Goal: Task Accomplishment & Management: Manage account settings

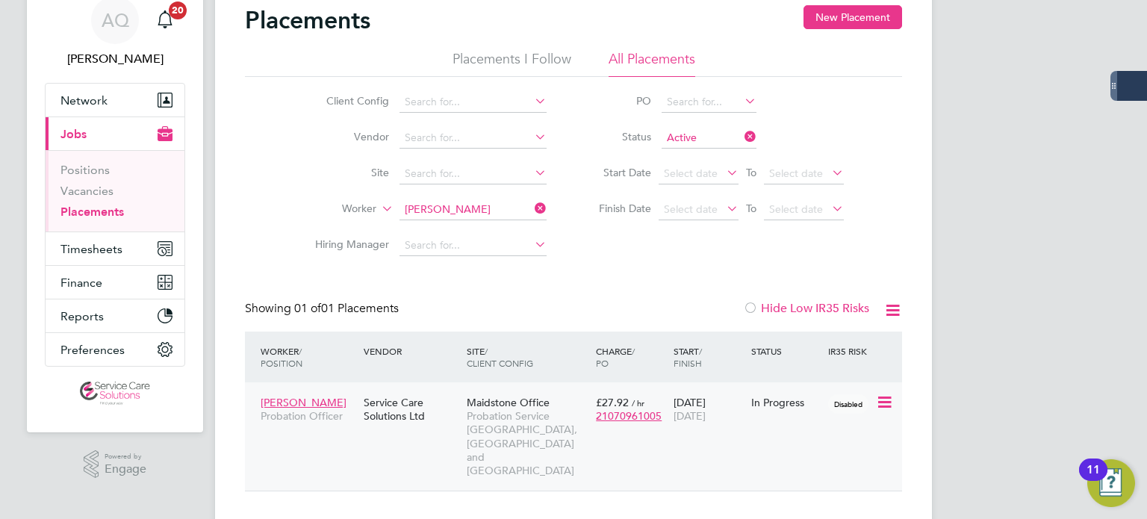
scroll to position [14, 71]
click at [785, 405] on div "In Progress" at bounding box center [786, 402] width 70 height 13
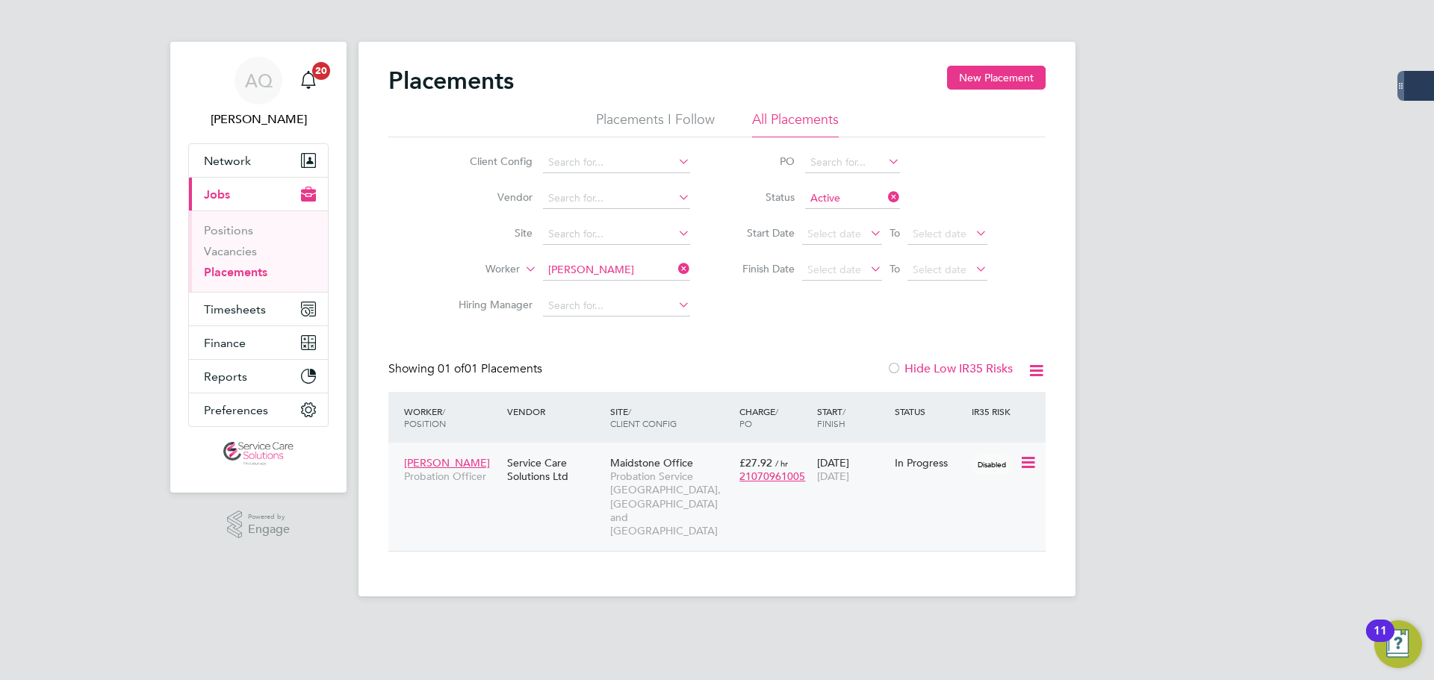
scroll to position [14, 70]
click at [243, 306] on span "Timesheets" at bounding box center [235, 309] width 62 height 14
click at [202, 309] on button "Timesheets" at bounding box center [258, 309] width 139 height 33
click at [241, 310] on span "Timesheets" at bounding box center [235, 309] width 62 height 14
click at [227, 316] on span "Timesheets" at bounding box center [235, 309] width 62 height 14
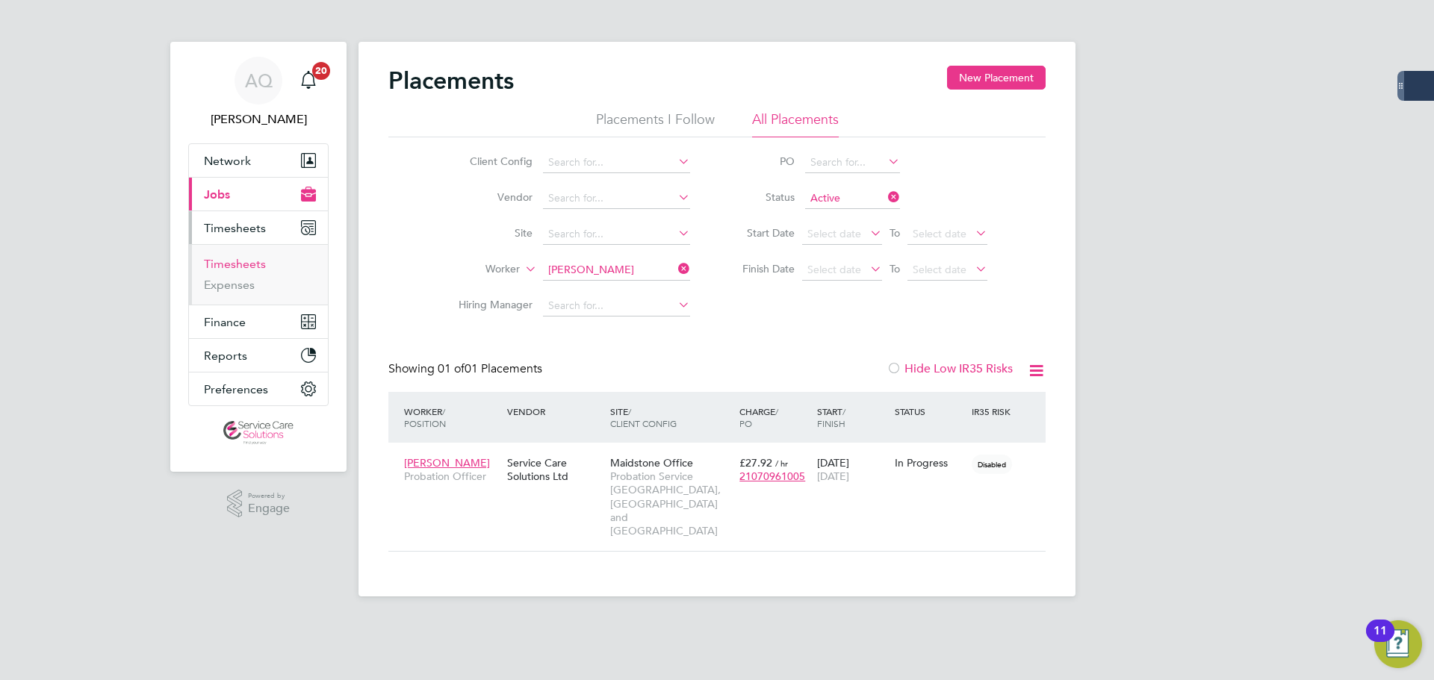
click at [240, 260] on link "Timesheets" at bounding box center [235, 264] width 62 height 14
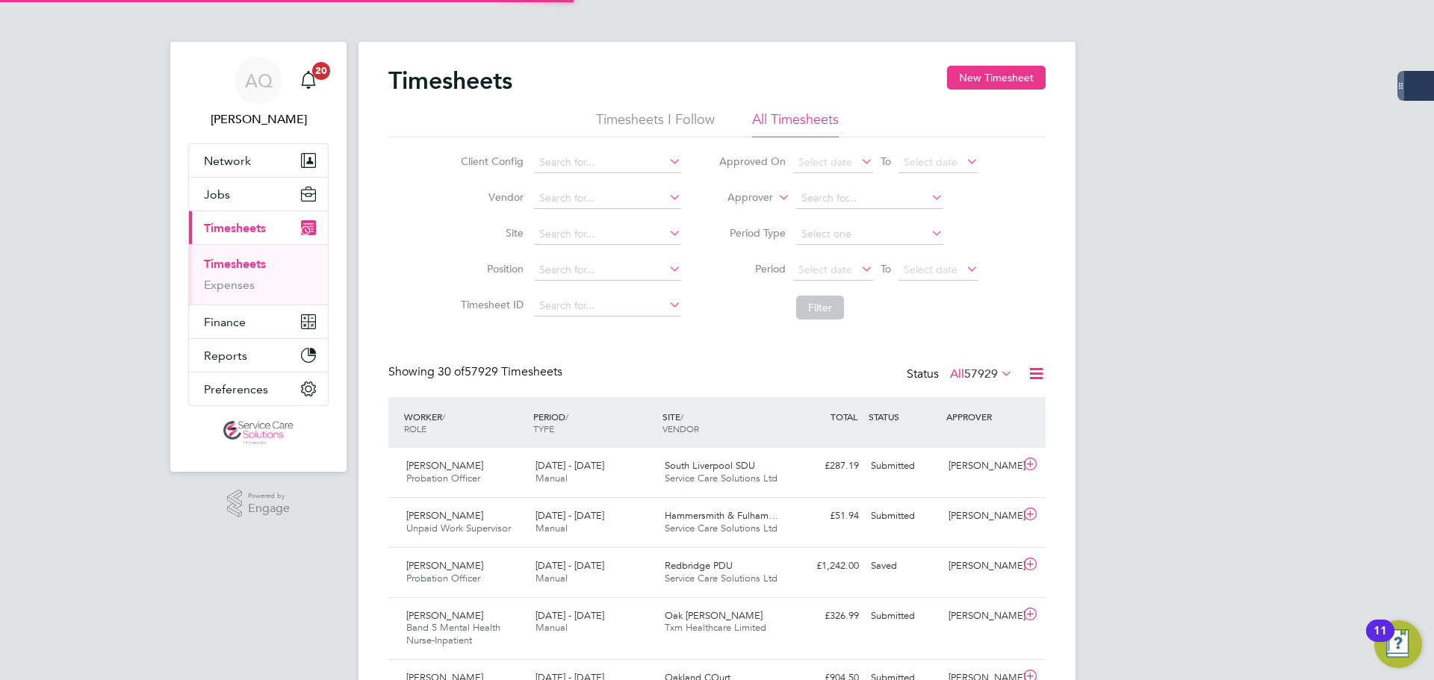
click at [760, 195] on label "Approver" at bounding box center [739, 197] width 67 height 15
click at [757, 211] on li "Worker" at bounding box center [736, 214] width 74 height 19
click at [843, 192] on input at bounding box center [869, 198] width 147 height 21
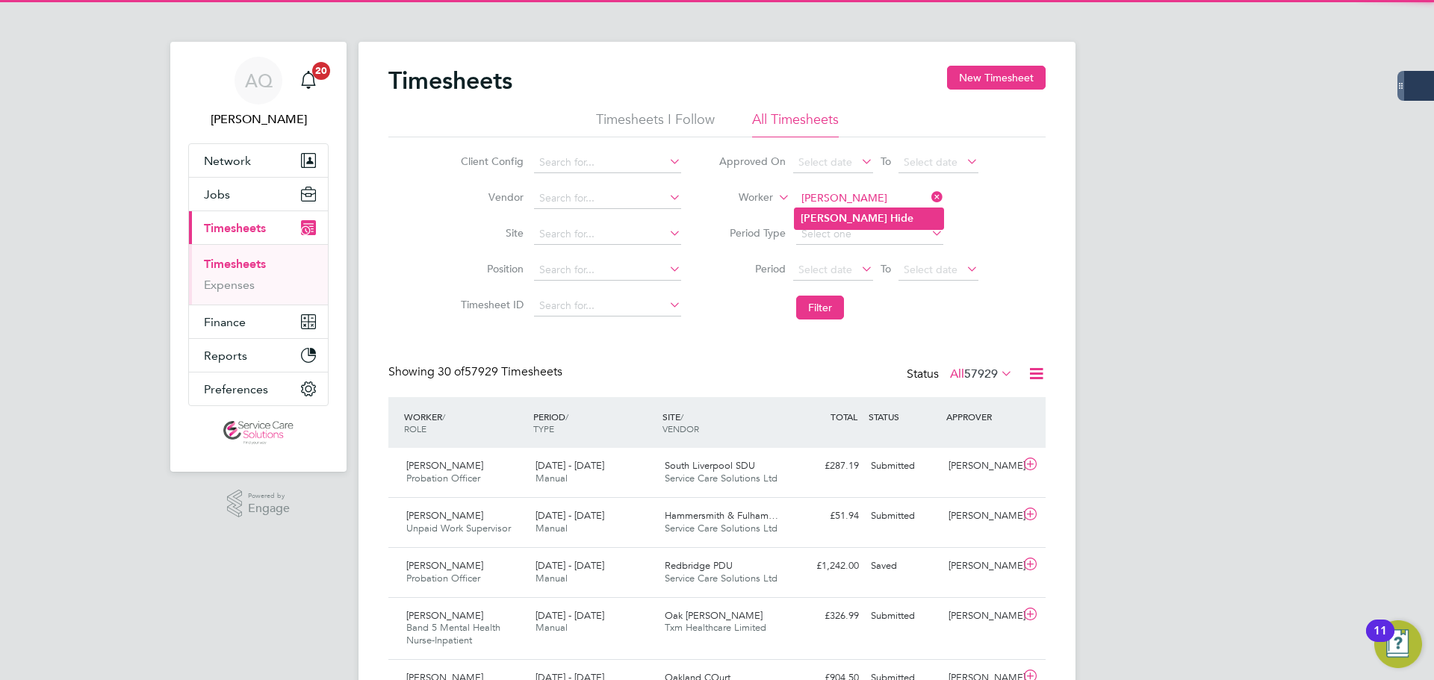
click at [890, 214] on b "Hide" at bounding box center [901, 218] width 23 height 13
type input "Louise Hide"
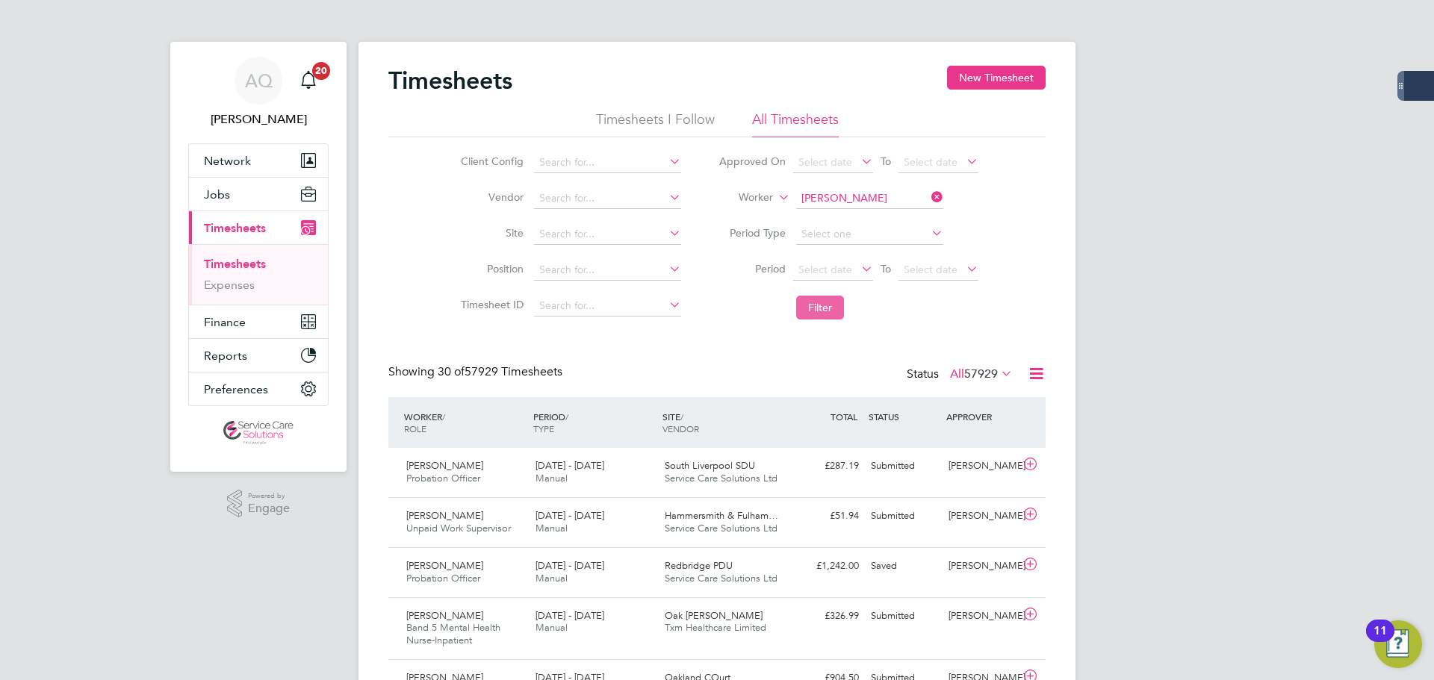
click at [828, 317] on button "Filter" at bounding box center [820, 308] width 48 height 24
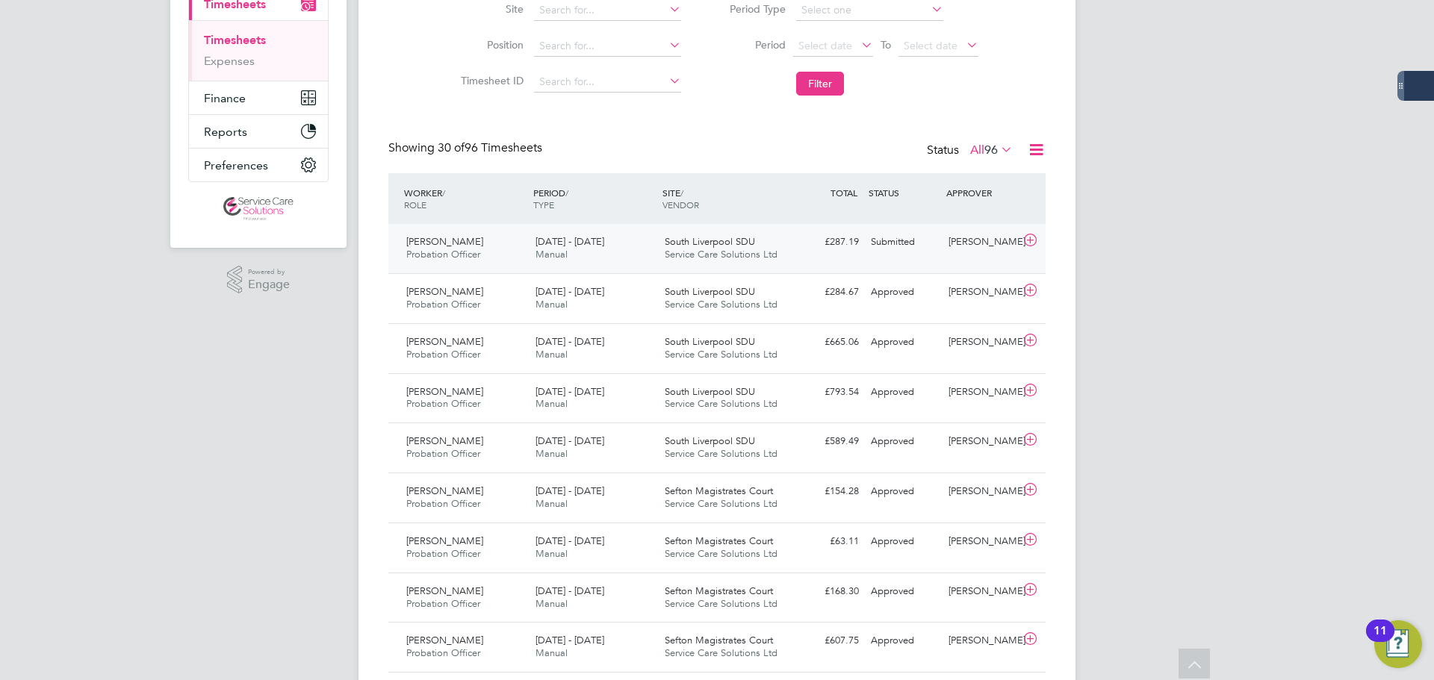
click at [994, 243] on div "Saqlain Hussain" at bounding box center [981, 242] width 78 height 25
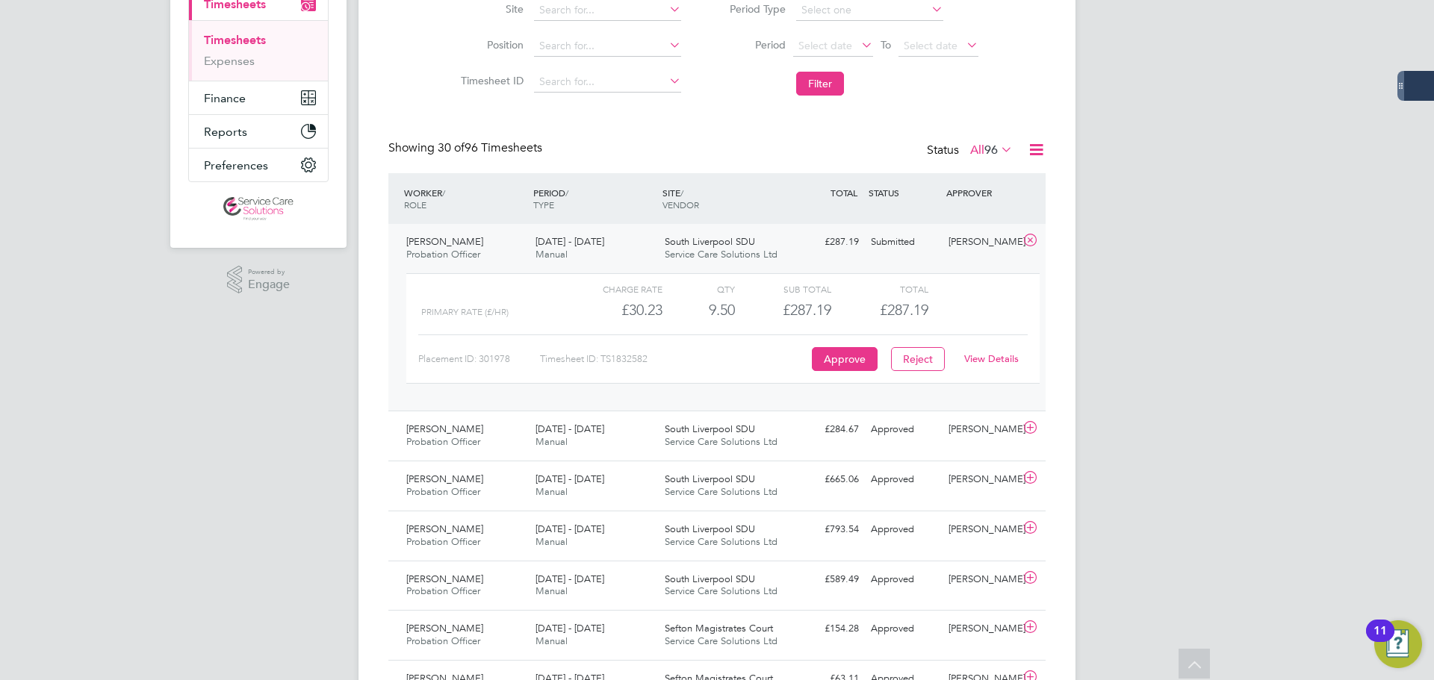
click at [924, 301] on span "£287.19" at bounding box center [904, 310] width 49 height 18
click at [976, 354] on link "View Details" at bounding box center [991, 358] width 55 height 13
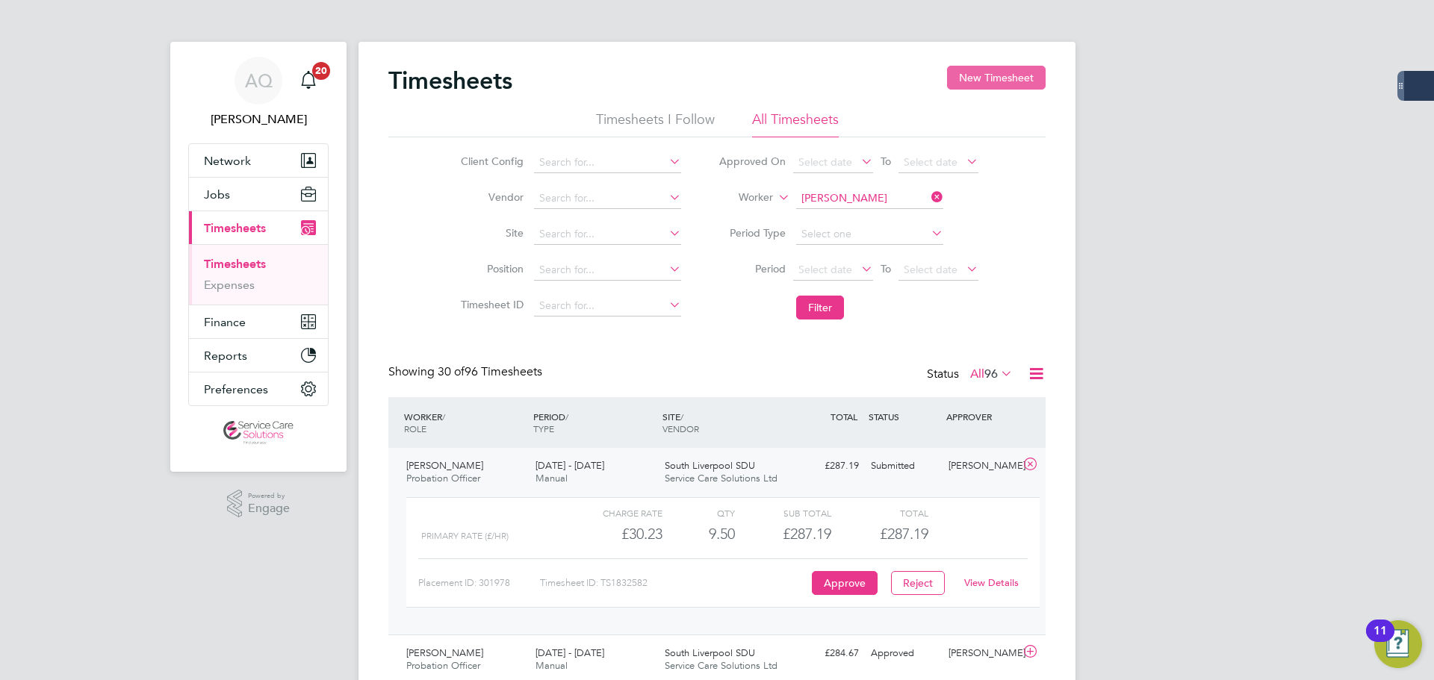
click at [995, 85] on button "New Timesheet" at bounding box center [996, 78] width 99 height 24
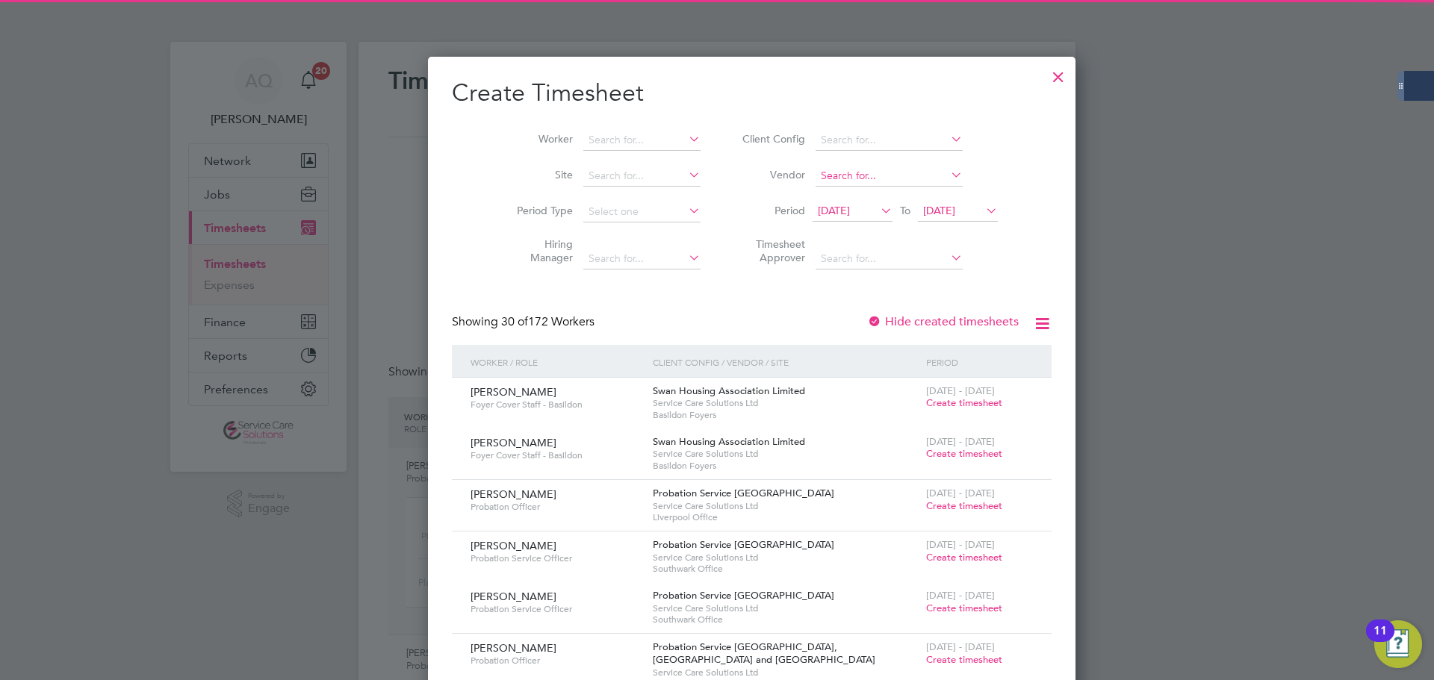
scroll to position [2810, 578]
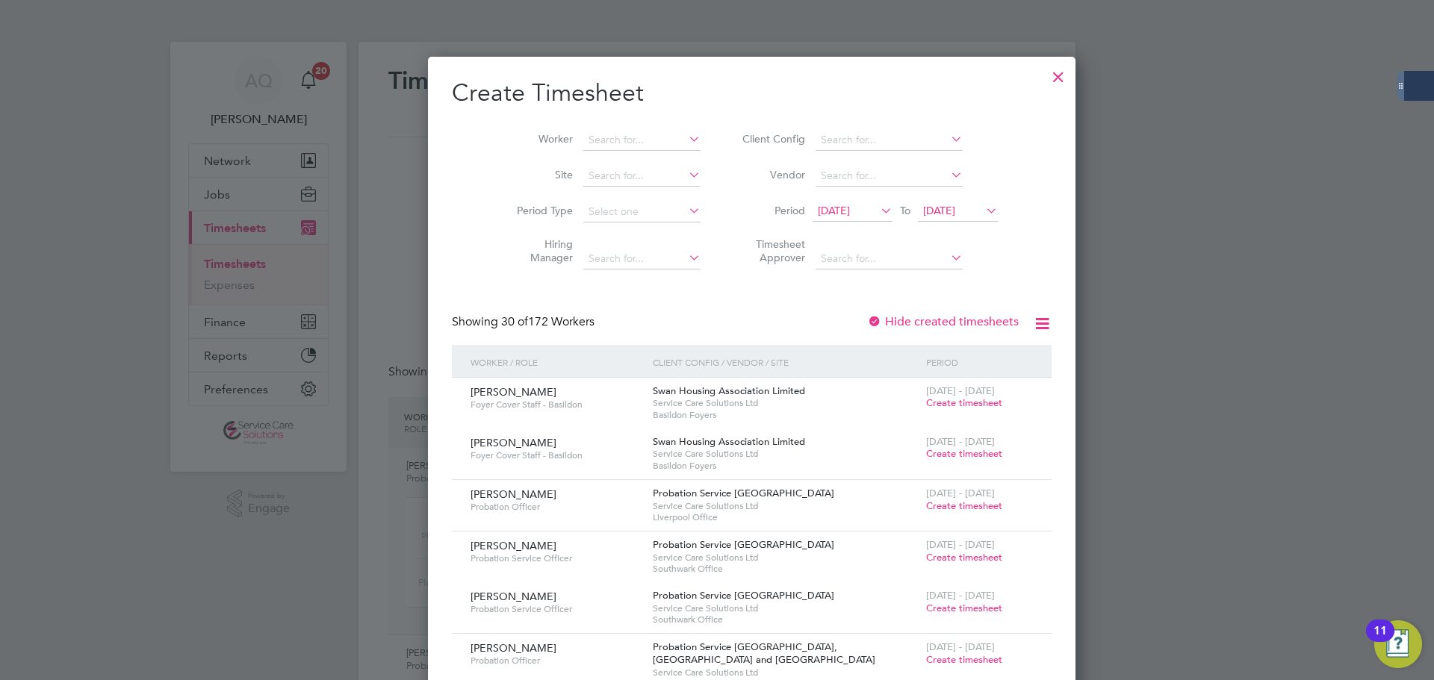
drag, startPoint x: 827, startPoint y: 196, endPoint x: 832, endPoint y: 211, distance: 16.3
click at [828, 196] on li "Period 17 Sep 2025 To 24 Sep 2025" at bounding box center [867, 212] width 297 height 36
click at [834, 226] on li "Period 17 Sep 2025 To 24 Sep 2025" at bounding box center [867, 212] width 297 height 36
click at [840, 211] on span "17 Sep 2025" at bounding box center [834, 210] width 32 height 13
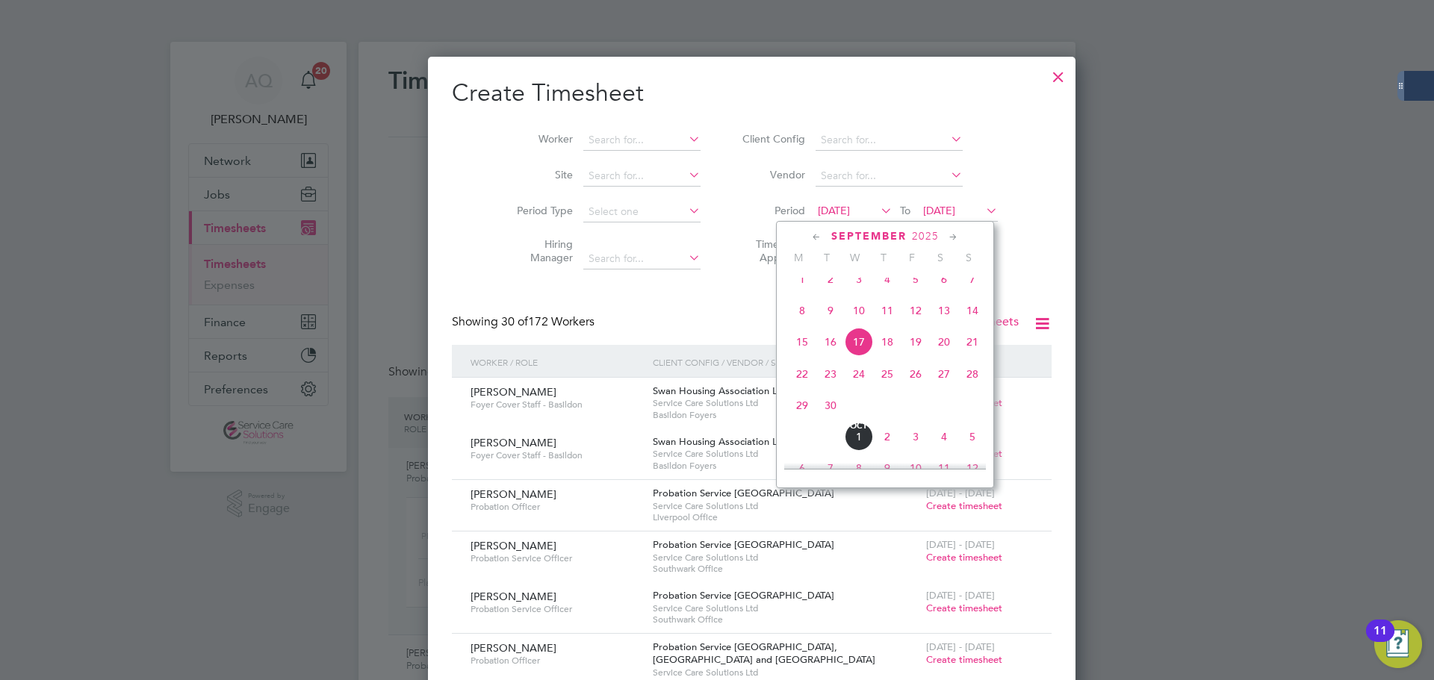
click at [796, 383] on span "22" at bounding box center [802, 374] width 28 height 28
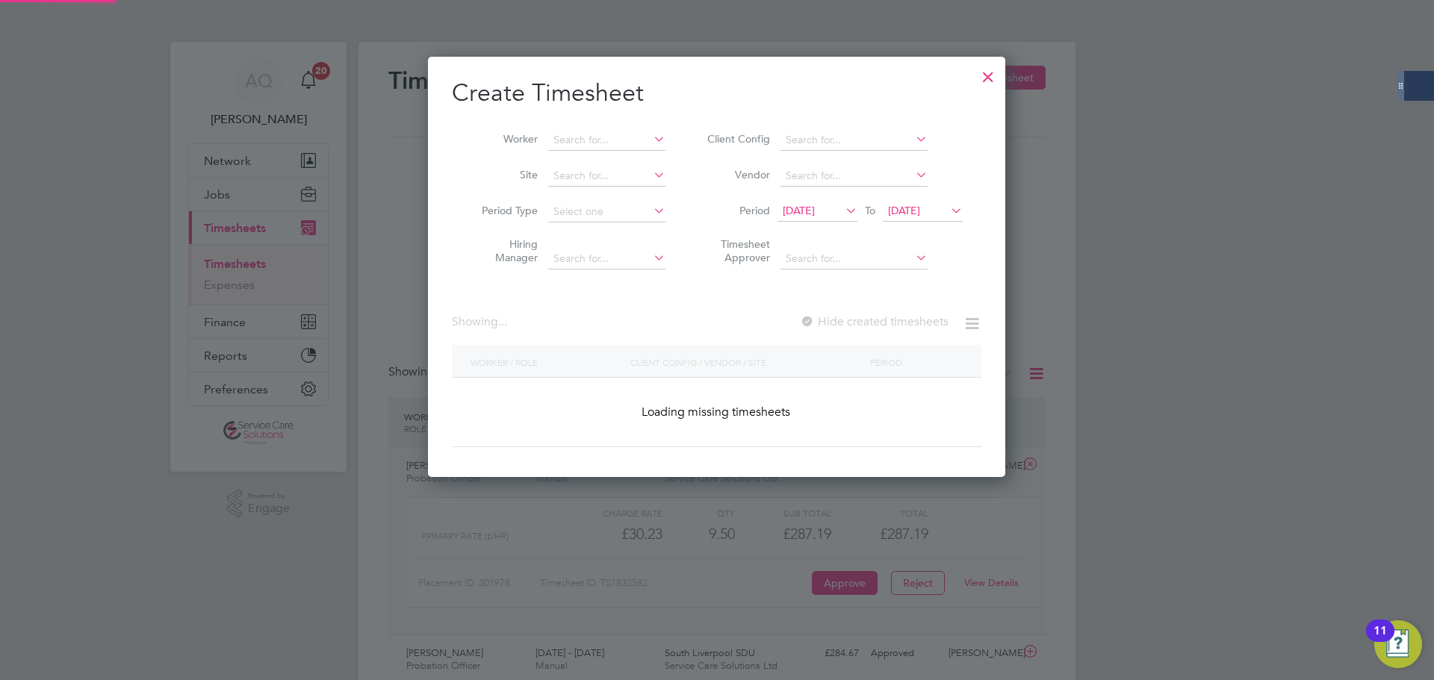
scroll to position [1945, 578]
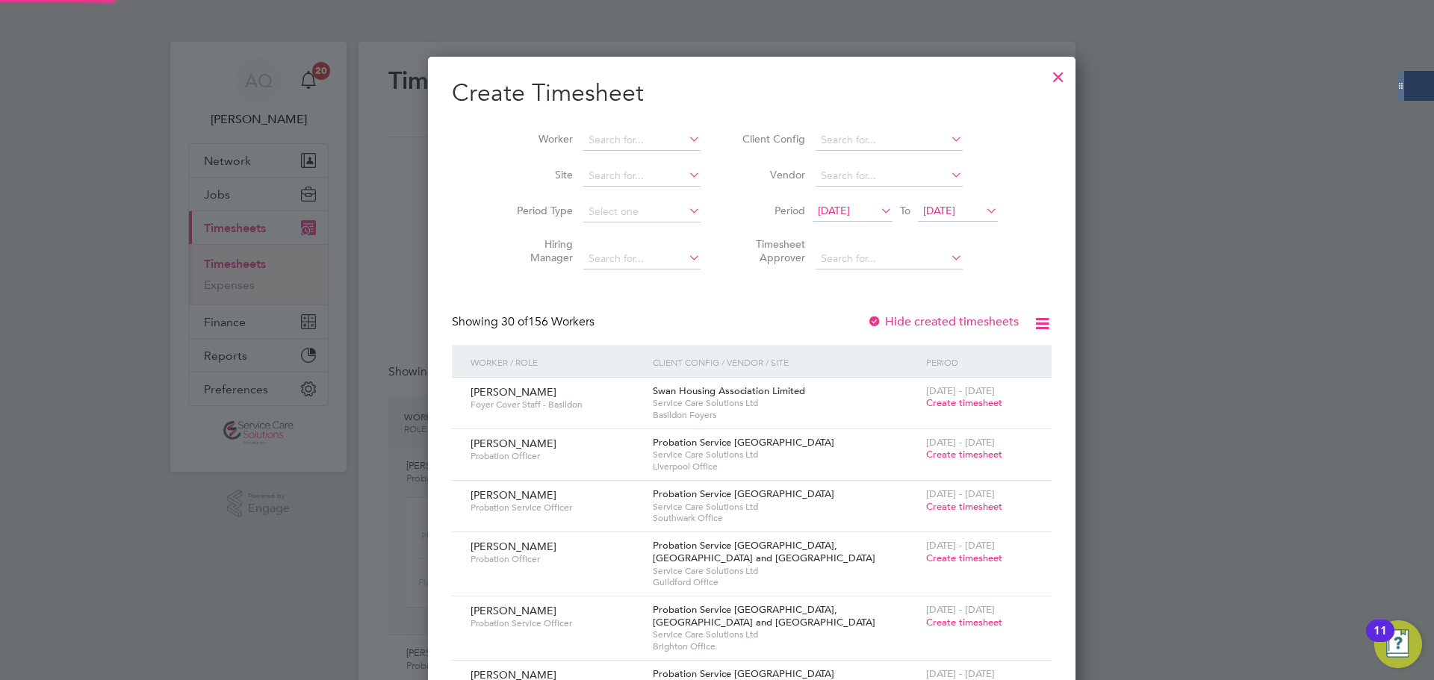
click at [923, 205] on span "24 Sep 2025" at bounding box center [939, 210] width 32 height 13
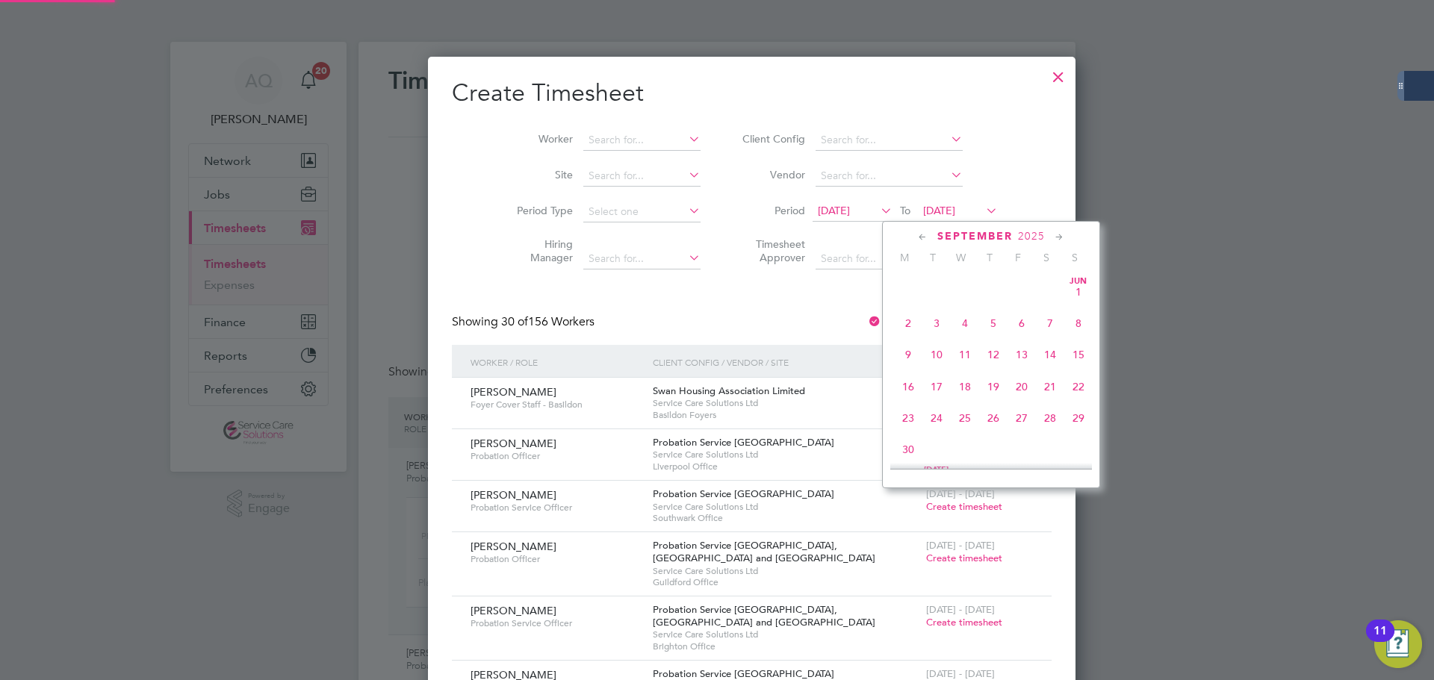
scroll to position [550, 0]
click at [1073, 352] on span "28" at bounding box center [1078, 341] width 28 height 28
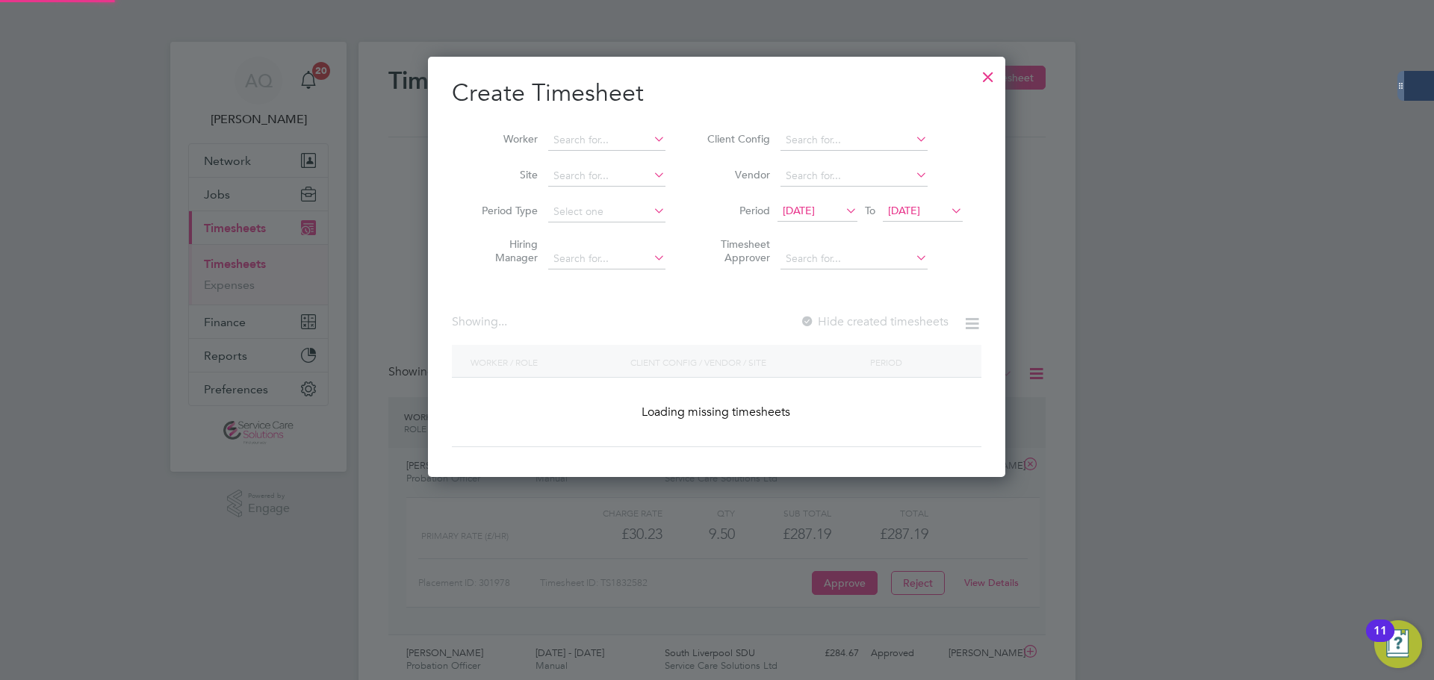
scroll to position [1945, 578]
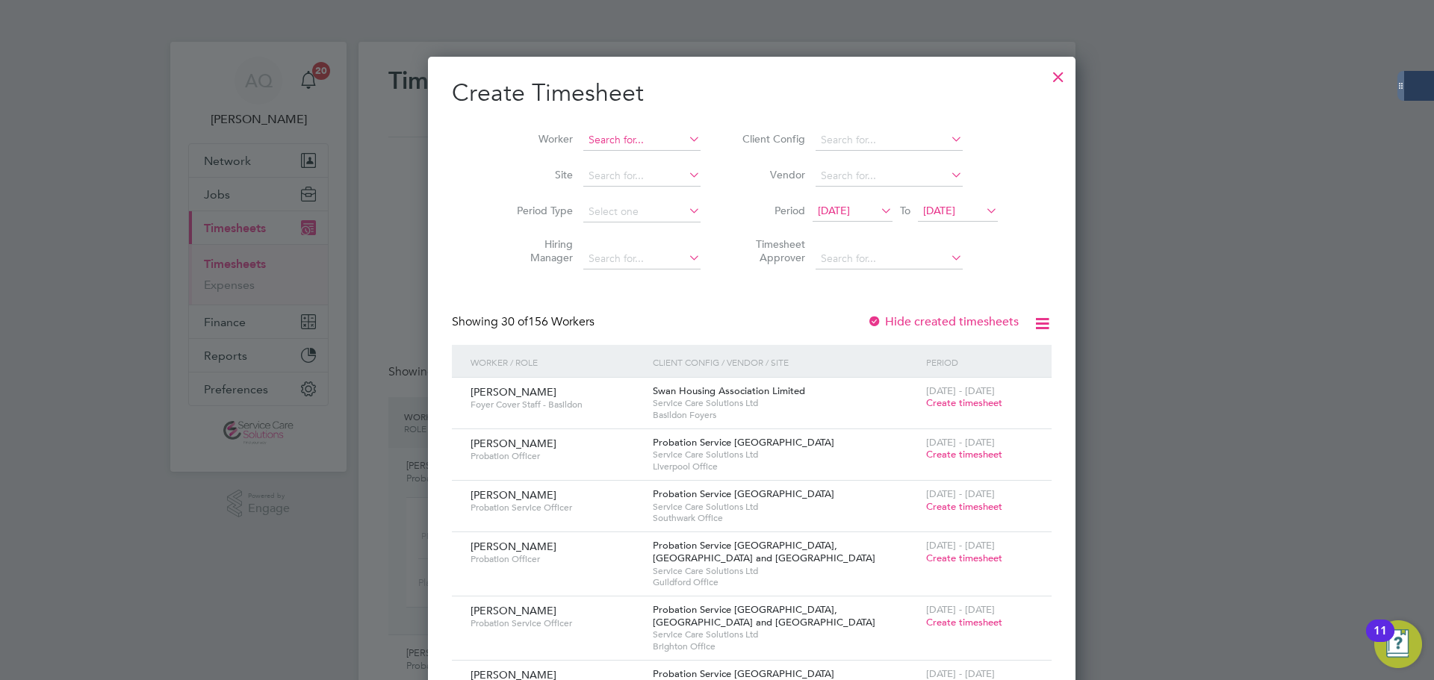
click at [583, 137] on input at bounding box center [641, 140] width 117 height 21
click at [621, 159] on li "Louise Hide" at bounding box center [609, 160] width 125 height 20
type input "Louise Hide"
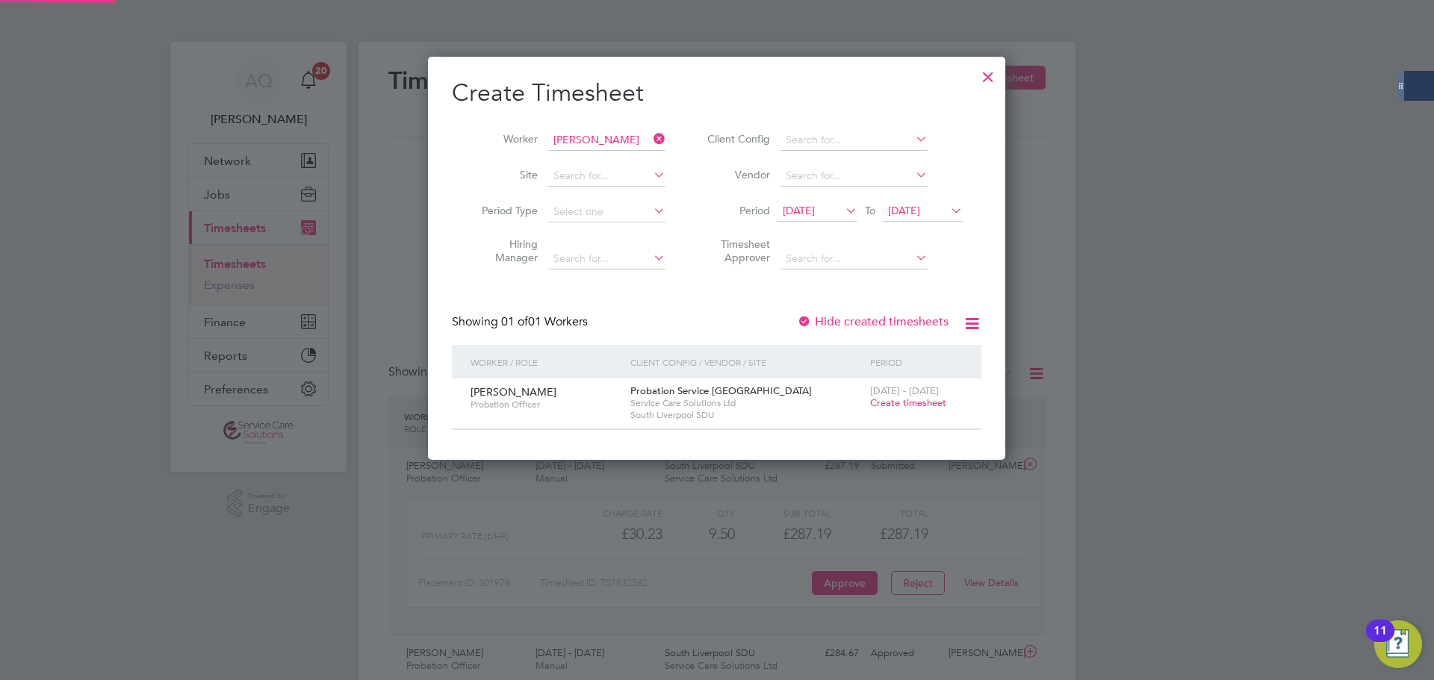
scroll to position [402, 578]
click at [929, 402] on span "Create timesheet" at bounding box center [908, 402] width 76 height 13
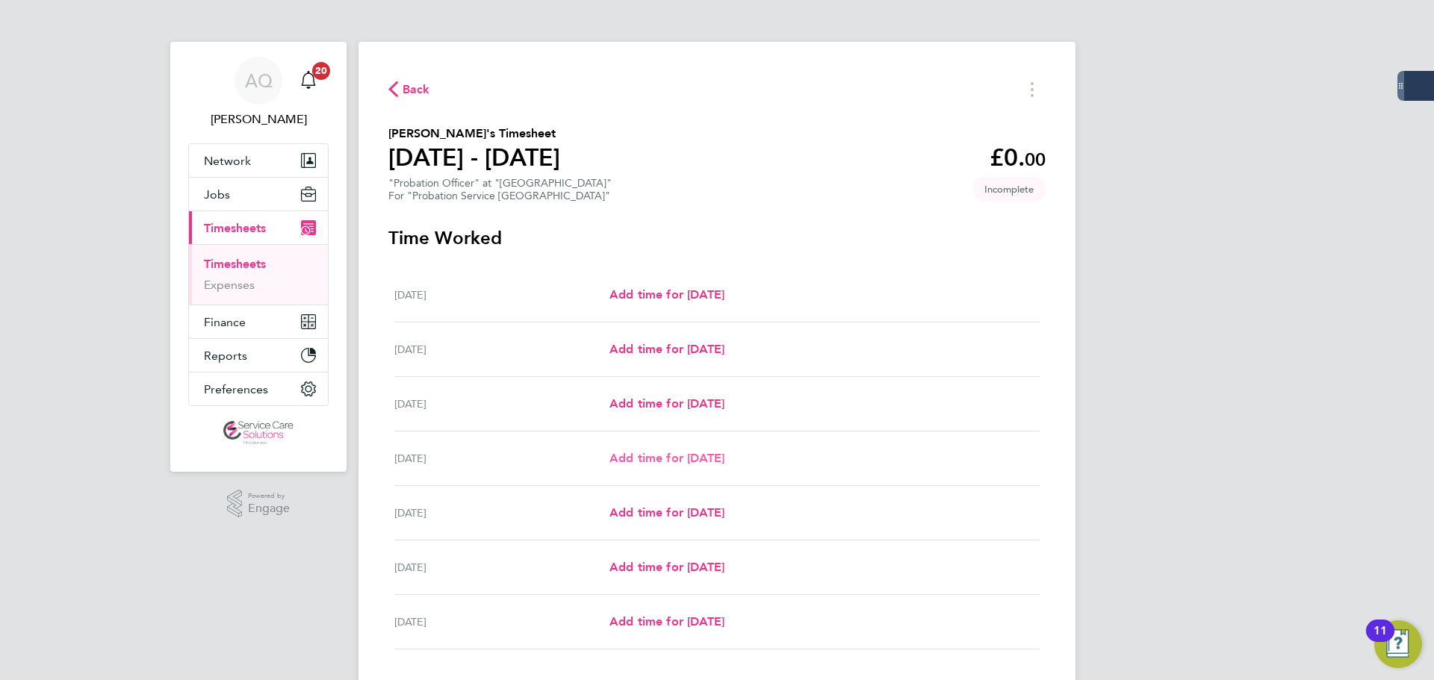
click at [663, 456] on span "Add time for Thu 25 Sep" at bounding box center [666, 458] width 115 height 14
select select "30"
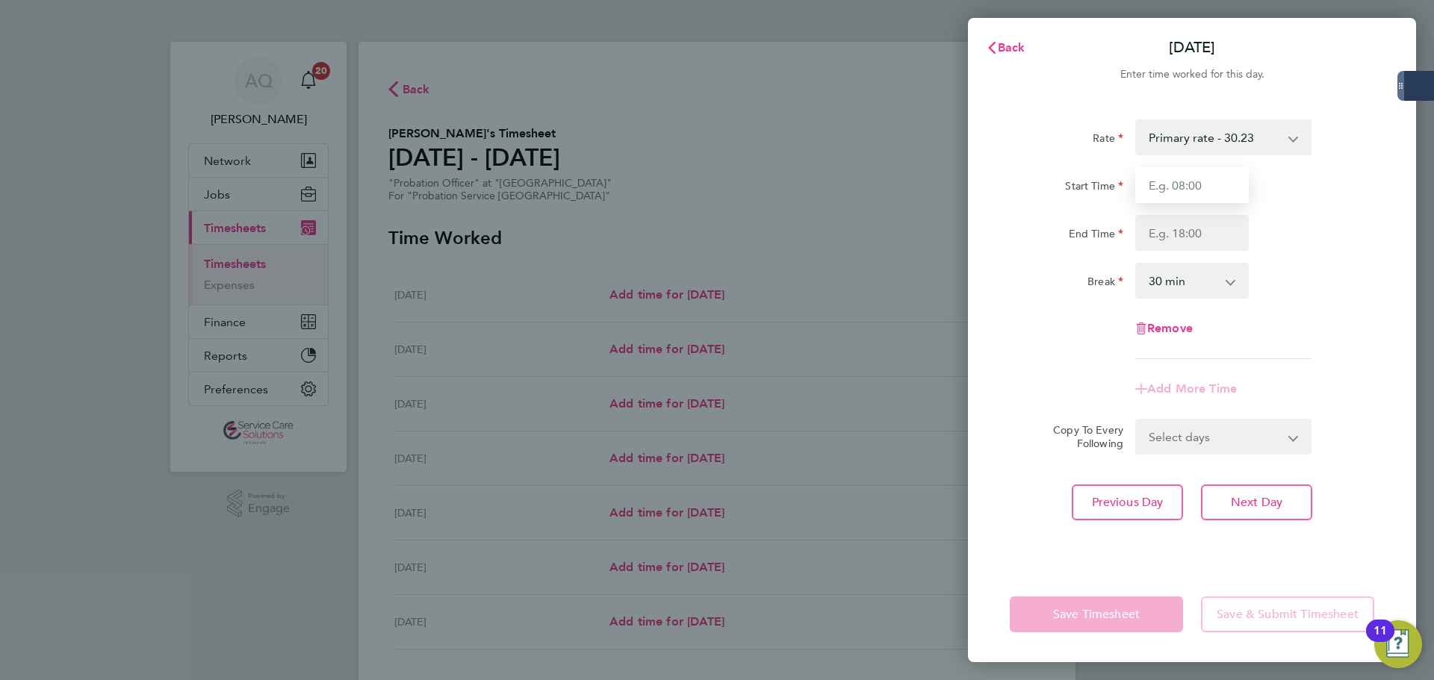
drag, startPoint x: 1224, startPoint y: 191, endPoint x: 1190, endPoint y: 172, distance: 38.8
click at [1146, 191] on input "Start Time" at bounding box center [1191, 185] width 113 height 36
type input "12:30"
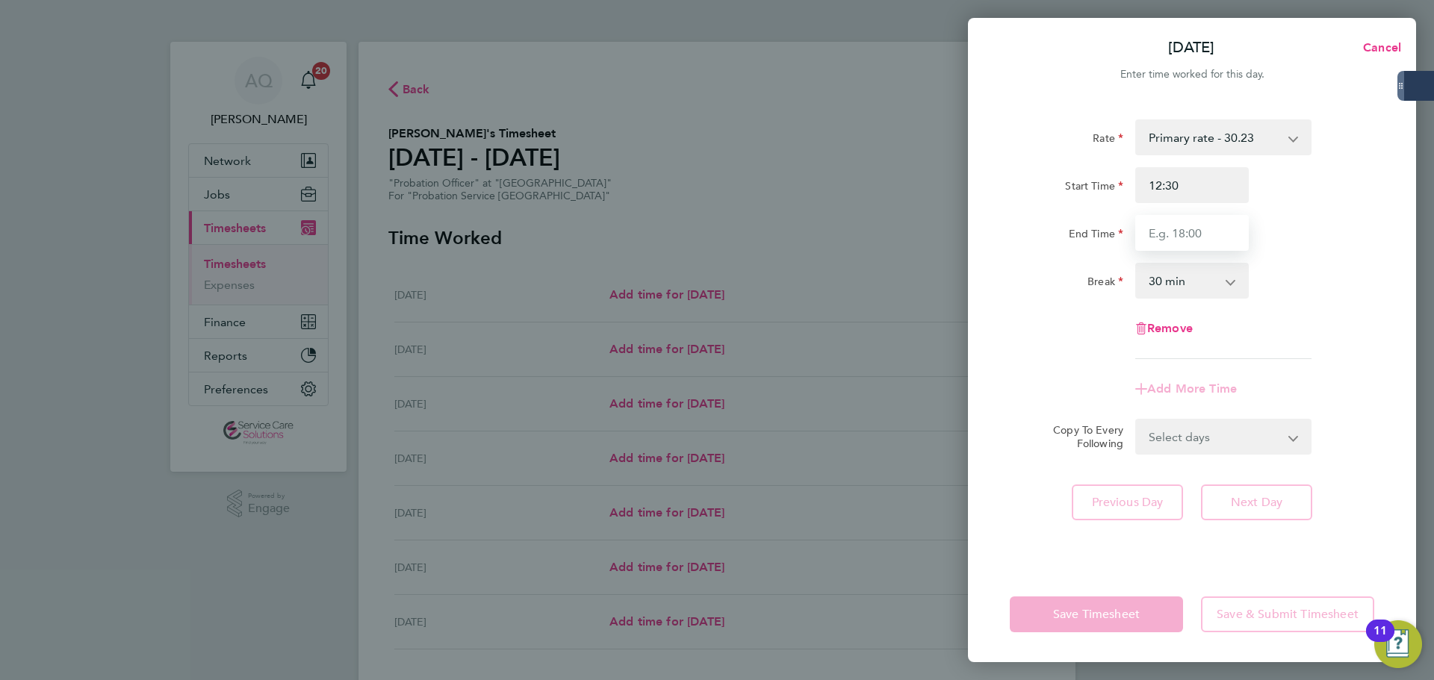
drag, startPoint x: 1179, startPoint y: 242, endPoint x: 1167, endPoint y: 263, distance: 24.1
click at [1146, 242] on input "End Time" at bounding box center [1191, 233] width 113 height 36
type input "16:30"
click at [1146, 249] on div "End Time 16:30" at bounding box center [1192, 233] width 376 height 36
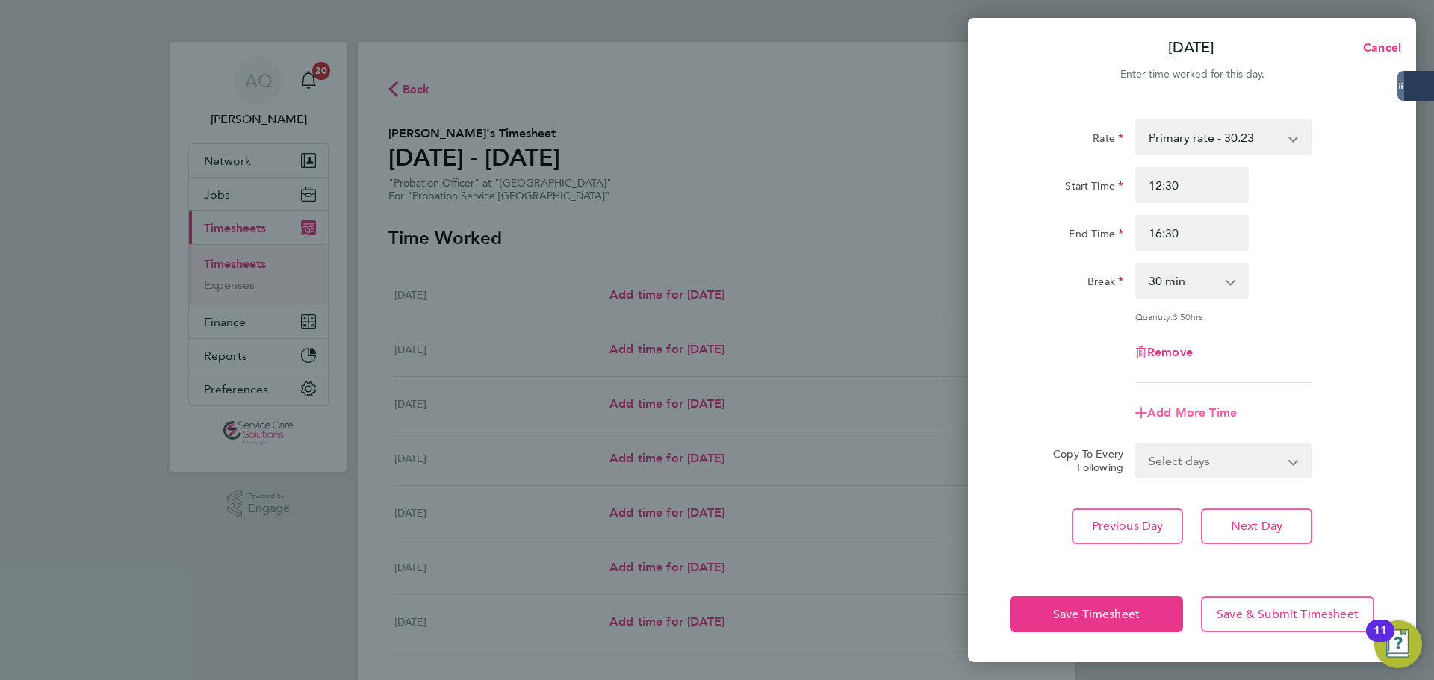
click at [1146, 417] on span "Add More Time" at bounding box center [1192, 412] width 90 height 14
select select "null"
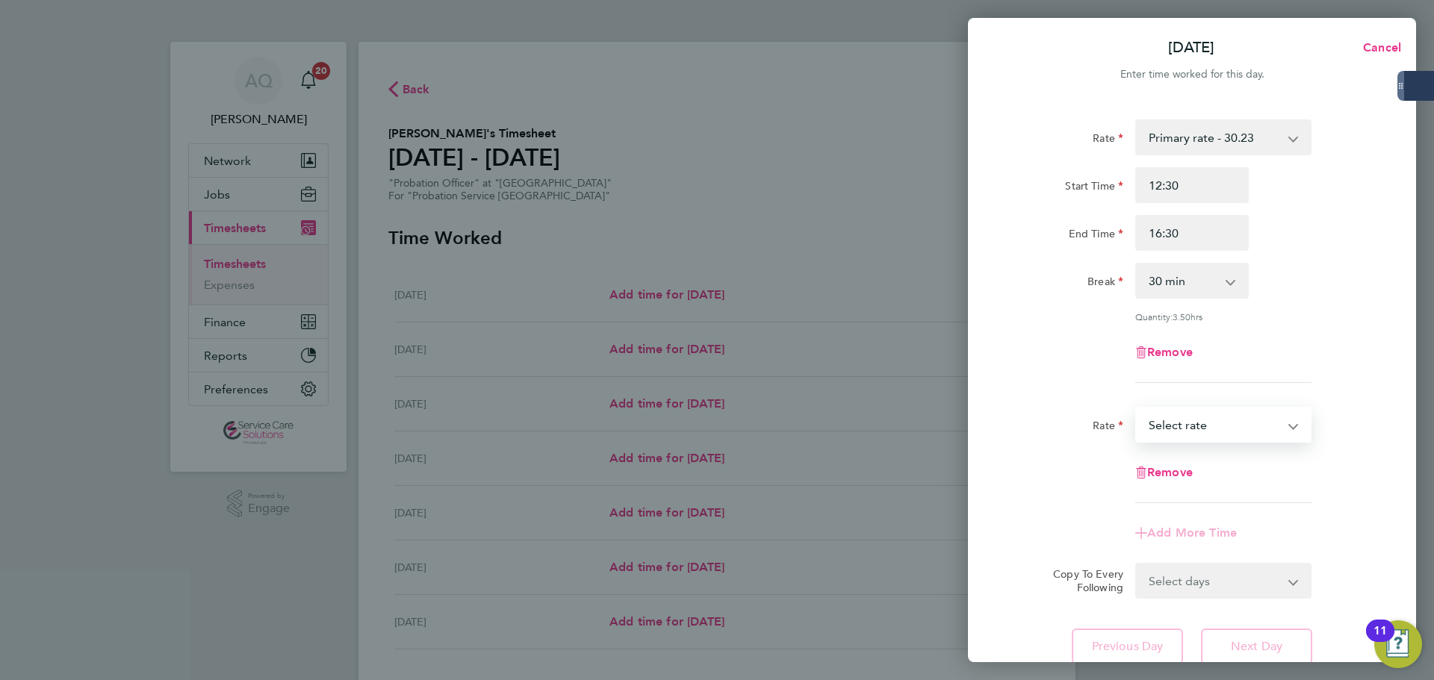
click at [1146, 414] on select "Primary rate - 30.23 Select rate" at bounding box center [1213, 424] width 155 height 33
select select "30"
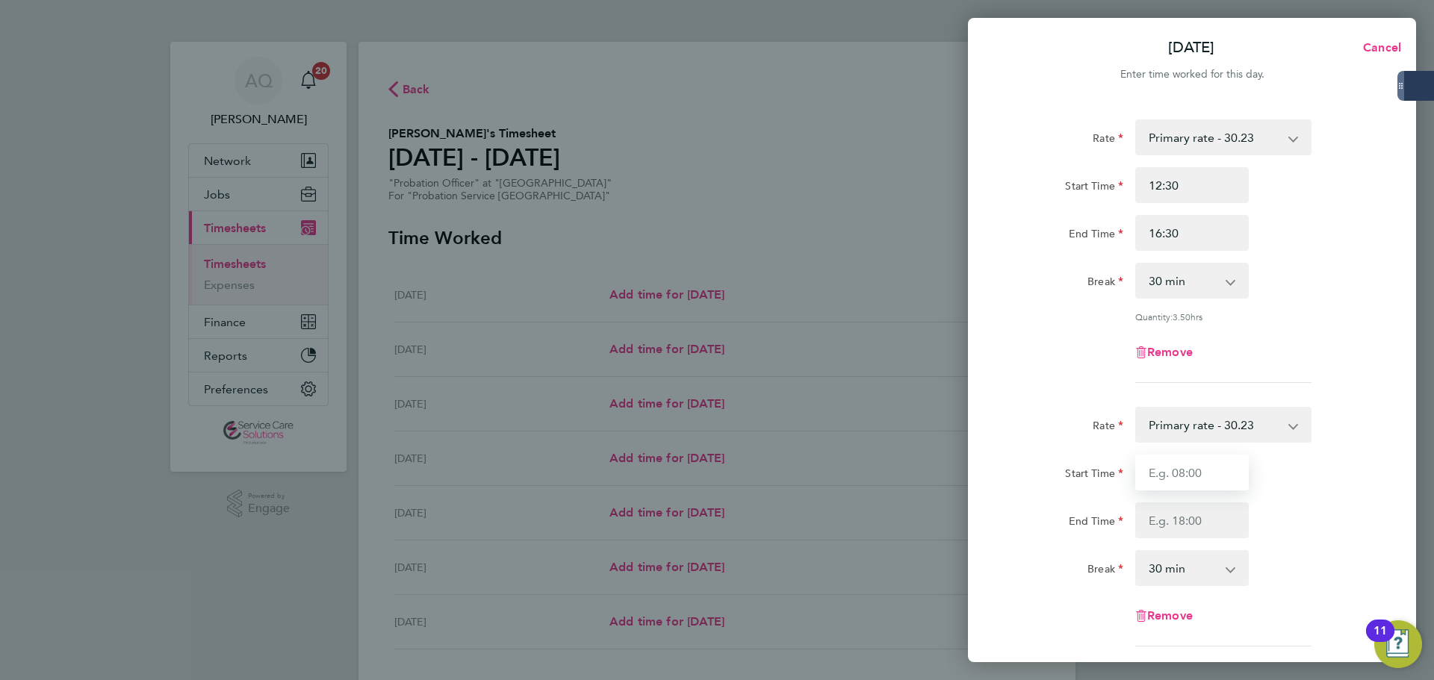
click at [1146, 475] on input "Start Time" at bounding box center [1191, 473] width 113 height 36
type input "17:30"
click at [1146, 518] on input "End Time" at bounding box center [1191, 520] width 113 height 36
click at [1146, 282] on select "0 min 15 min 30 min 45 min 60 min 75 min 90 min" at bounding box center [1182, 280] width 93 height 33
select select "0"
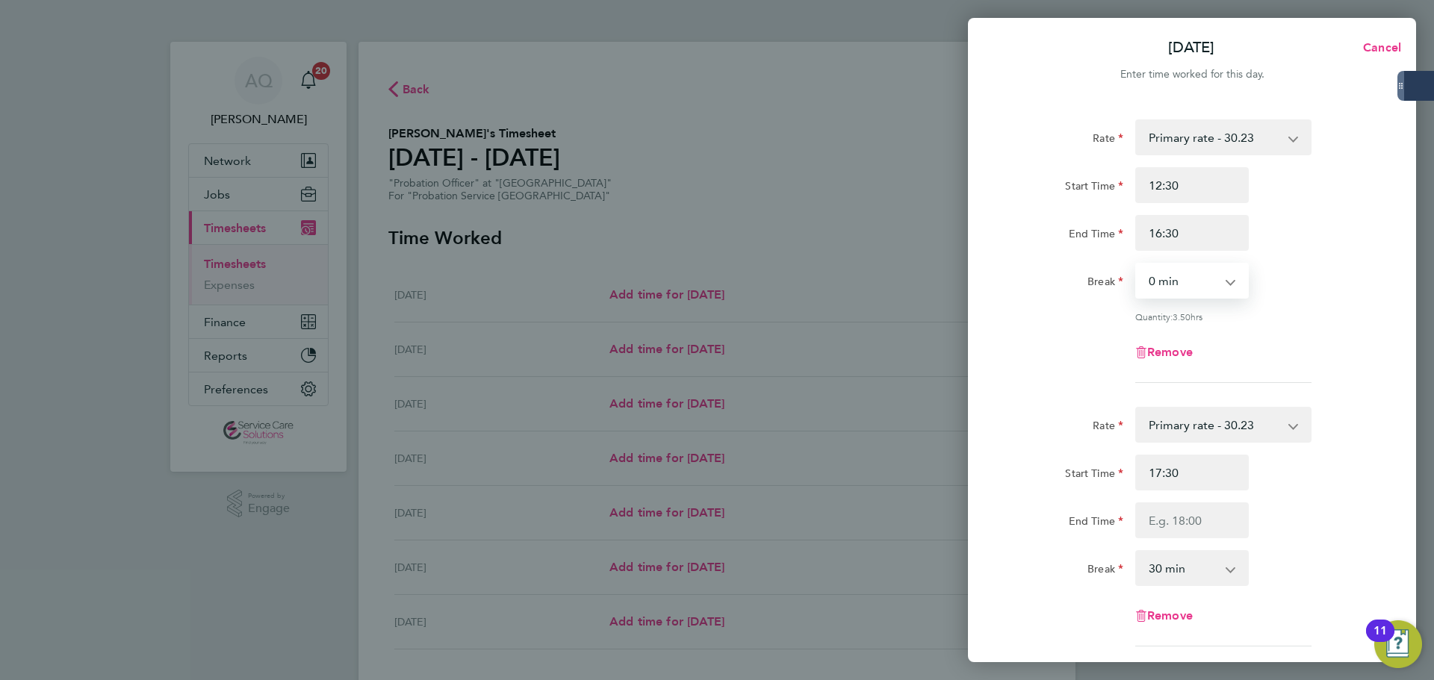
click at [1136, 264] on select "0 min 15 min 30 min 45 min 60 min 75 min 90 min" at bounding box center [1182, 280] width 93 height 33
click at [1146, 514] on input "End Time" at bounding box center [1191, 520] width 113 height 36
type input "21:00"
click at [1146, 518] on div "Break 0 min 15 min 30 min 45 min 60 min 75 min 90 min" at bounding box center [1192, 568] width 376 height 36
click at [1146, 518] on select "0 min 15 min 30 min 45 min 60 min 75 min 90 min" at bounding box center [1182, 568] width 93 height 33
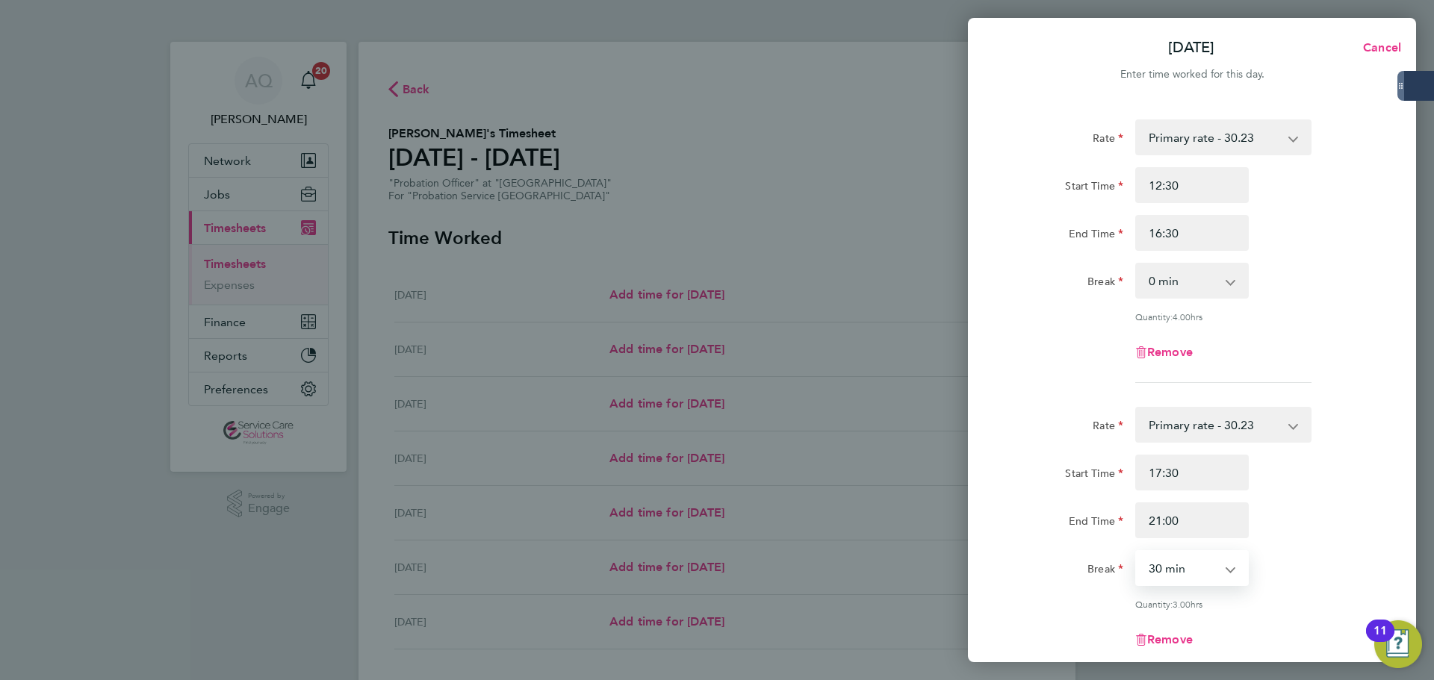
select select "0"
click at [1136, 518] on select "0 min 15 min 30 min 45 min 60 min 75 min 90 min" at bounding box center [1182, 568] width 93 height 33
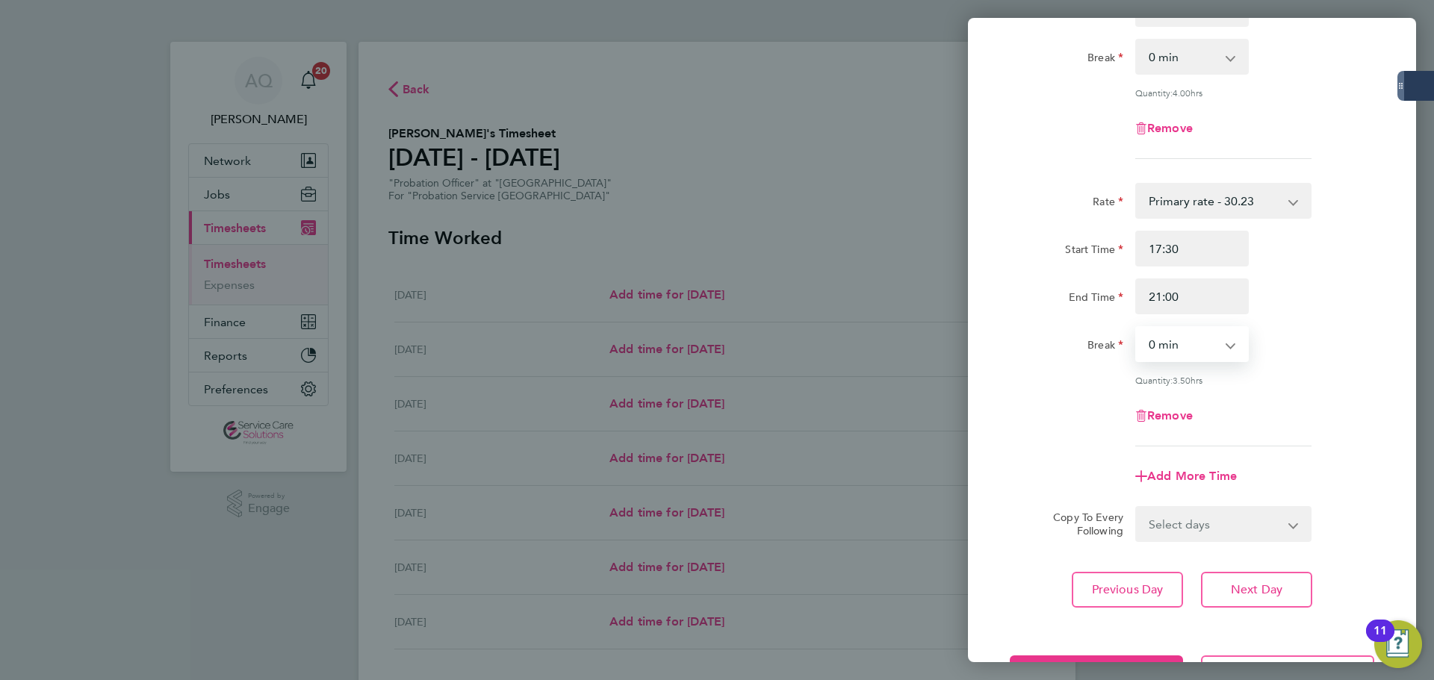
drag, startPoint x: 1345, startPoint y: 373, endPoint x: 1340, endPoint y: 380, distance: 9.1
click at [1146, 374] on div "Quantity: 3.50 hrs" at bounding box center [1192, 380] width 376 height 12
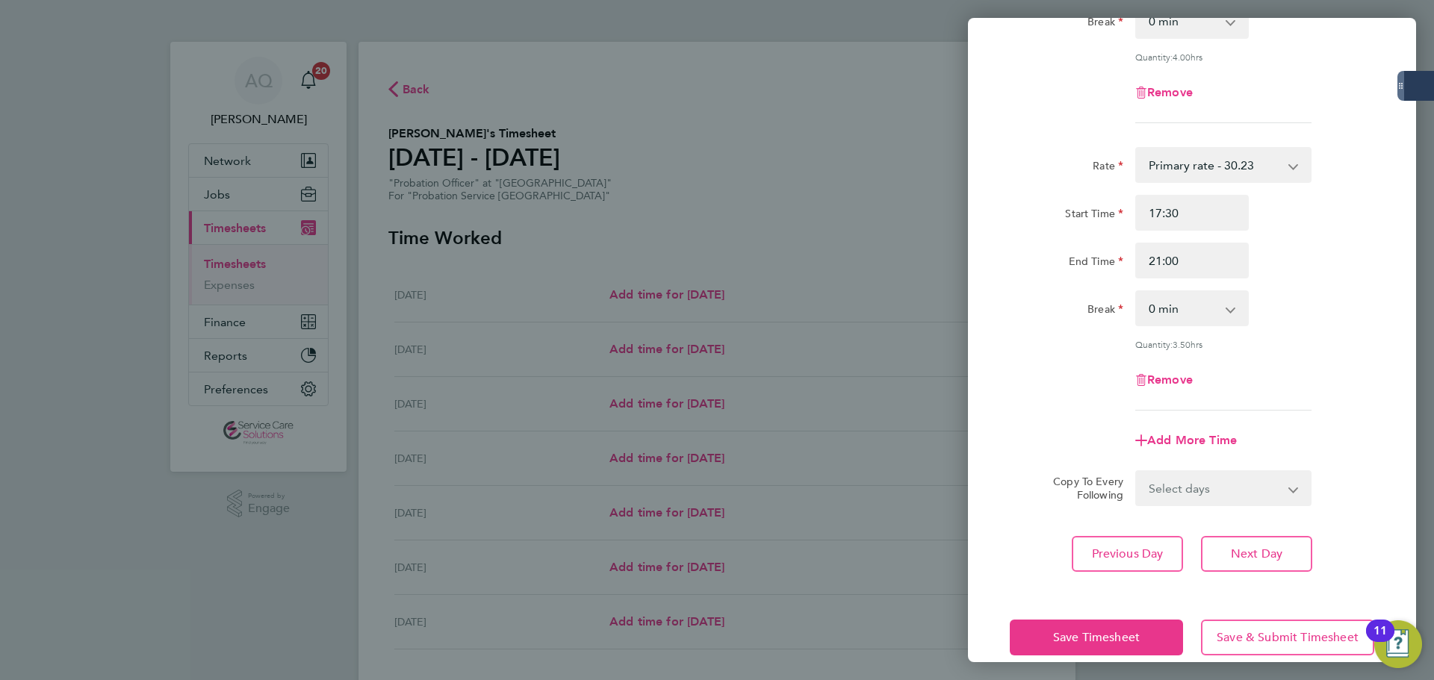
scroll to position [280, 0]
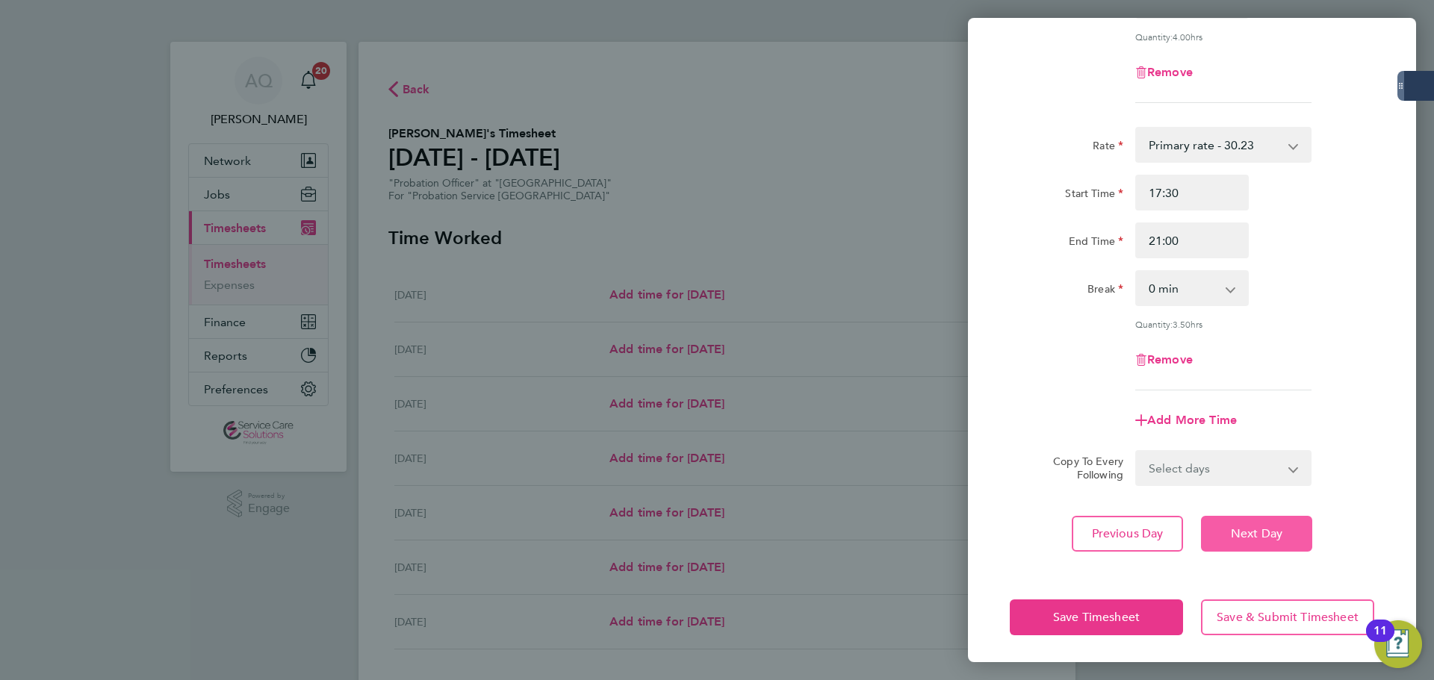
click at [1146, 518] on button "Next Day" at bounding box center [1256, 534] width 111 height 36
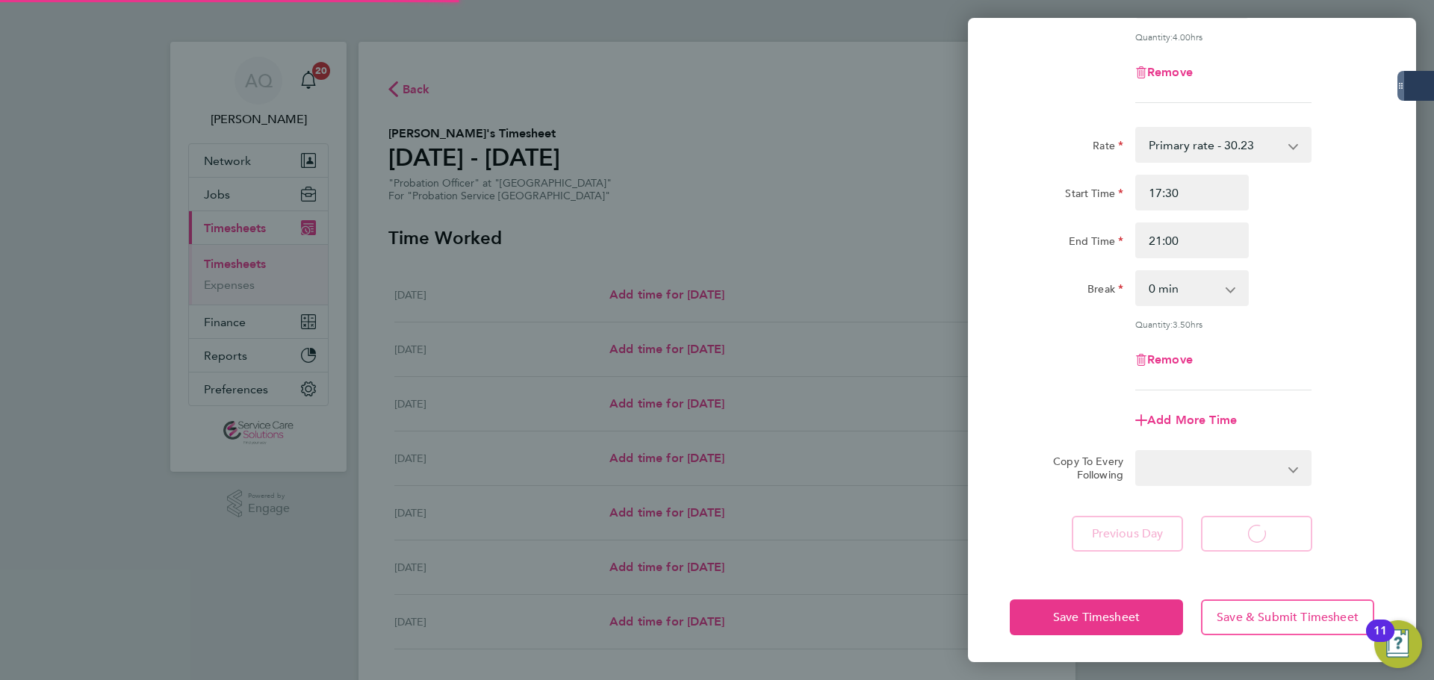
select select "30"
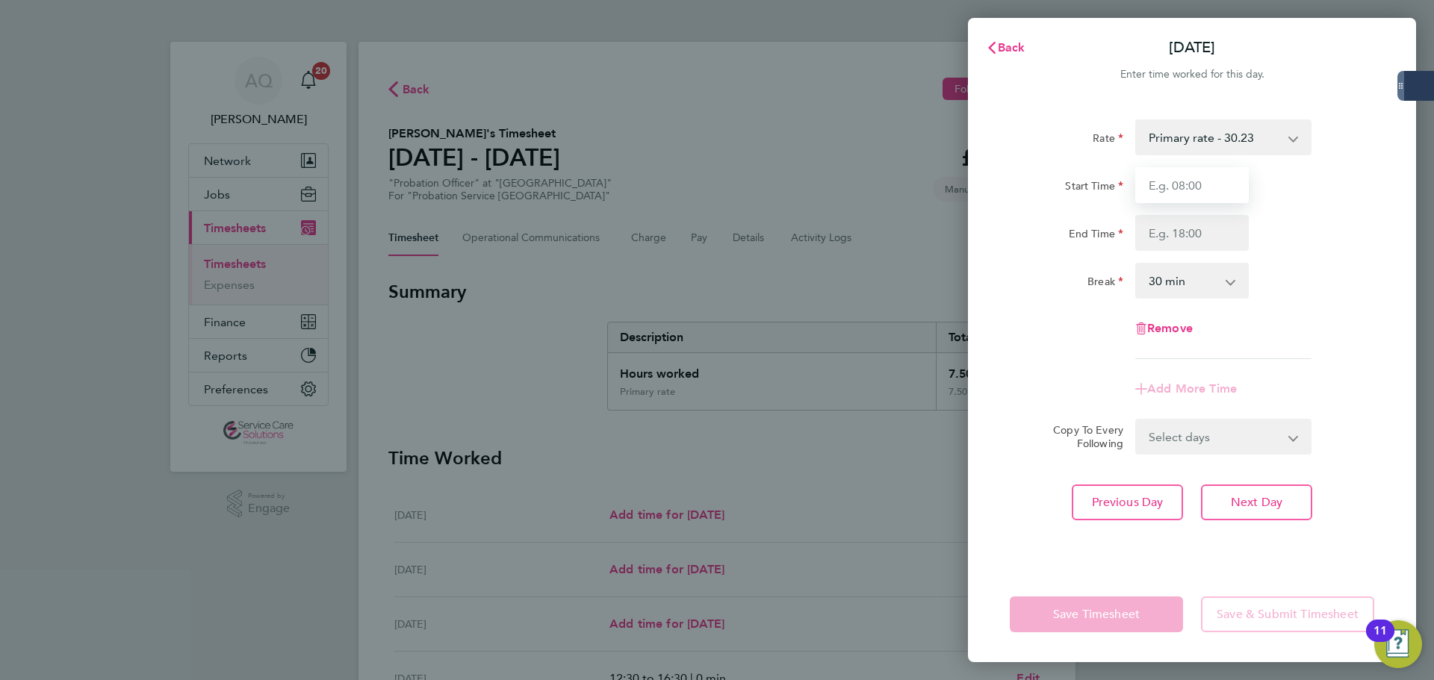
click at [1146, 192] on input "Start Time" at bounding box center [1191, 185] width 113 height 36
type input "15:00"
click at [1146, 232] on input "End Time" at bounding box center [1191, 233] width 113 height 36
type input "17:00"
click at [1146, 183] on div "Rate Primary rate - 30.23 Start Time 15:00 End Time 17:00 Break 0 min 15 min 30…" at bounding box center [1192, 334] width 448 height 465
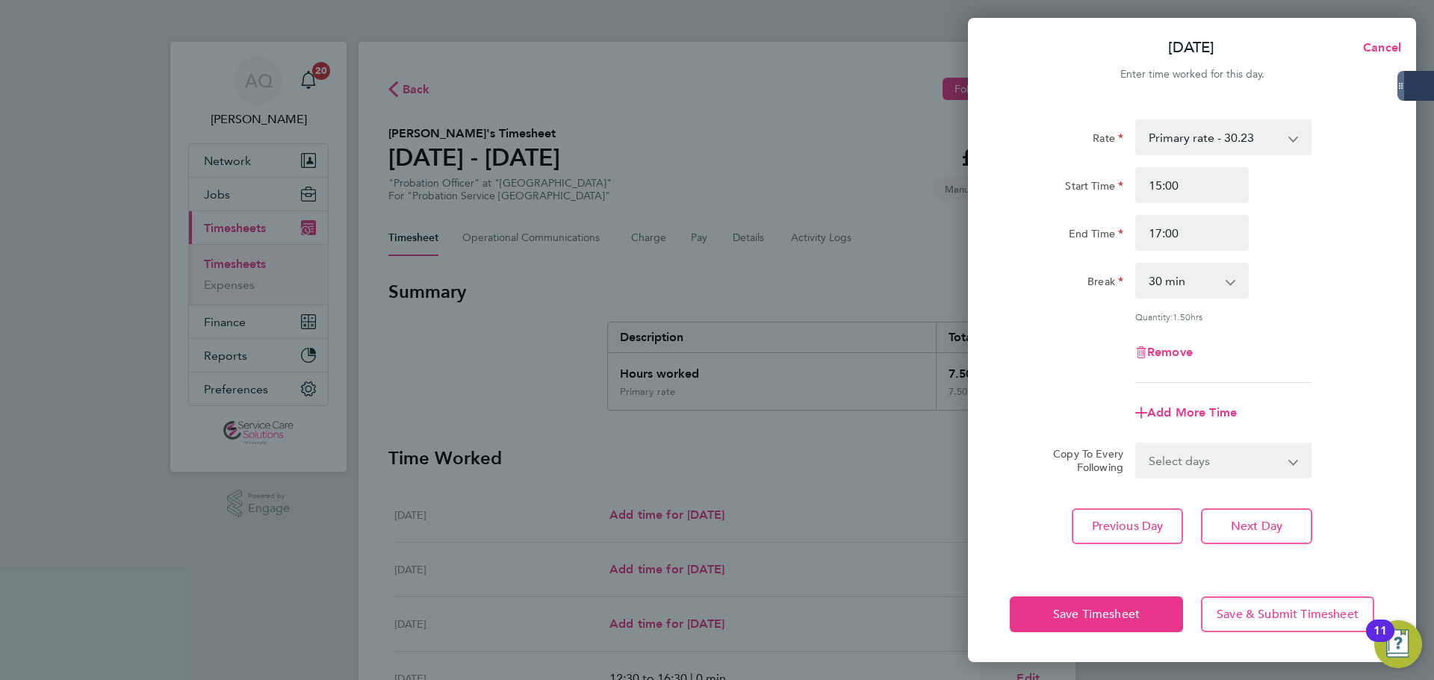
click at [1146, 283] on select "0 min 15 min 30 min 45 min 60 min 75 min 90 min" at bounding box center [1182, 280] width 93 height 33
select select "0"
click at [1136, 264] on select "0 min 15 min 30 min 45 min 60 min 75 min 90 min" at bounding box center [1182, 280] width 93 height 33
click at [1146, 216] on div "End Time 17:00" at bounding box center [1192, 233] width 376 height 36
click at [1146, 518] on span "Save & Submit Timesheet" at bounding box center [1287, 614] width 142 height 15
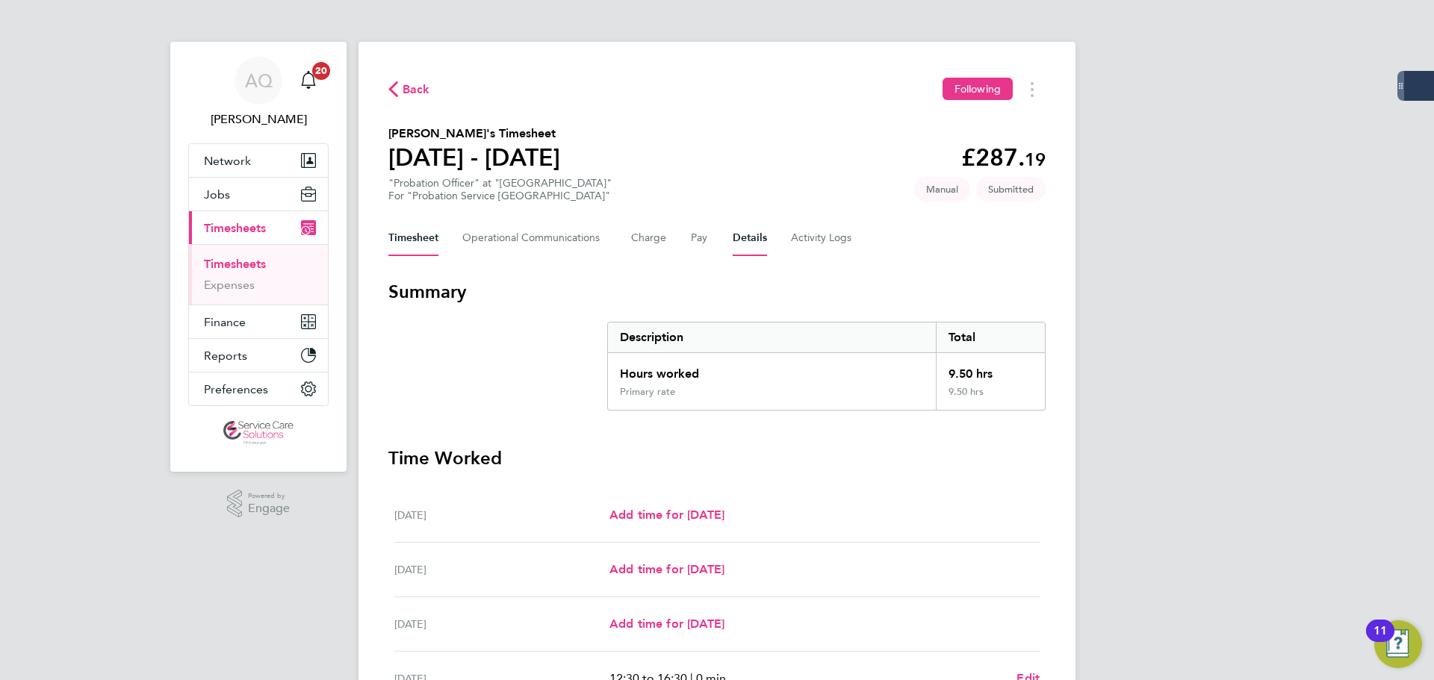
click at [753, 231] on button "Details" at bounding box center [749, 238] width 34 height 36
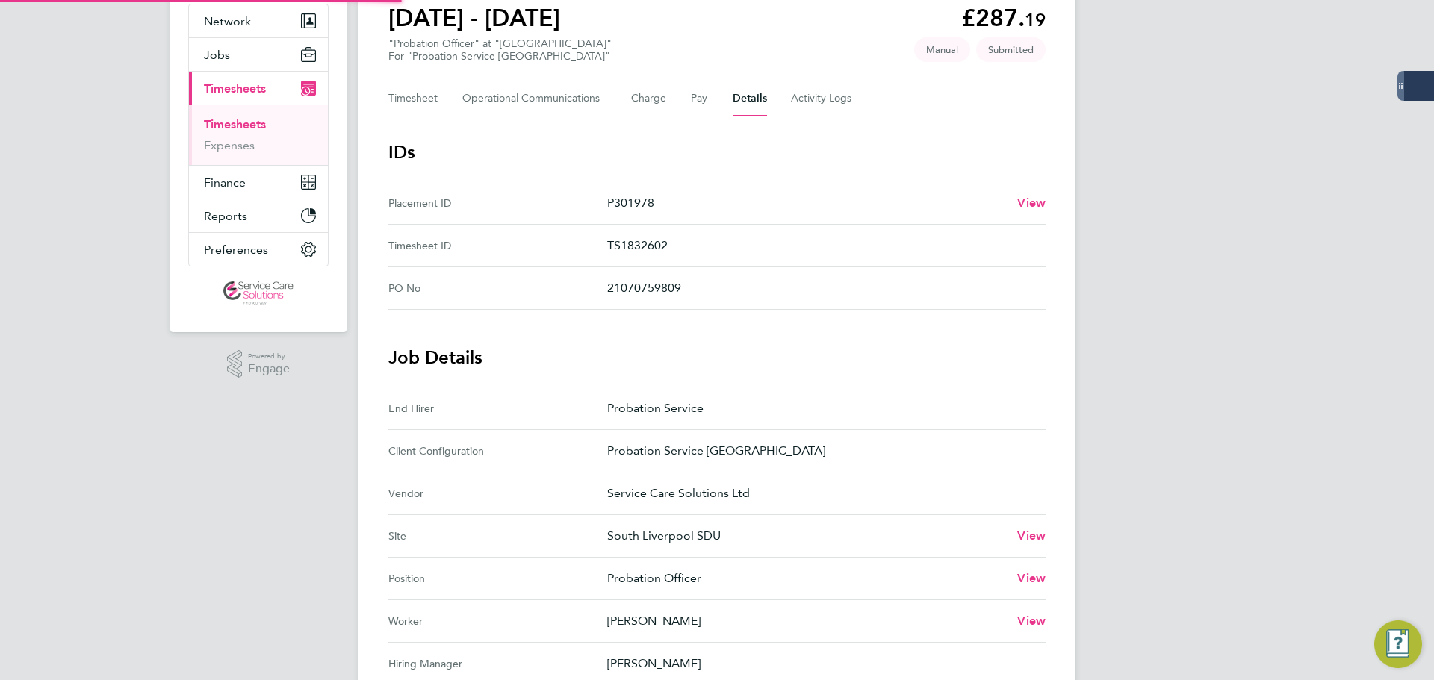
scroll to position [299, 0]
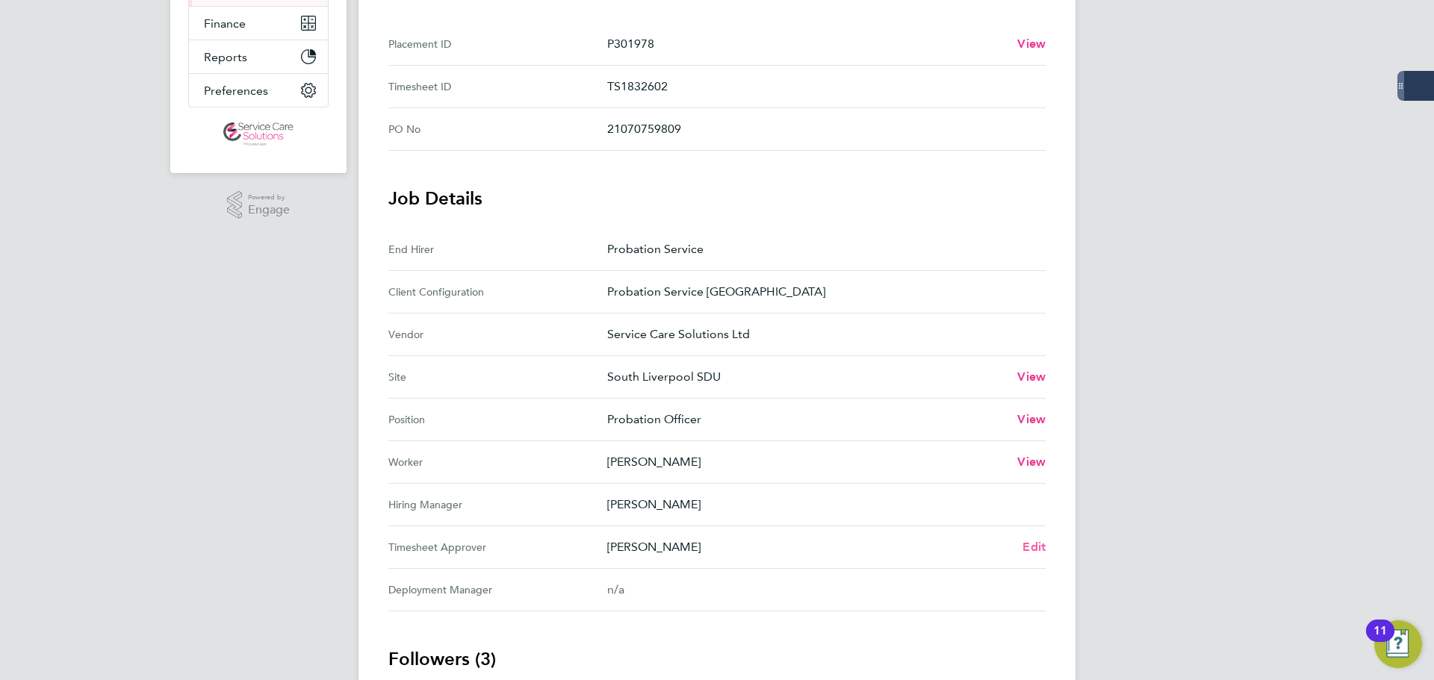
click at [1034, 518] on span "Edit" at bounding box center [1033, 547] width 23 height 14
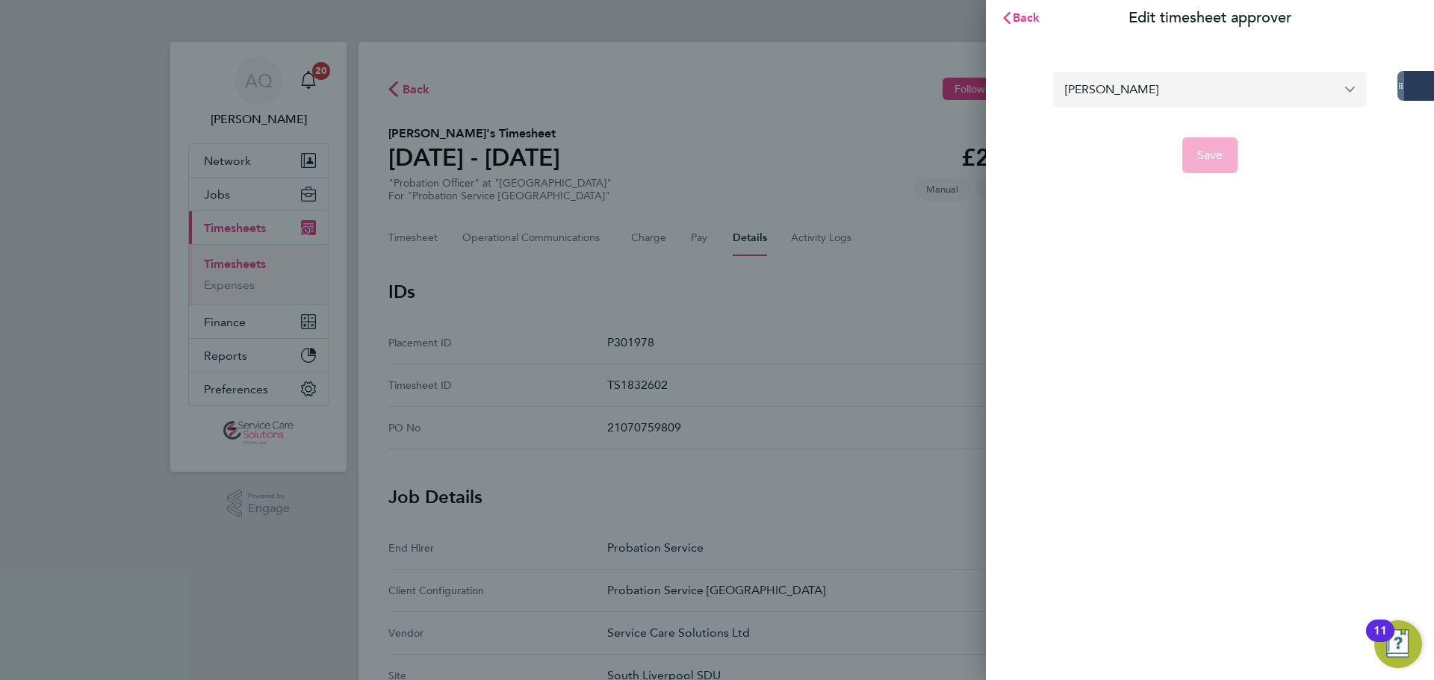
click at [1092, 93] on input "Saqlain Hussain" at bounding box center [1210, 89] width 314 height 35
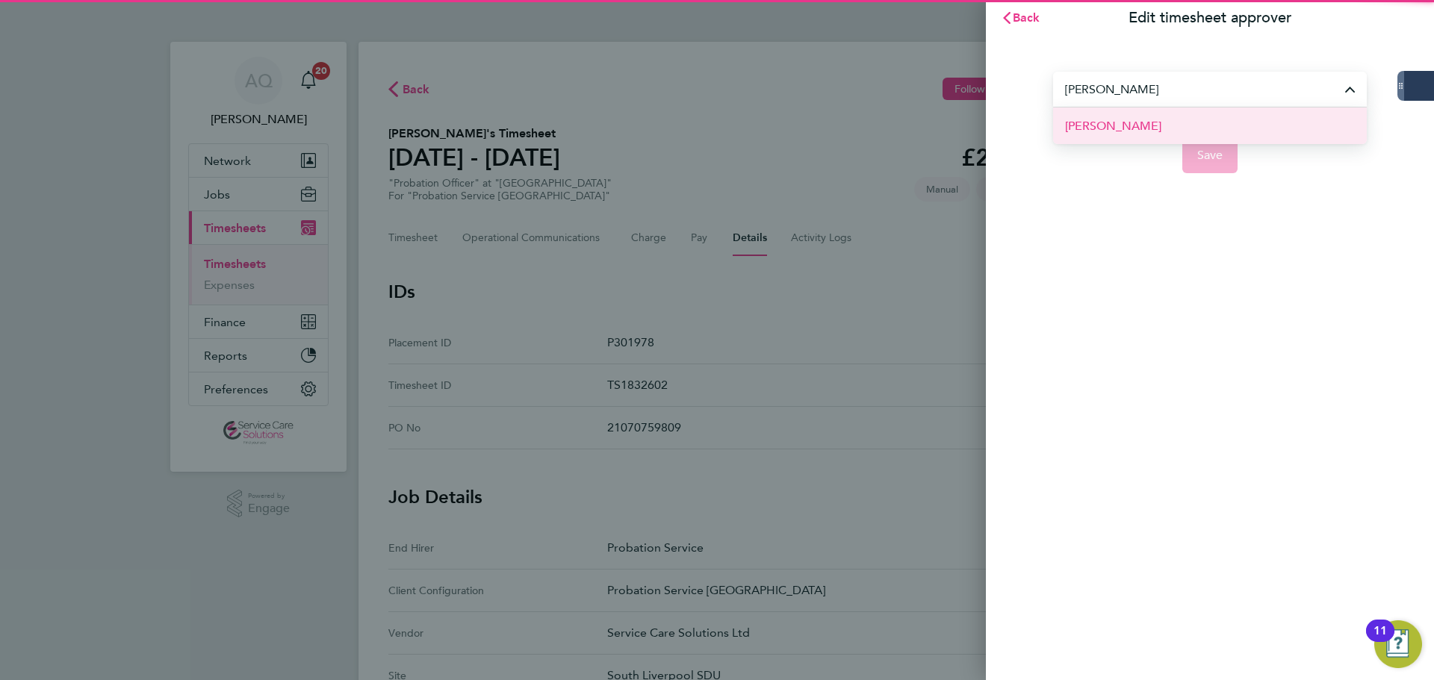
click at [1124, 122] on span "Tracey Monteith" at bounding box center [1113, 126] width 96 height 18
type input "Tracey Monteith"
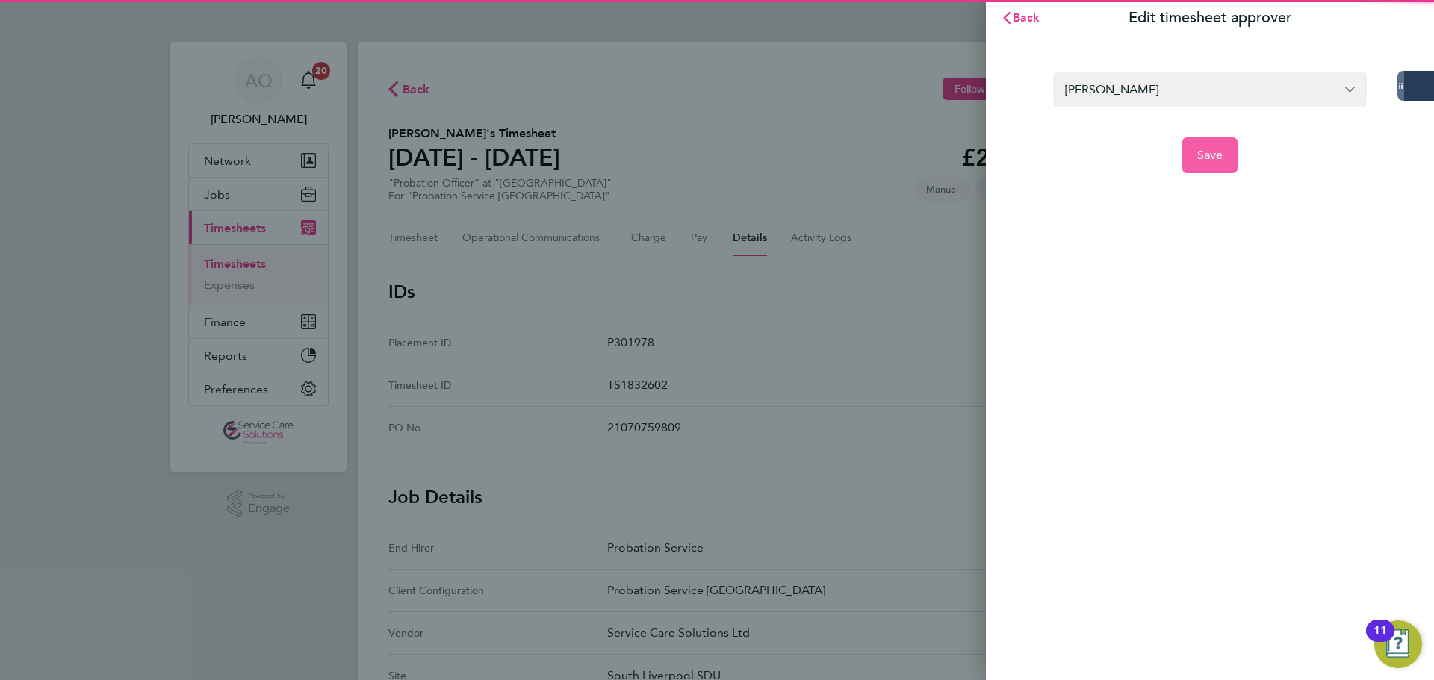
click at [1146, 155] on span "Save" at bounding box center [1210, 155] width 26 height 15
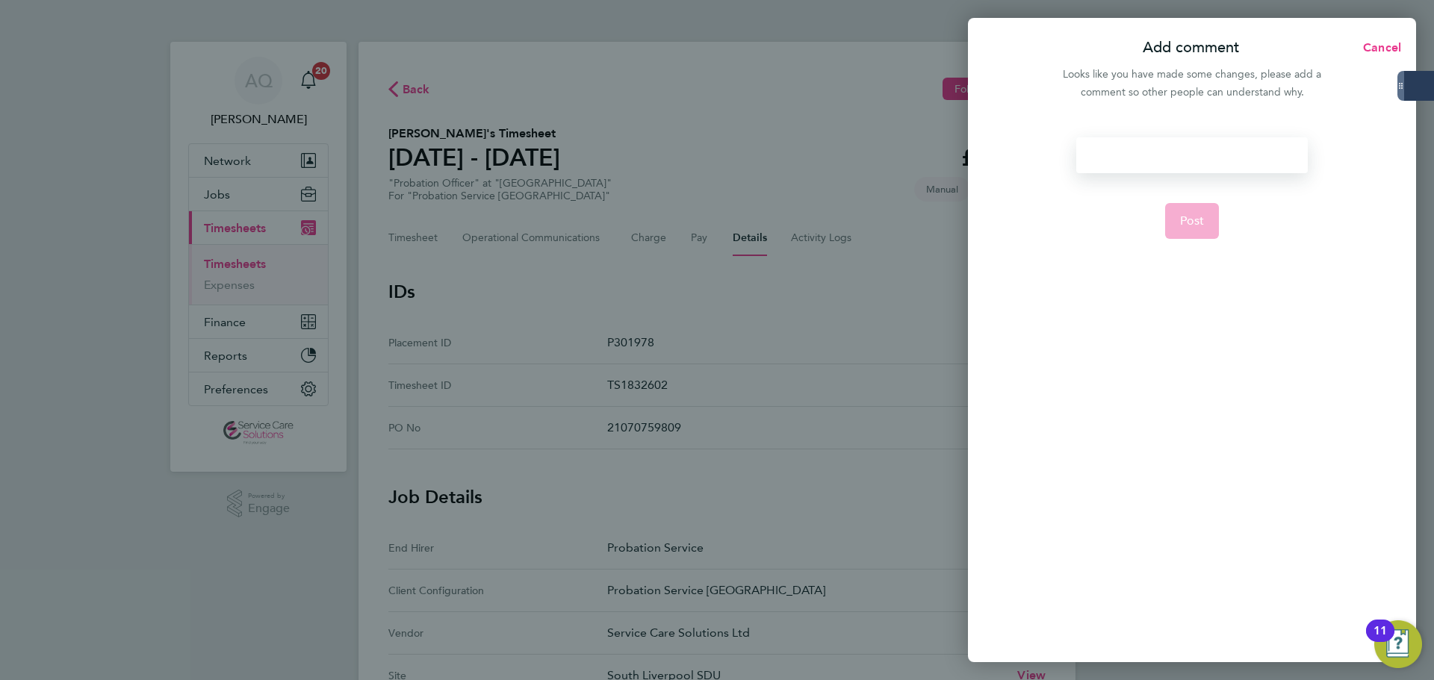
click at [1145, 152] on div at bounding box center [1191, 155] width 231 height 36
click at [1146, 157] on div at bounding box center [1191, 155] width 231 height 36
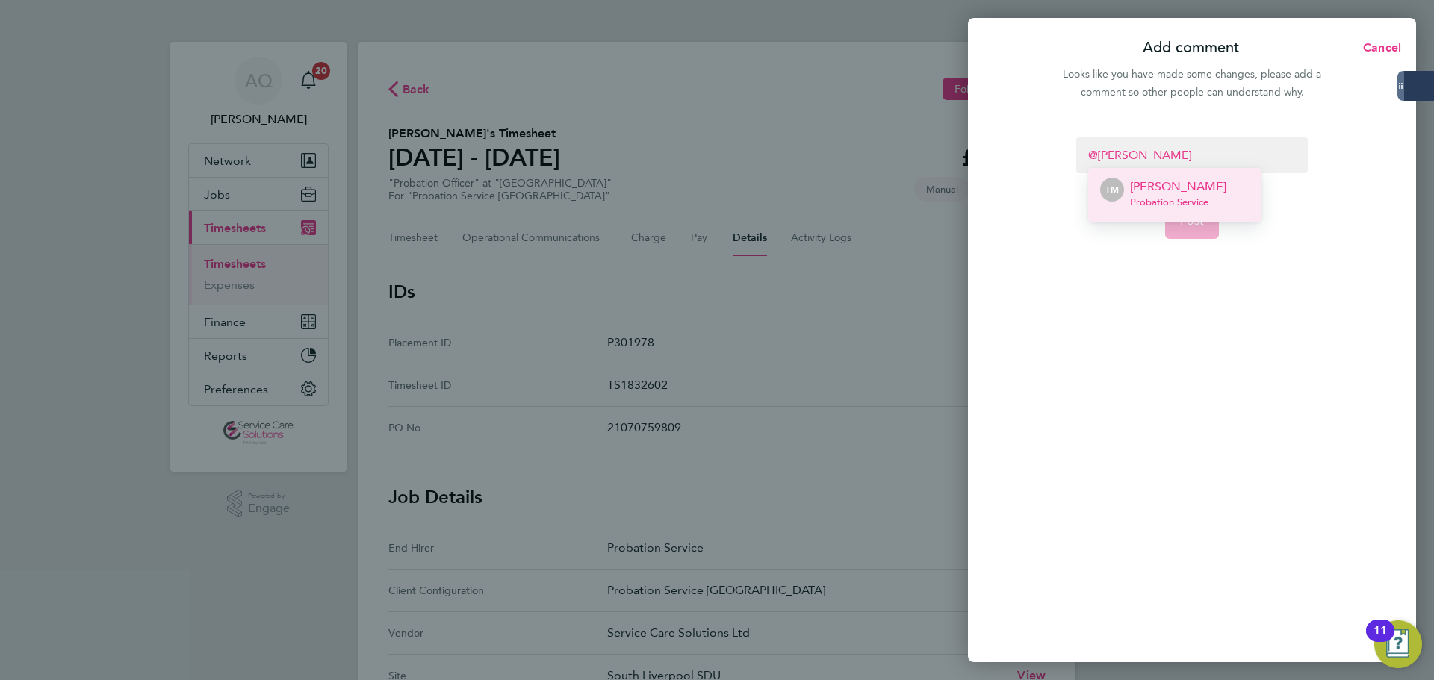
click at [1146, 190] on p "Tracey Monteith" at bounding box center [1178, 187] width 96 height 18
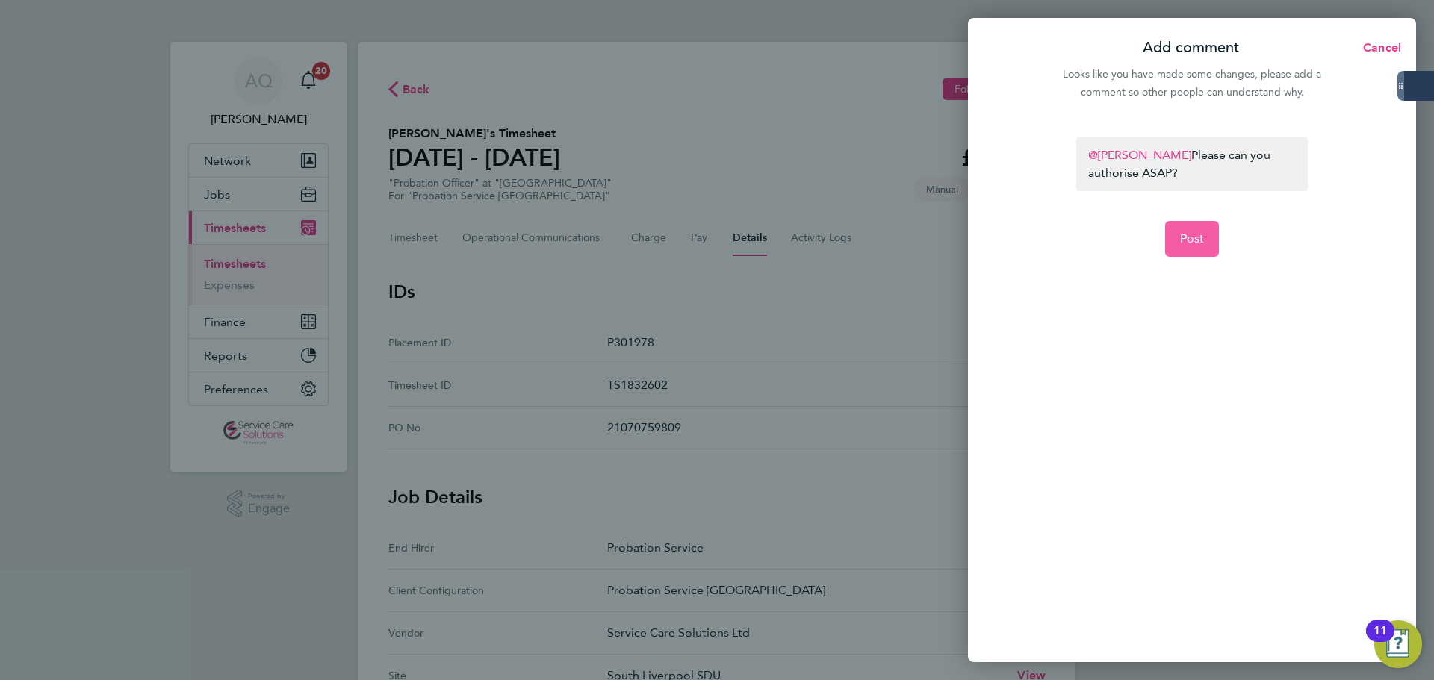
click at [1146, 234] on button "Post" at bounding box center [1192, 239] width 55 height 36
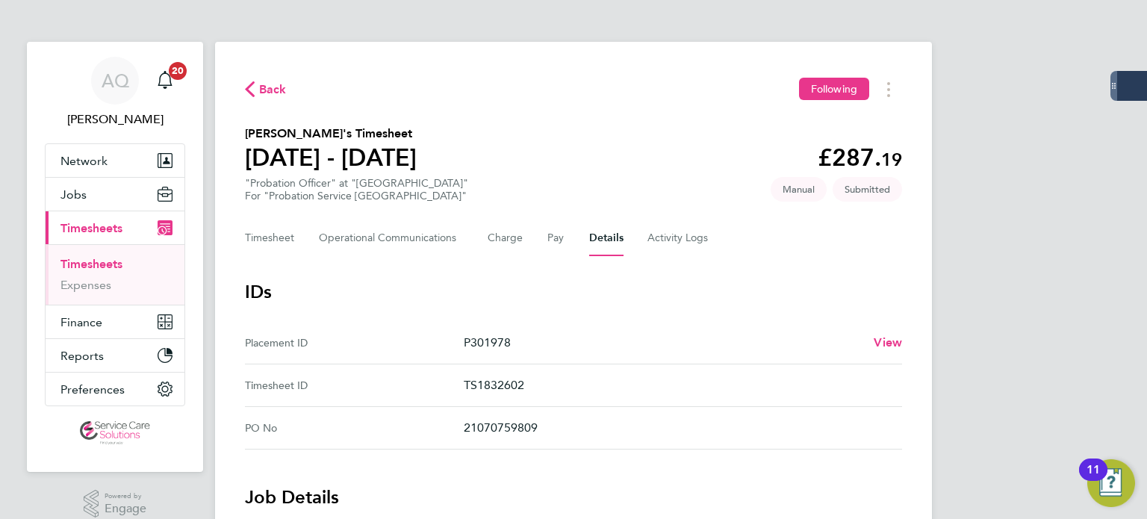
click at [92, 264] on link "Timesheets" at bounding box center [91, 264] width 62 height 14
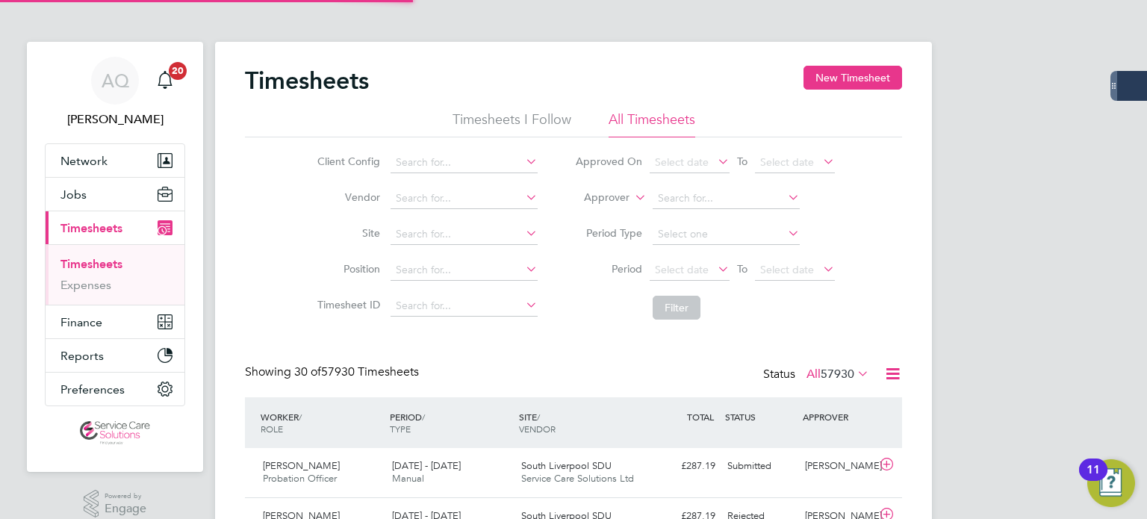
scroll to position [37, 130]
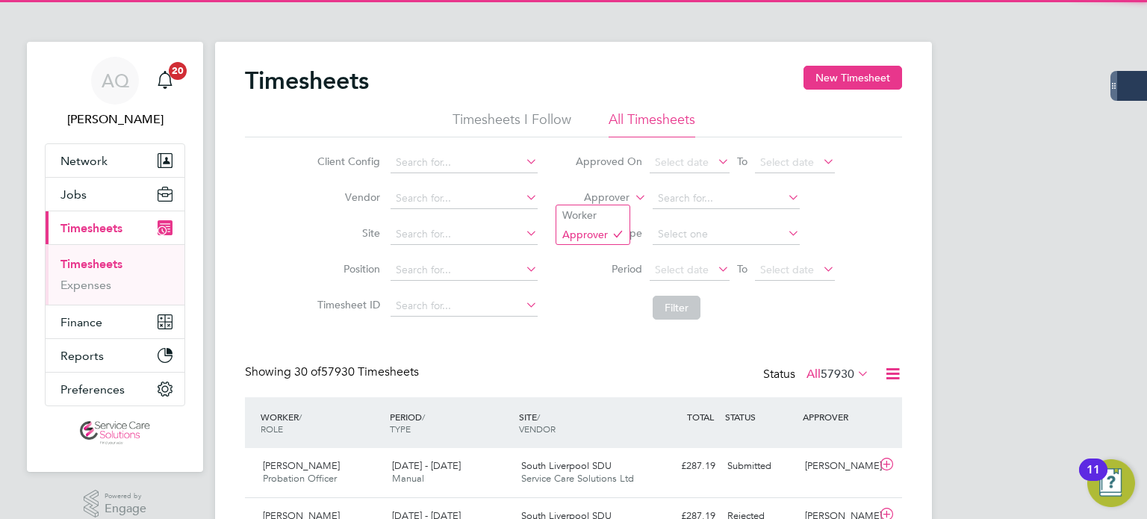
click at [609, 196] on label "Approver" at bounding box center [595, 197] width 67 height 15
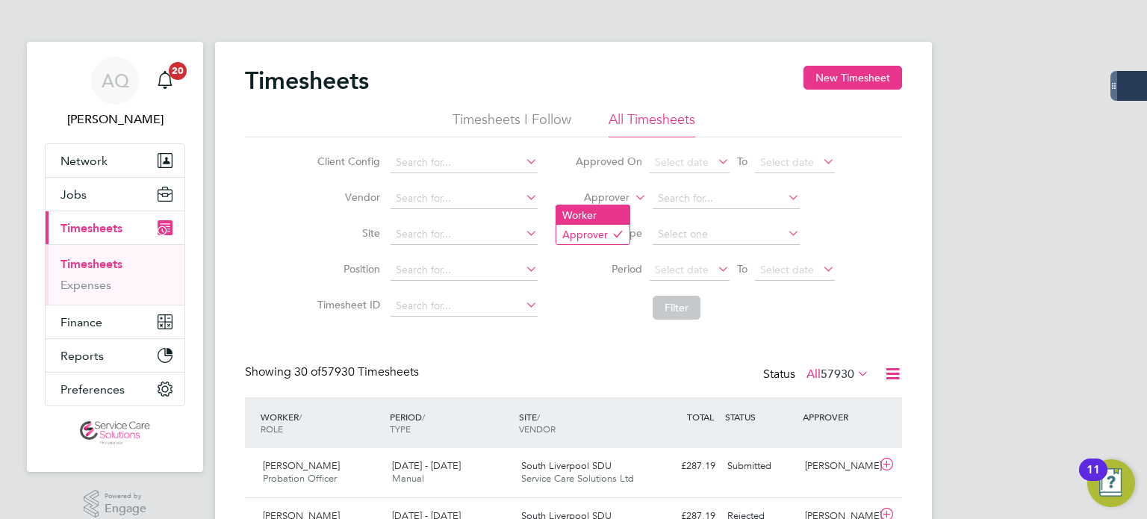
click at [602, 206] on li "Worker" at bounding box center [592, 214] width 73 height 19
click at [726, 199] on input at bounding box center [726, 198] width 147 height 21
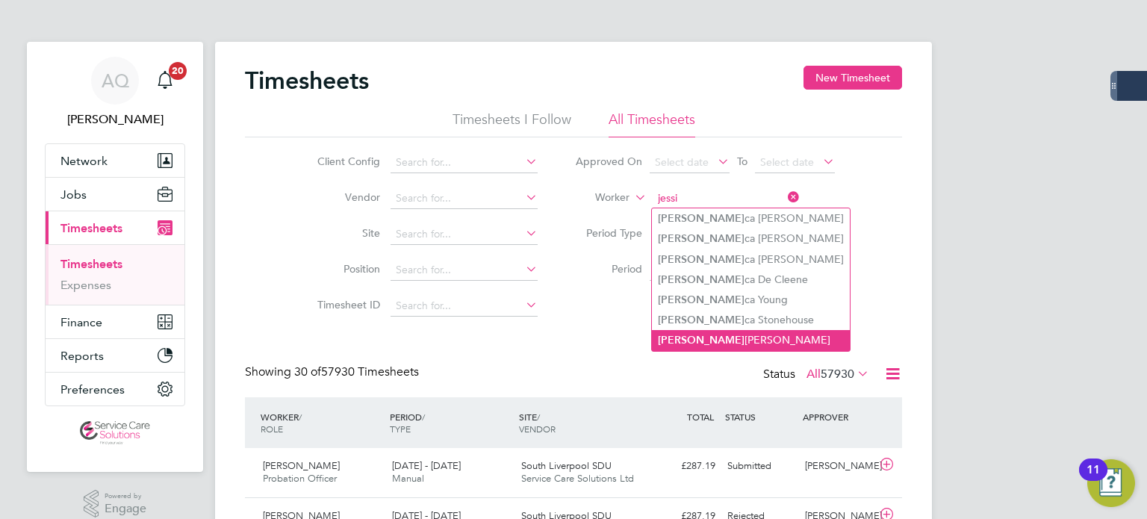
click at [725, 338] on li "Jessi ka Farrer" at bounding box center [751, 340] width 198 height 20
type input "Jessika Farrer"
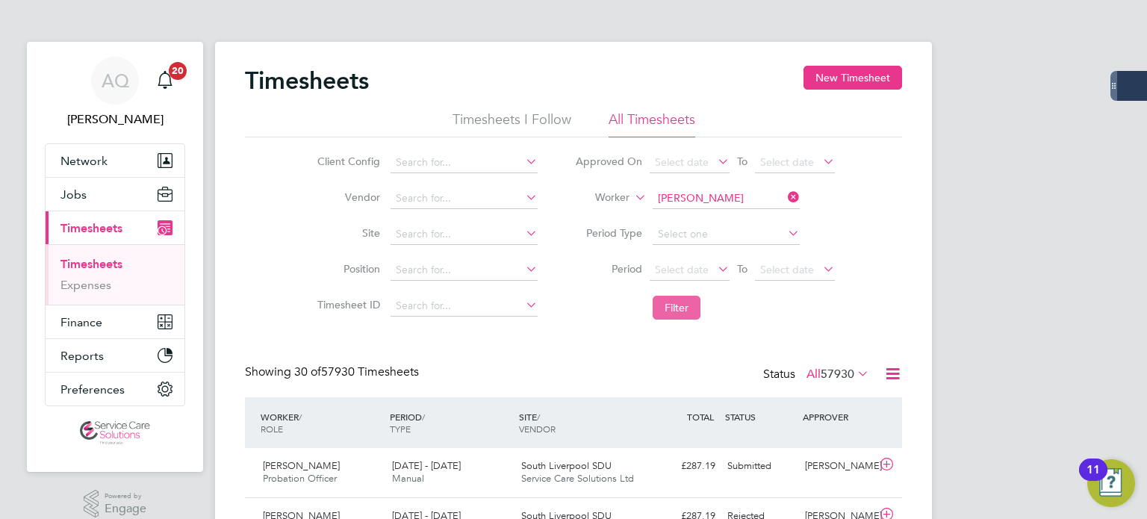
click at [677, 300] on button "Filter" at bounding box center [677, 308] width 48 height 24
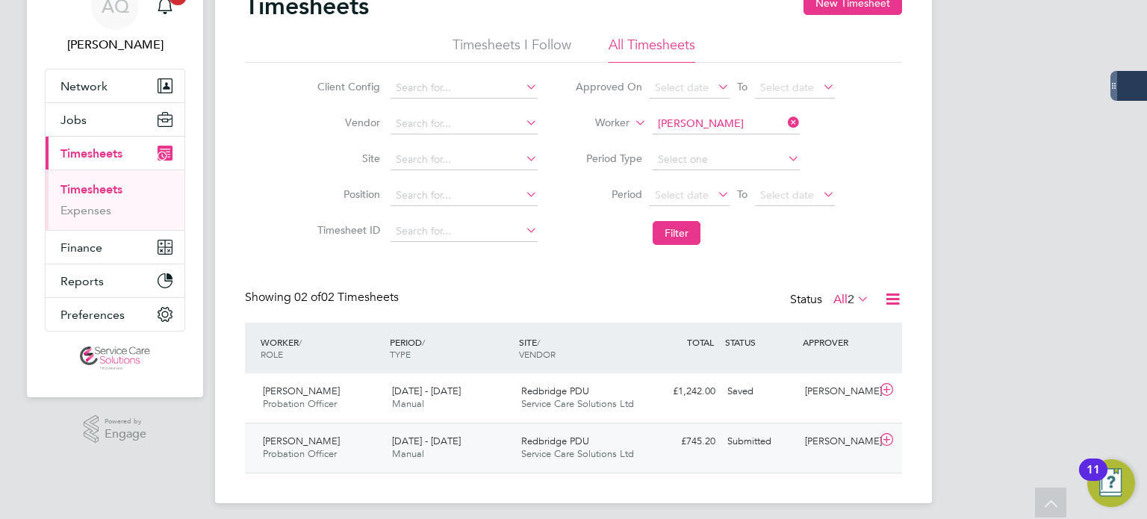
click at [820, 448] on div "Russell Symons" at bounding box center [838, 441] width 78 height 25
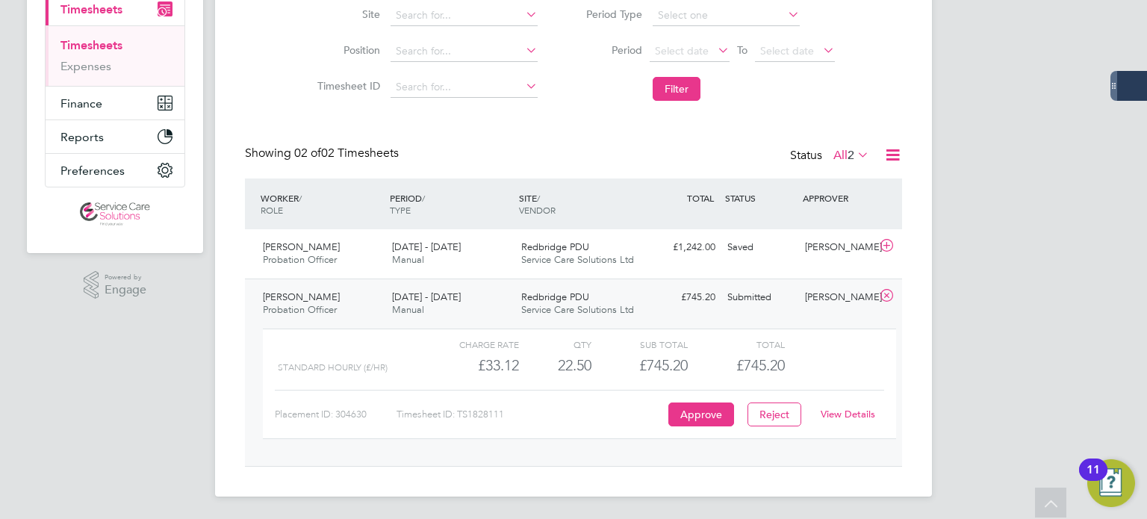
click at [856, 414] on link "View Details" at bounding box center [848, 414] width 55 height 13
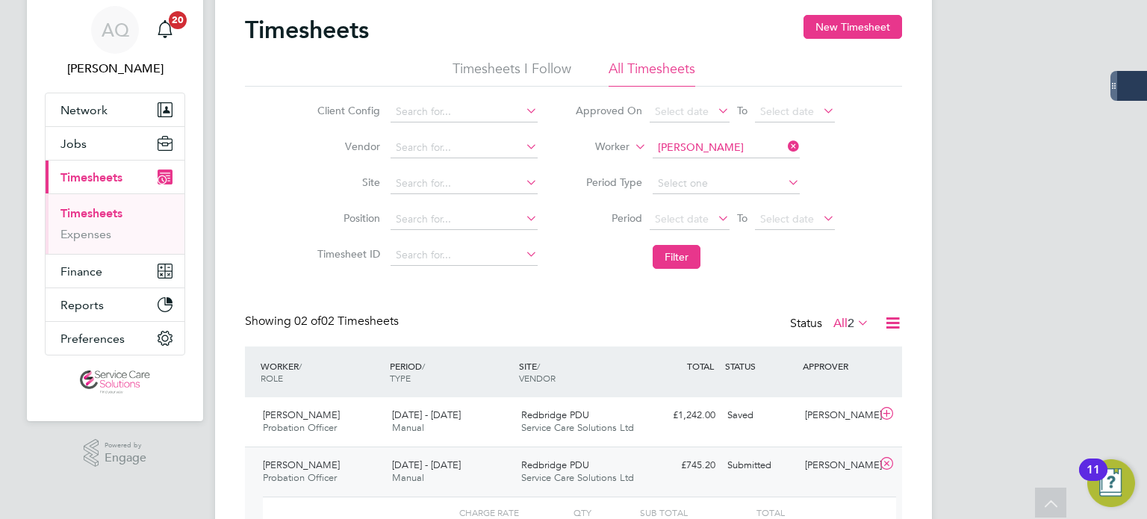
scroll to position [0, 0]
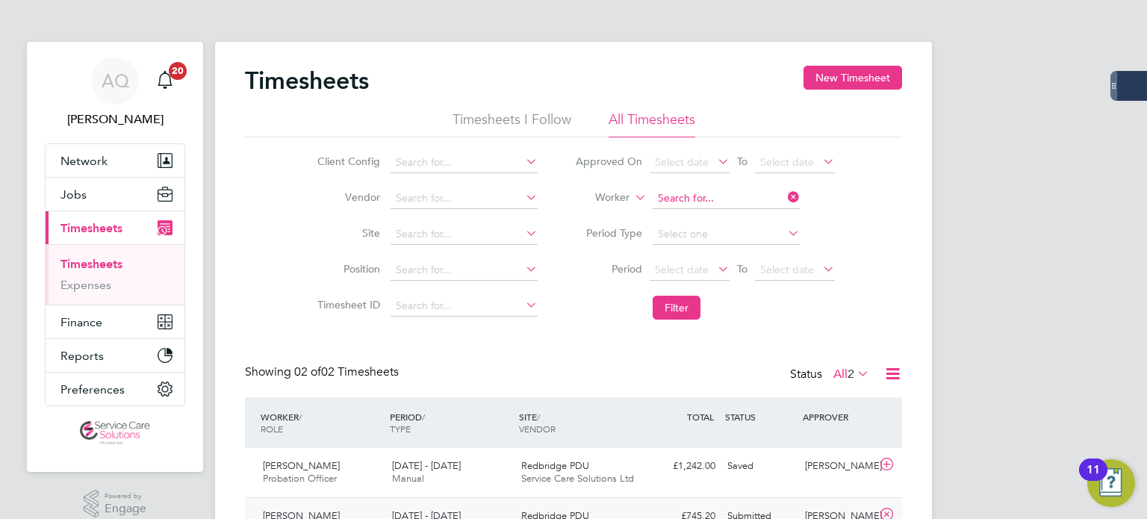
click at [735, 200] on input at bounding box center [726, 198] width 147 height 21
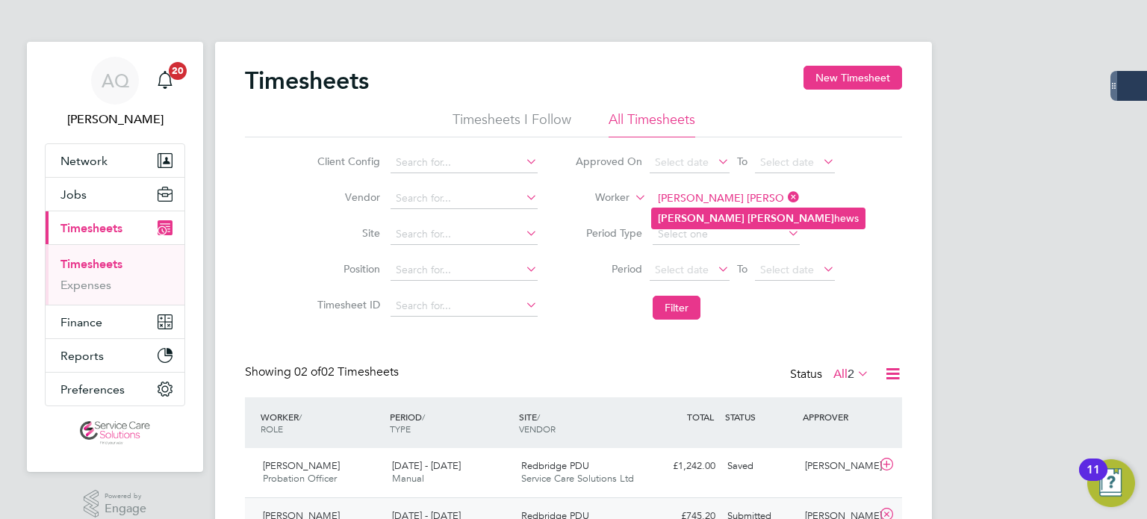
click at [747, 222] on b "Matt" at bounding box center [790, 218] width 87 height 13
type input "Andy Matthews"
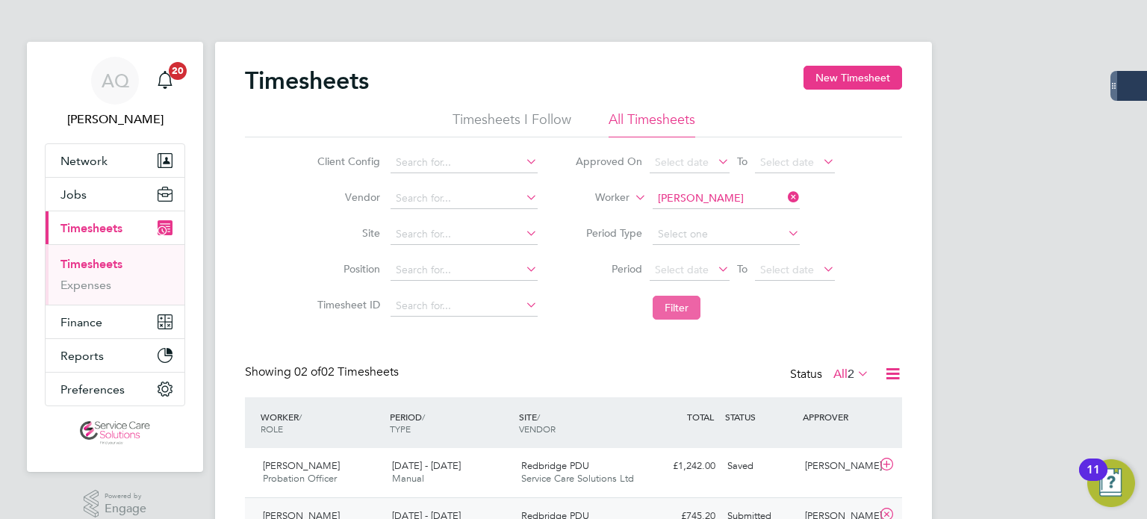
click at [682, 310] on button "Filter" at bounding box center [677, 308] width 48 height 24
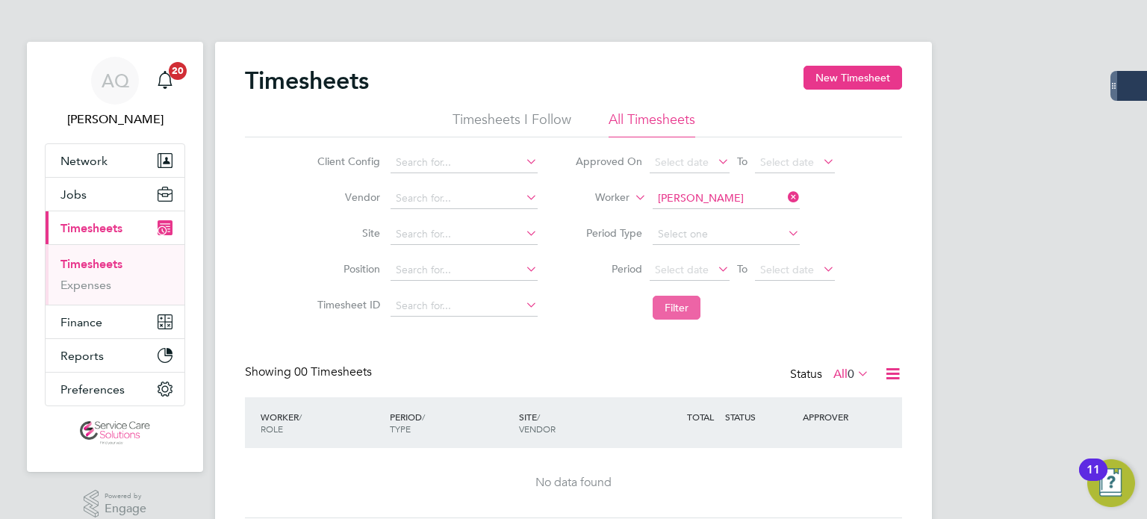
click at [681, 302] on button "Filter" at bounding box center [677, 308] width 48 height 24
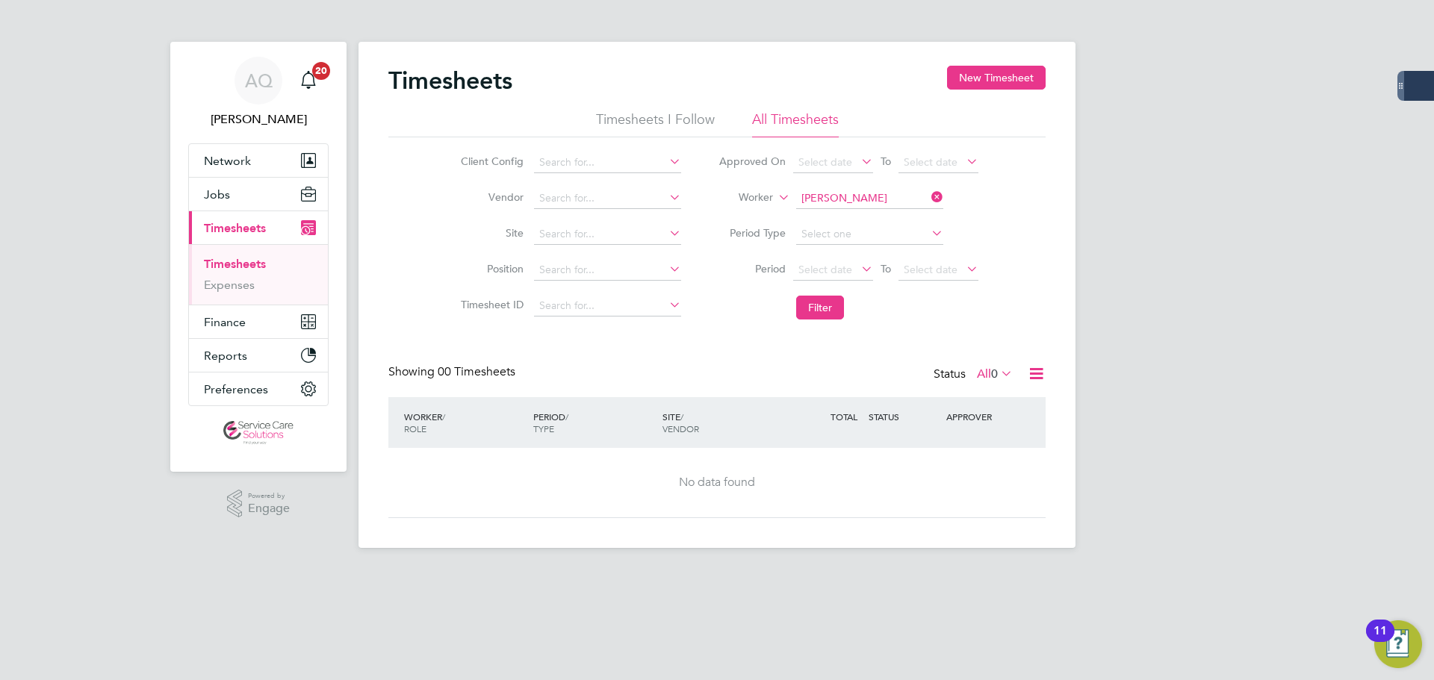
click at [928, 196] on icon at bounding box center [928, 197] width 0 height 21
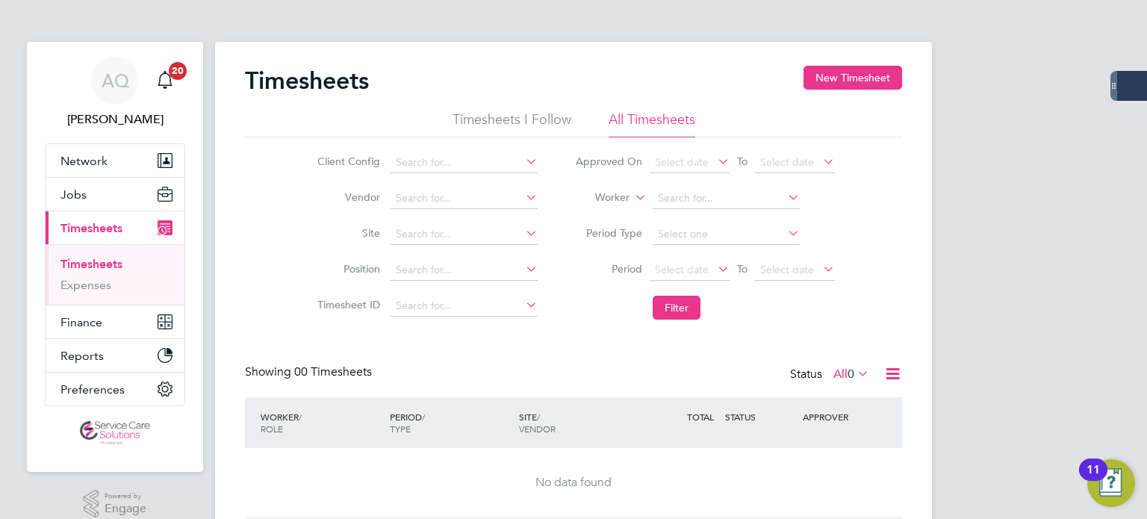
click at [623, 197] on label "Worker" at bounding box center [595, 197] width 67 height 15
click at [697, 198] on input at bounding box center [726, 198] width 147 height 21
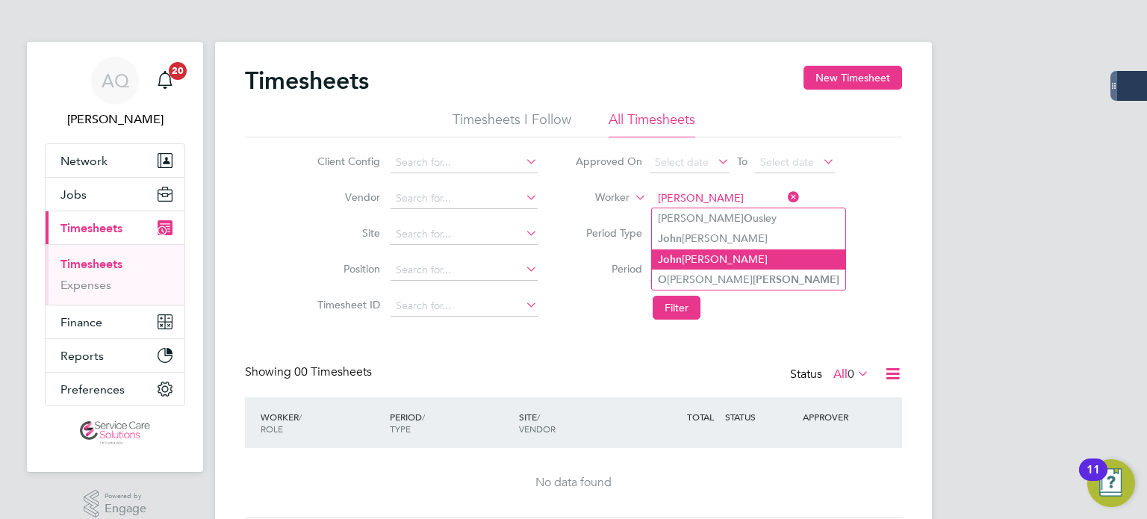
click at [741, 256] on li "J o hn O'Grady" at bounding box center [748, 259] width 193 height 20
type input "John O'Grady"
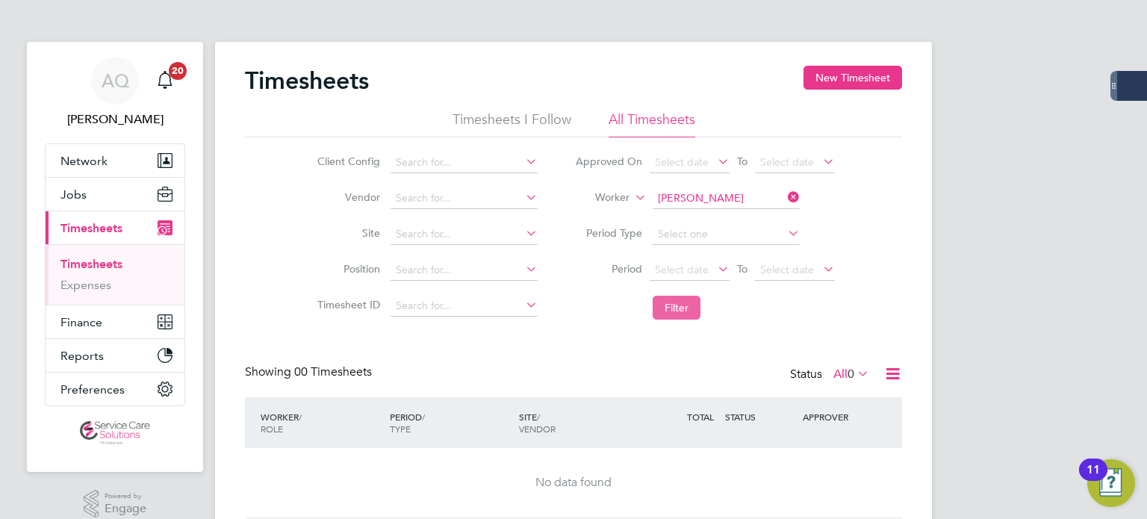
click at [675, 310] on button "Filter" at bounding box center [677, 308] width 48 height 24
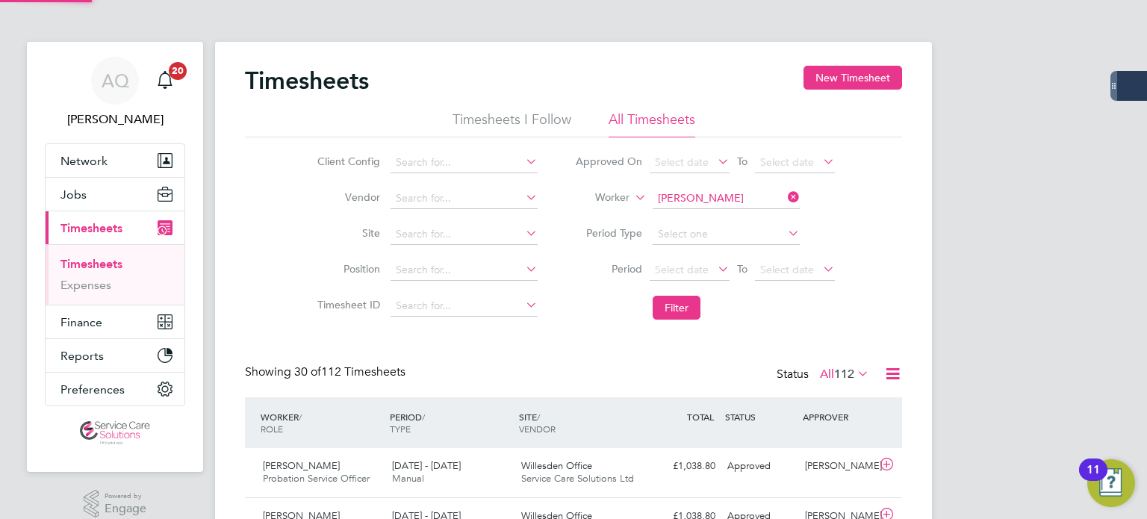
scroll to position [37, 130]
click at [86, 190] on button "Jobs" at bounding box center [115, 194] width 139 height 33
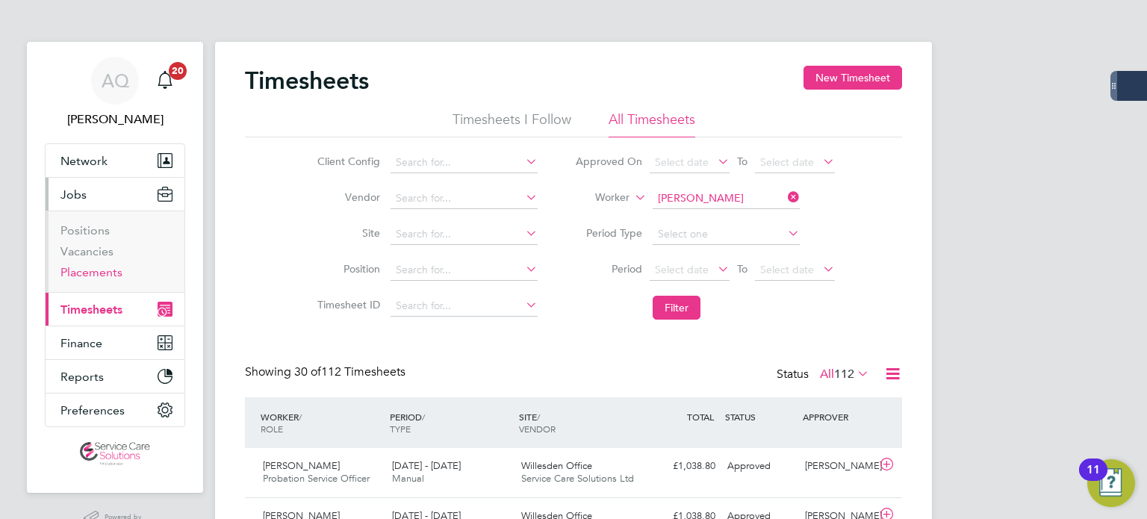
click at [116, 274] on link "Placements" at bounding box center [91, 272] width 62 height 14
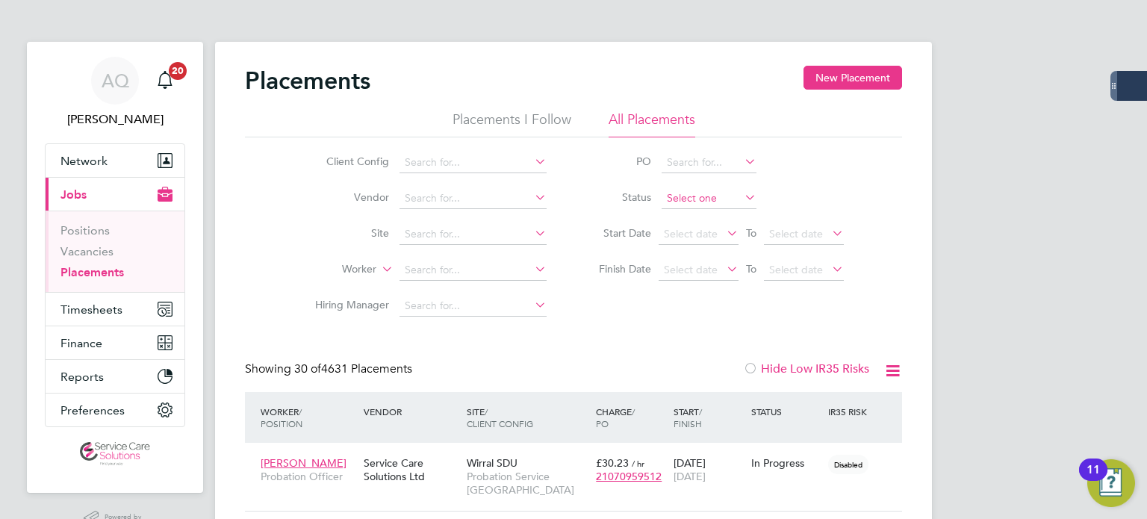
click at [670, 196] on input at bounding box center [709, 198] width 95 height 21
click at [681, 212] on li "Active" at bounding box center [710, 217] width 96 height 19
type input "Active"
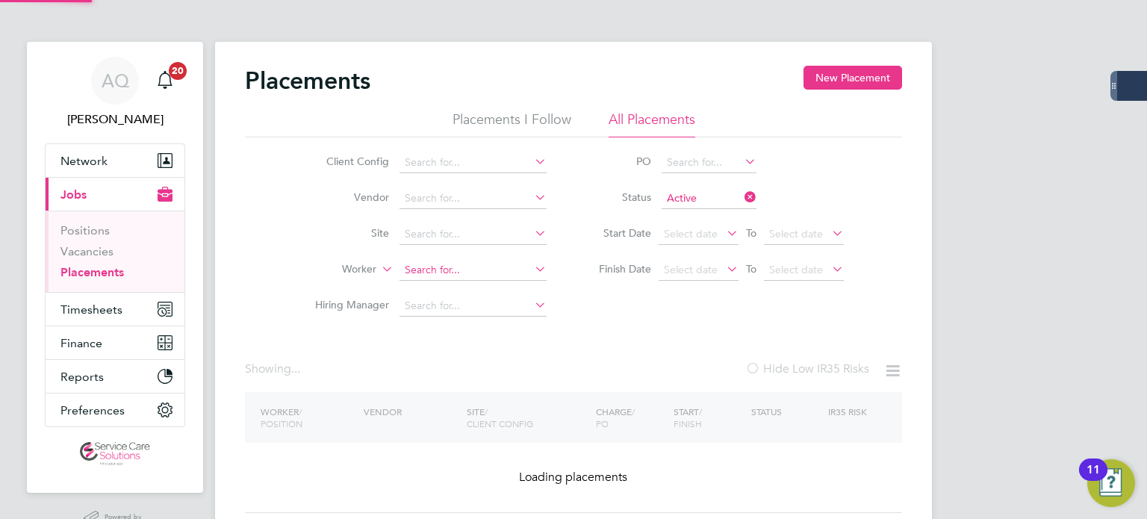
click at [523, 268] on input at bounding box center [472, 270] width 147 height 21
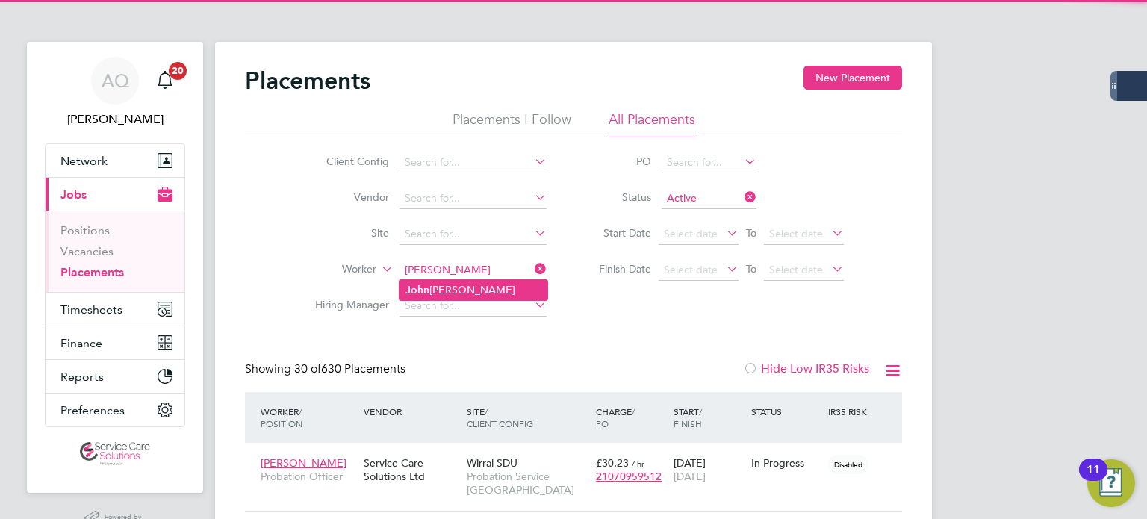
click at [451, 287] on li "J o hn O'Grady" at bounding box center [473, 290] width 148 height 20
type input "John O'Grady"
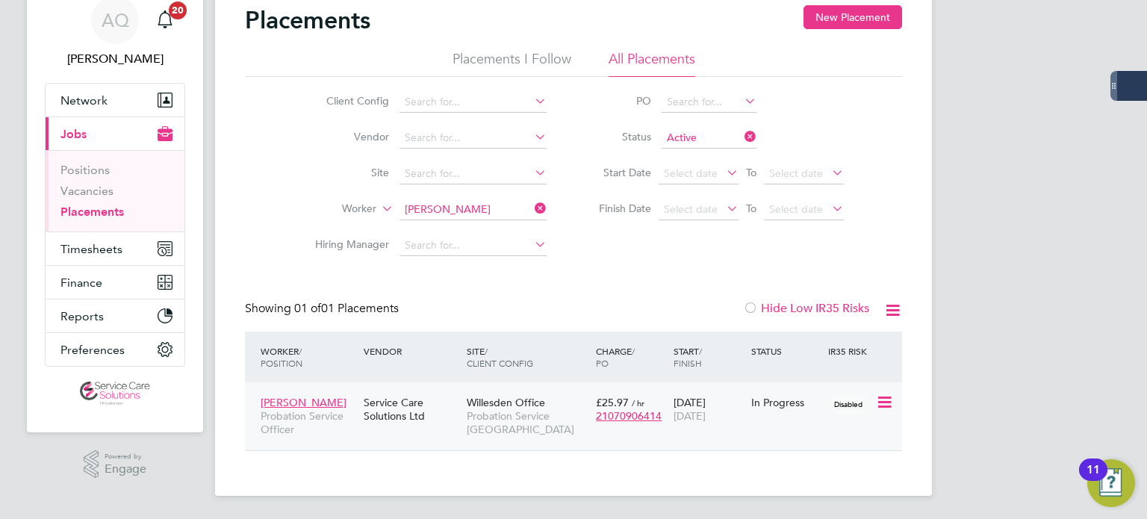
click at [706, 421] on span "31 Mar 2026" at bounding box center [689, 415] width 32 height 13
click at [770, 408] on div "In Progress" at bounding box center [786, 402] width 70 height 13
click at [73, 247] on span "Timesheets" at bounding box center [91, 249] width 62 height 14
click at [44, 250] on app-nav-sections-wrapper "AQ Andrew Quinney Notifications 20 Applications: Network Team Members Businesse…" at bounding box center [115, 206] width 176 height 451
click at [72, 250] on span "Timesheets" at bounding box center [91, 249] width 62 height 14
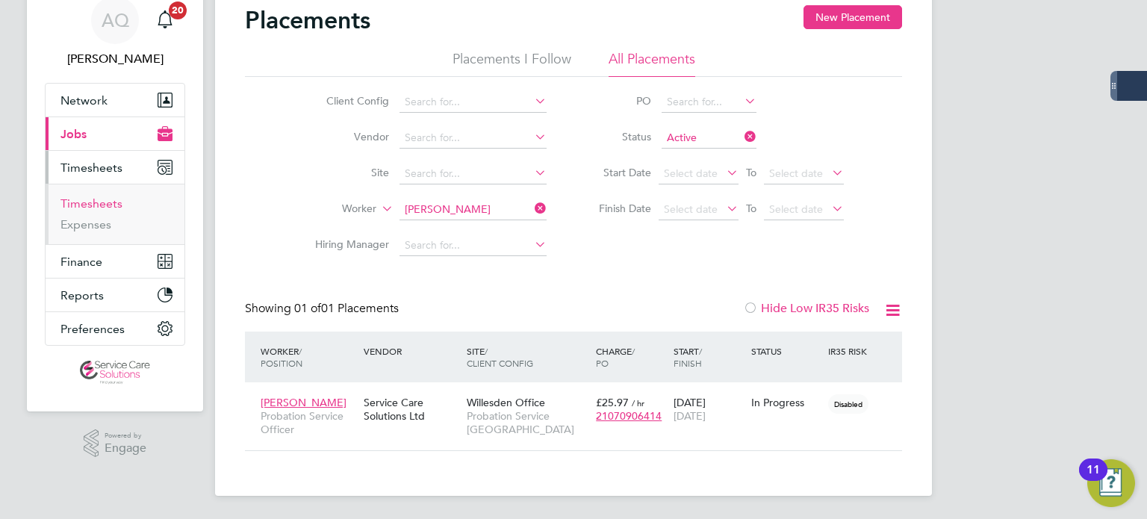
click at [93, 204] on link "Timesheets" at bounding box center [91, 203] width 62 height 14
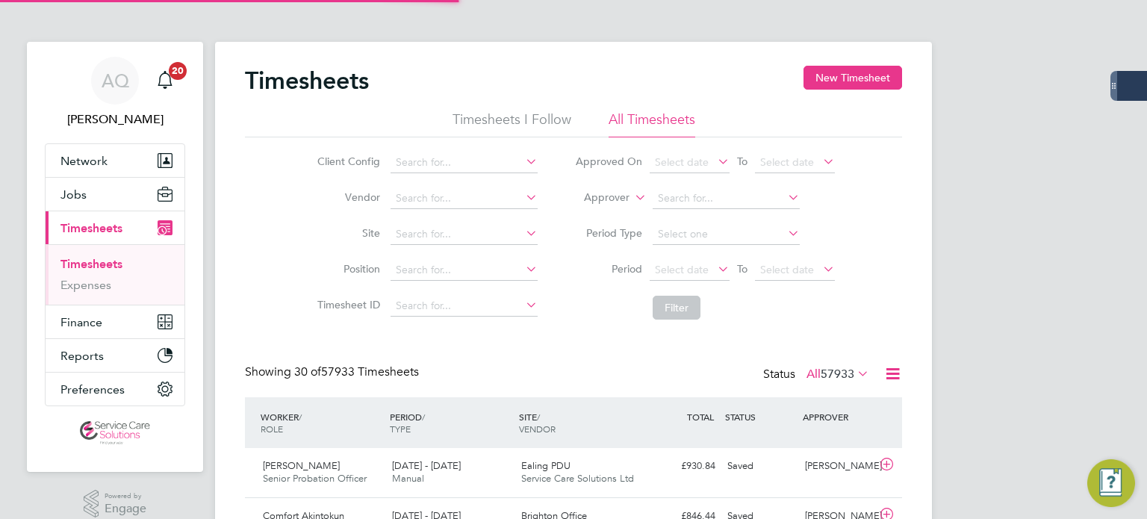
scroll to position [7, 7]
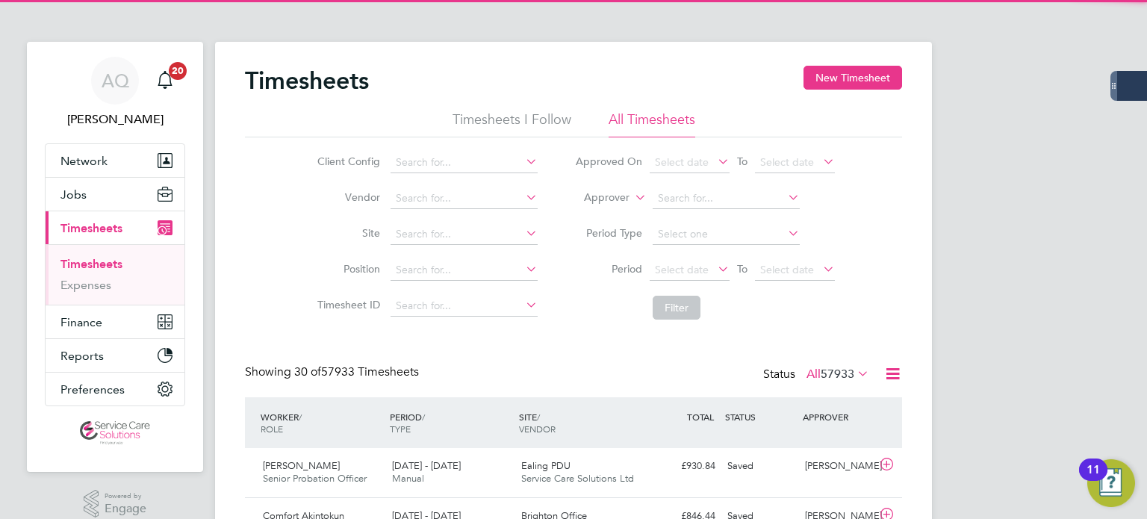
click at [603, 193] on label "Approver" at bounding box center [595, 197] width 67 height 15
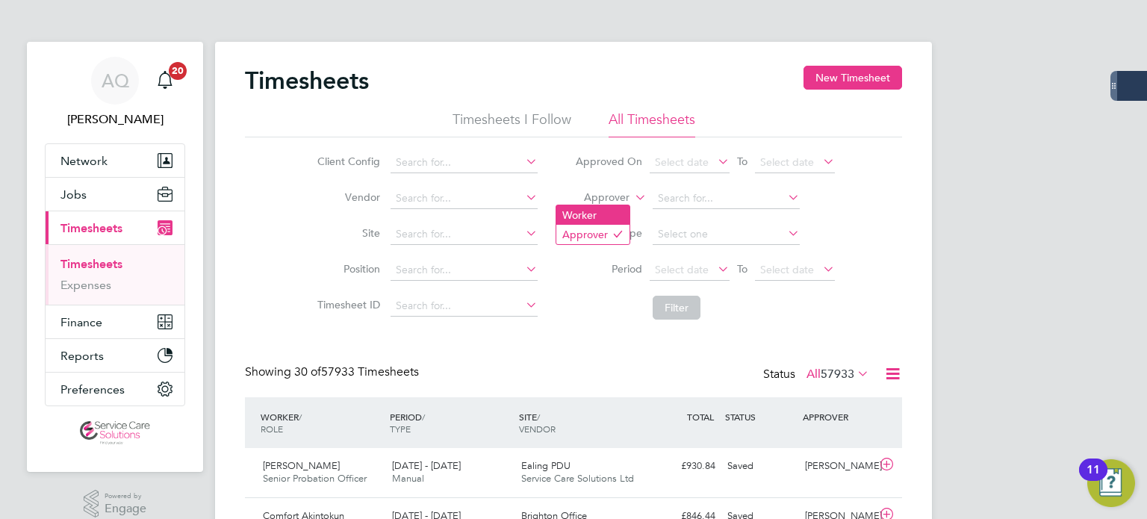
click at [609, 214] on li "Worker" at bounding box center [592, 214] width 73 height 19
click at [685, 205] on input at bounding box center [726, 198] width 147 height 21
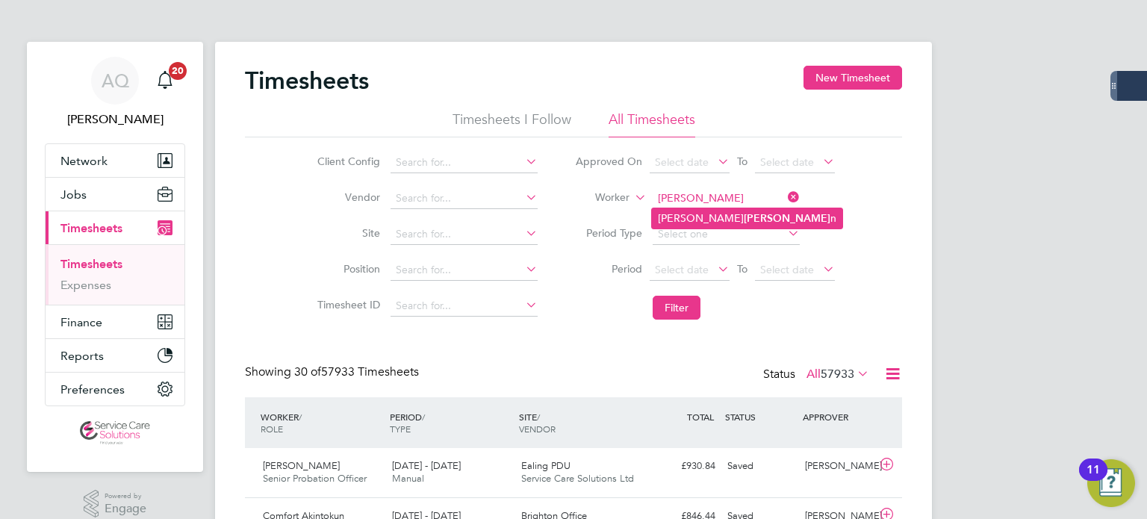
click at [744, 217] on b "Loyde" at bounding box center [787, 218] width 87 height 13
type input "Frank Loyden"
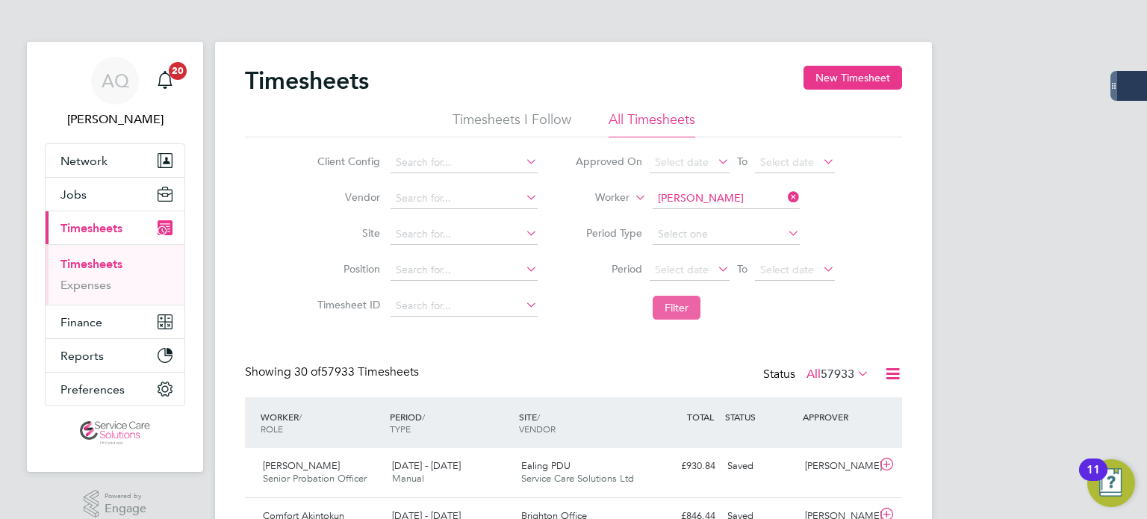
click at [679, 312] on button "Filter" at bounding box center [677, 308] width 48 height 24
click at [667, 308] on button "Filter" at bounding box center [677, 308] width 48 height 24
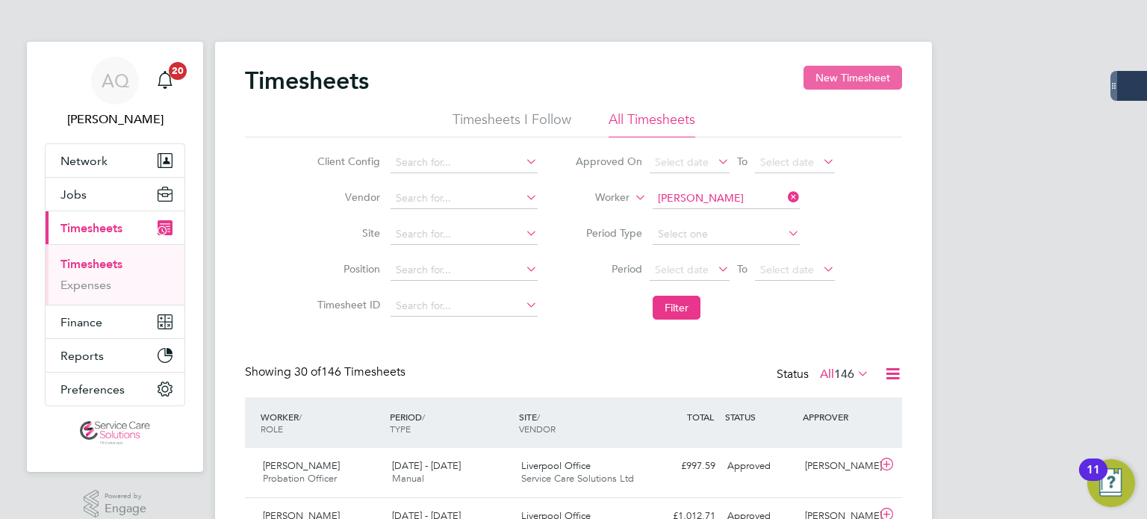
click at [869, 73] on button "New Timesheet" at bounding box center [852, 78] width 99 height 24
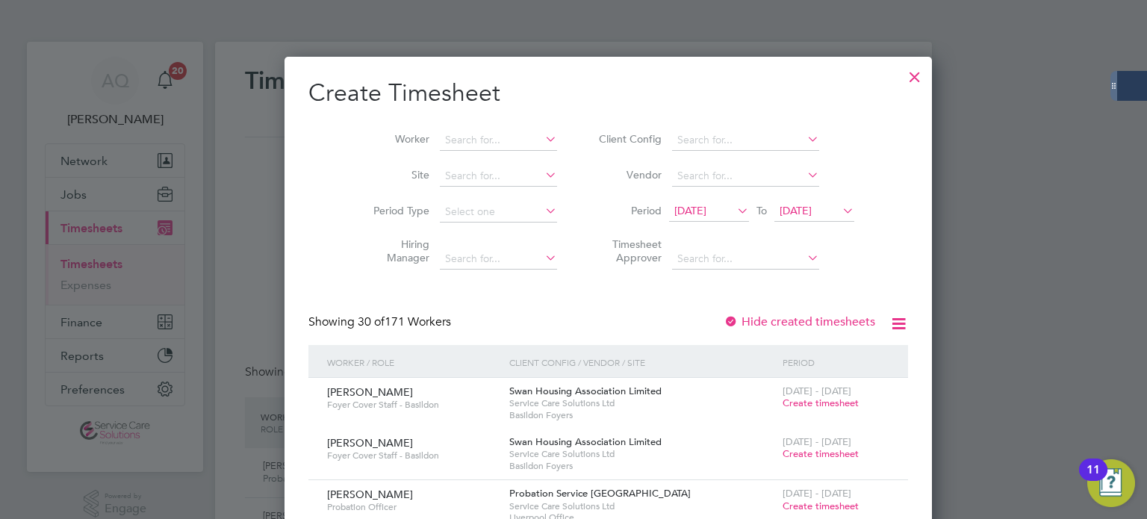
click at [674, 211] on span "17 Sep 2025" at bounding box center [690, 210] width 32 height 13
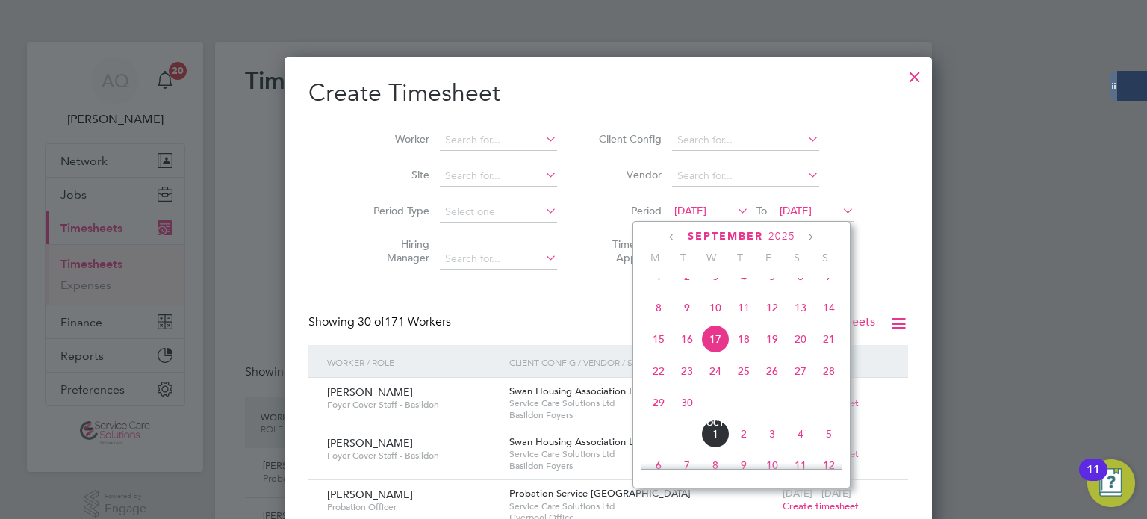
click at [657, 385] on span "22" at bounding box center [658, 371] width 28 height 28
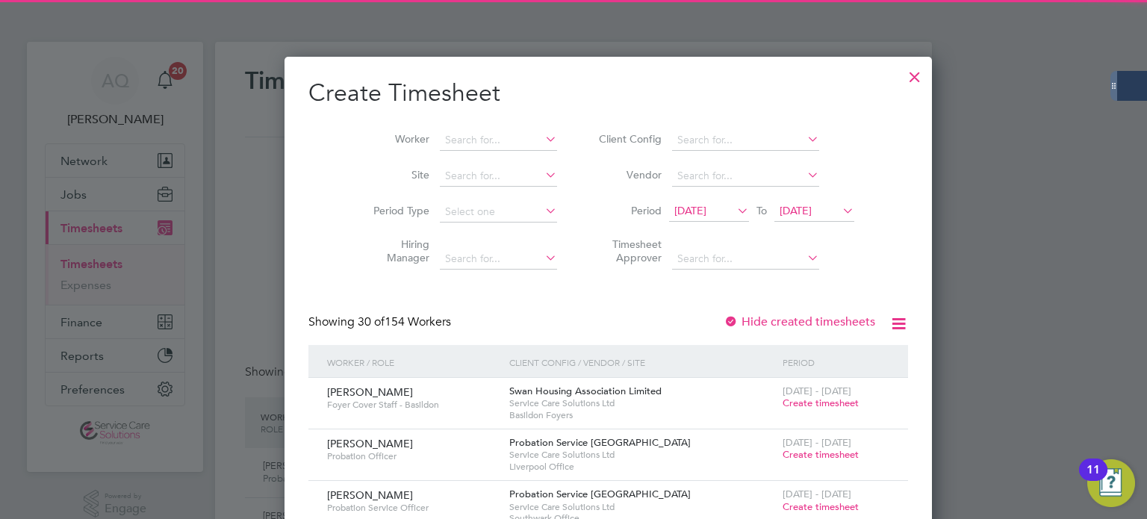
click at [780, 211] on span "24 Sep 2025" at bounding box center [796, 210] width 32 height 13
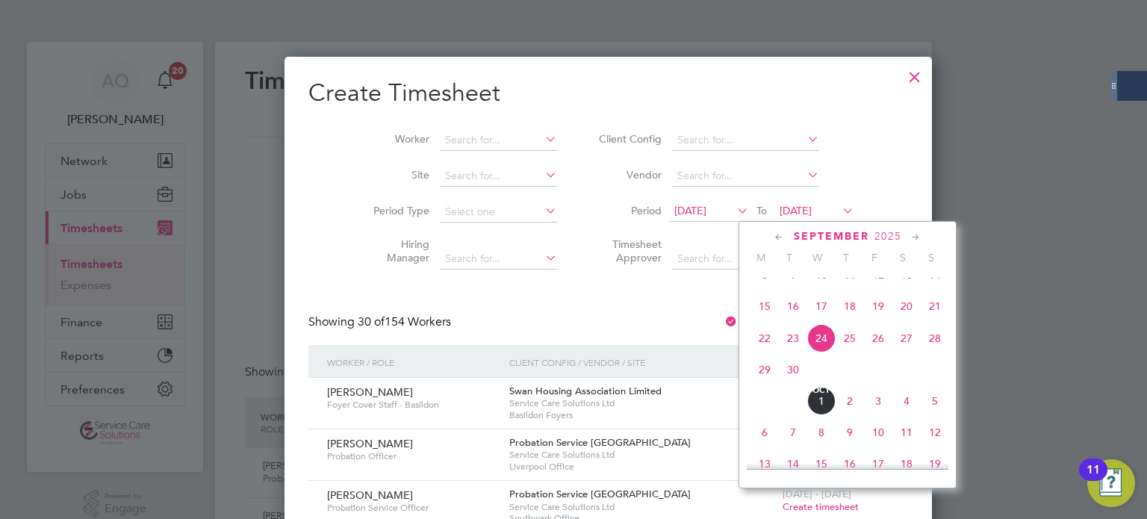
click at [938, 346] on span "28" at bounding box center [935, 338] width 28 height 28
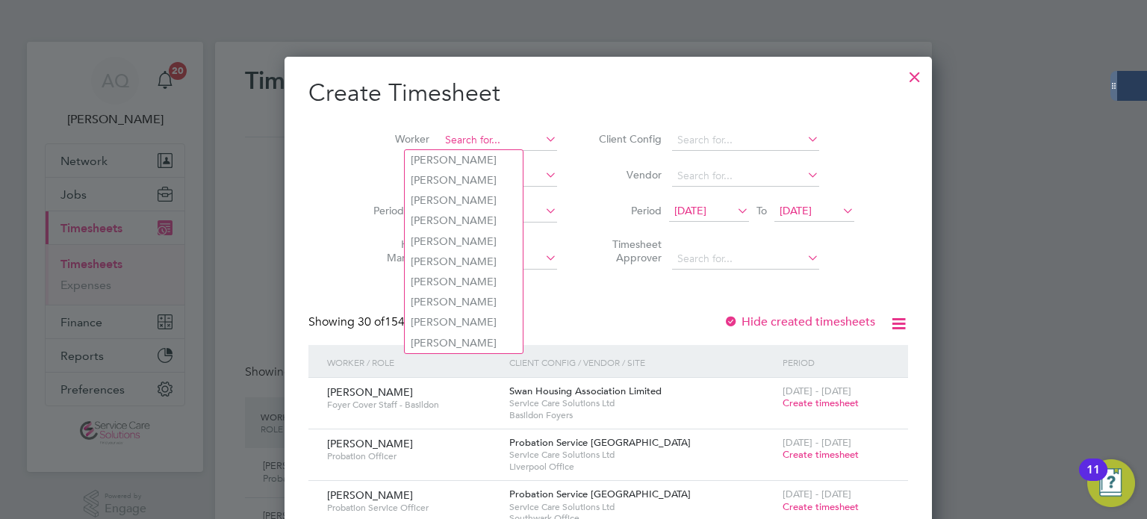
click at [455, 143] on input at bounding box center [498, 140] width 117 height 21
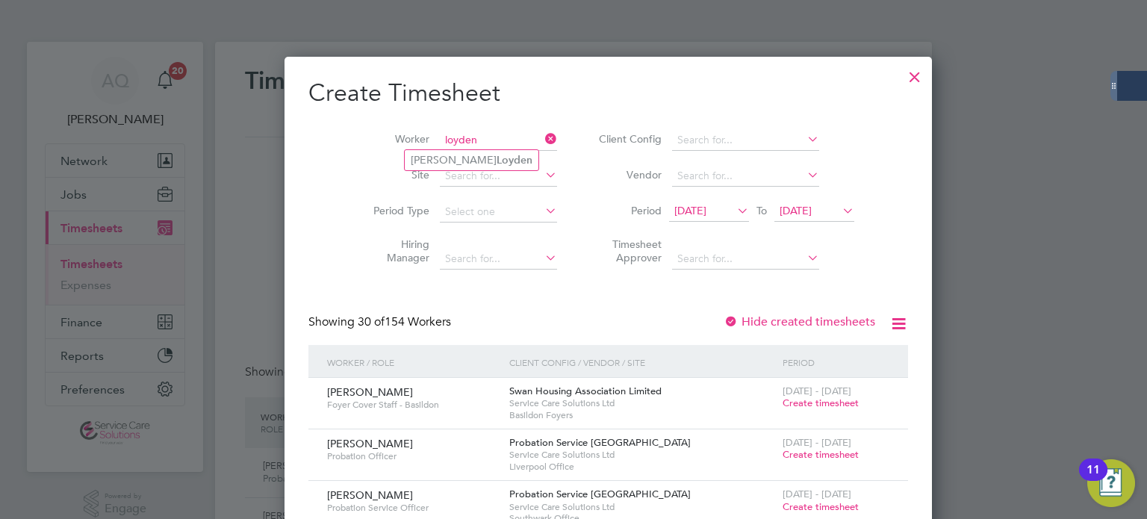
type input "loyden"
click at [454, 149] on ul "Frank Loyden" at bounding box center [471, 160] width 135 height 22
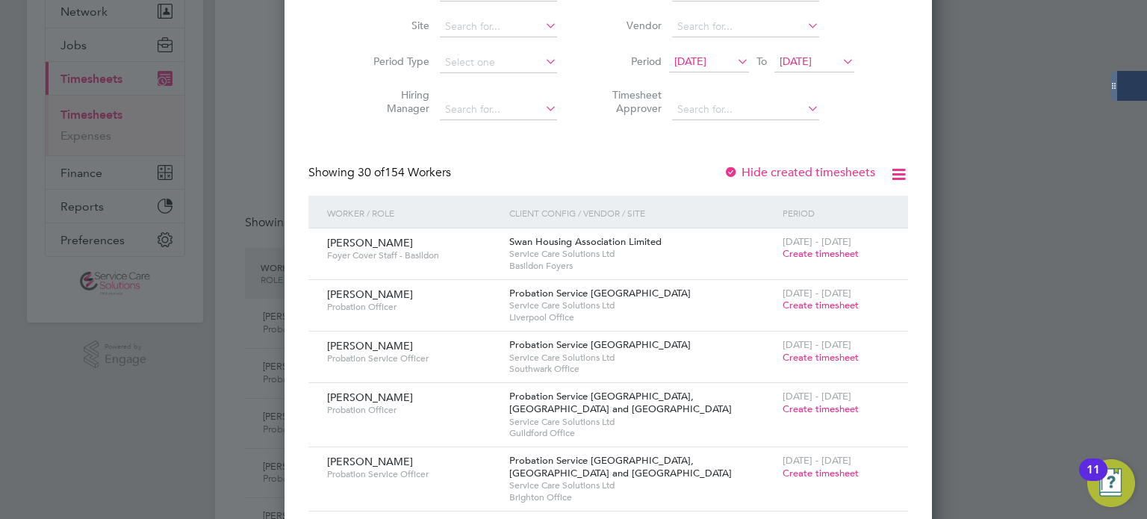
click at [782, 299] on span "Create timesheet" at bounding box center [820, 305] width 76 height 13
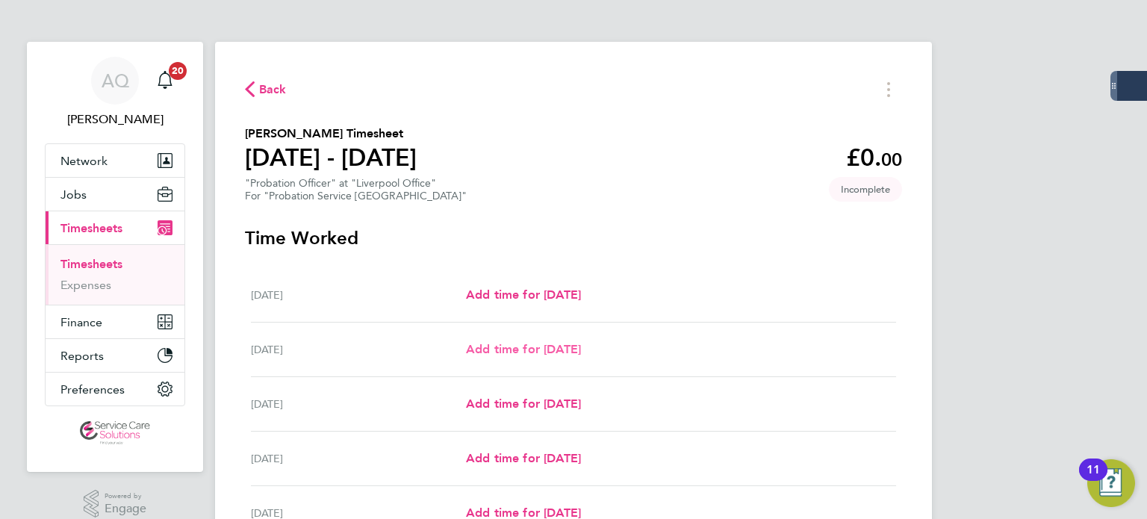
click at [529, 352] on span "Add time for Tue 23 Sep" at bounding box center [523, 349] width 115 height 14
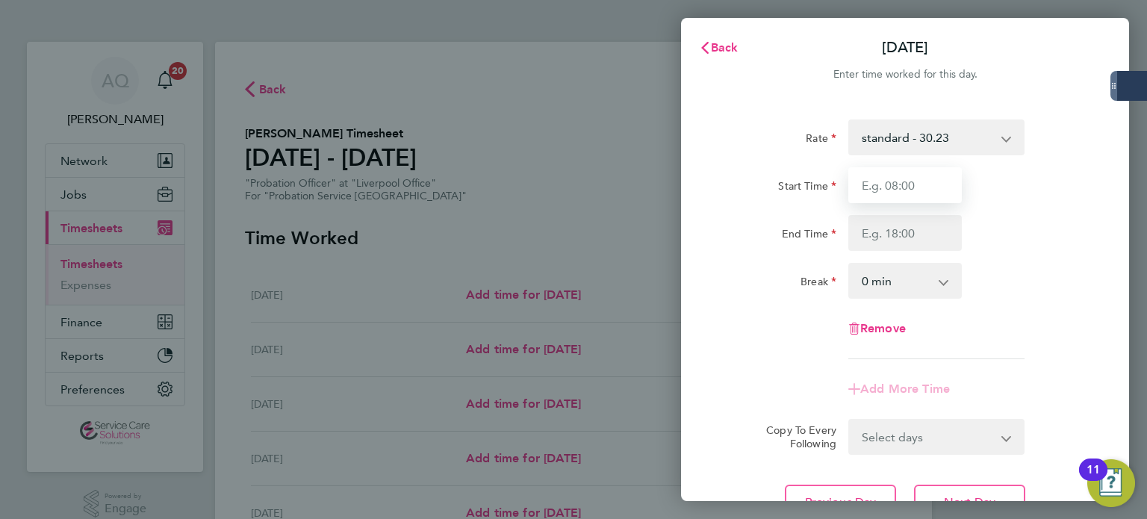
click at [876, 184] on input "Start Time" at bounding box center [904, 185] width 113 height 36
type input "09:00"
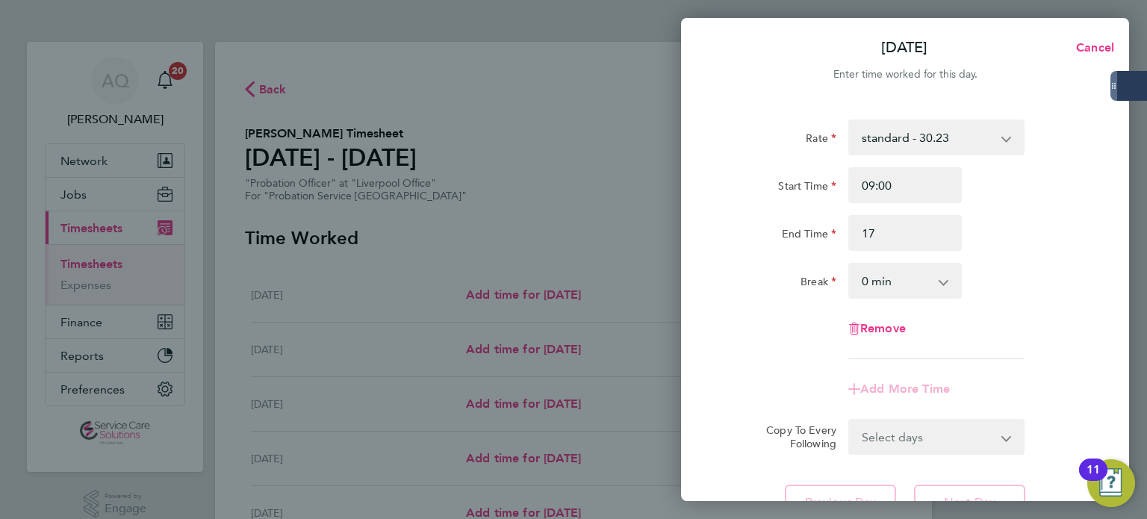
type input "17:00"
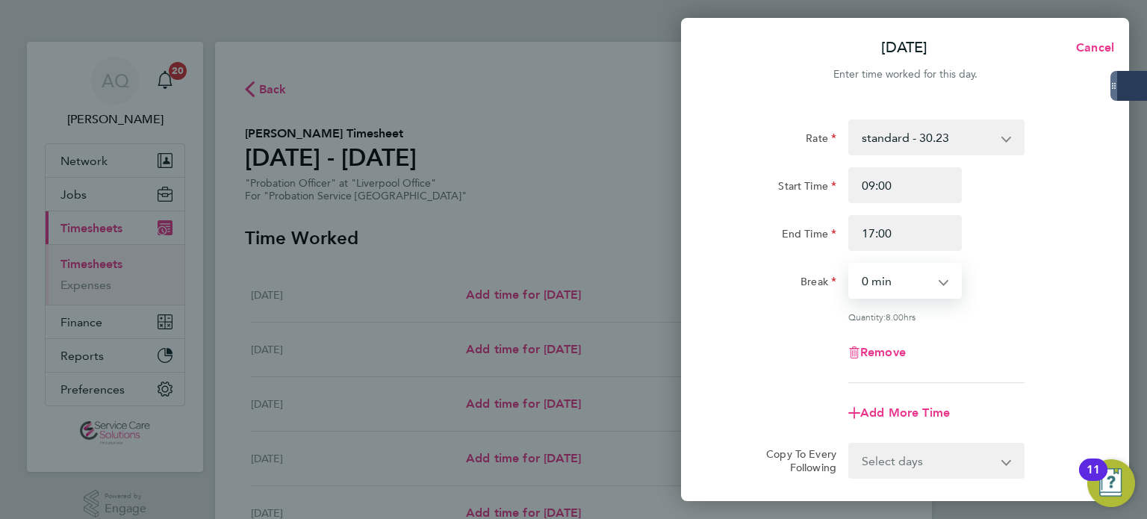
drag, startPoint x: 920, startPoint y: 296, endPoint x: 912, endPoint y: 286, distance: 13.3
click at [918, 295] on select "0 min 15 min 30 min 45 min 60 min 75 min 90 min" at bounding box center [896, 280] width 93 height 33
select select "30"
click at [850, 264] on select "0 min 15 min 30 min 45 min 60 min 75 min 90 min" at bounding box center [896, 280] width 93 height 33
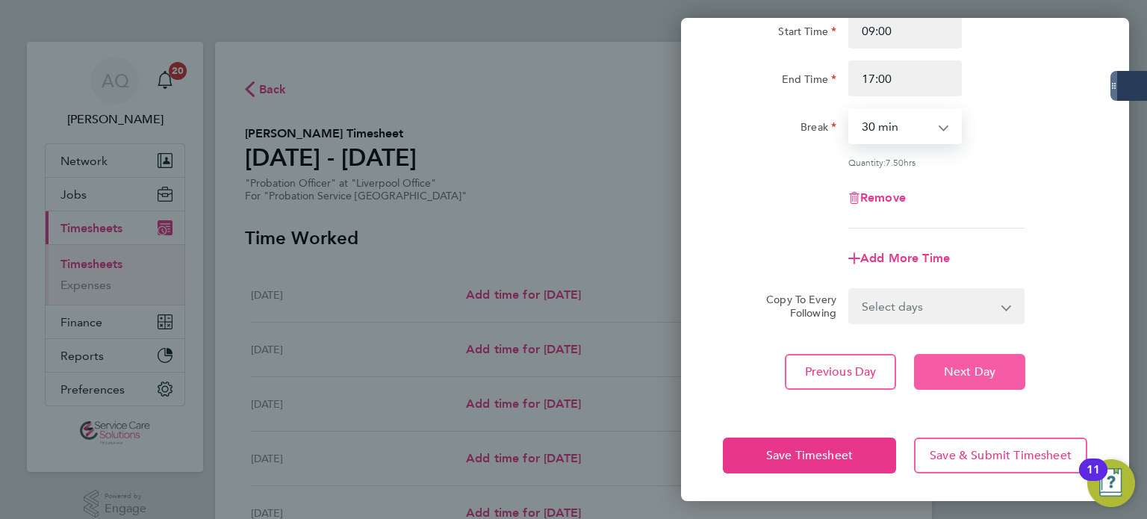
click at [977, 376] on span "Next Day" at bounding box center [970, 371] width 52 height 15
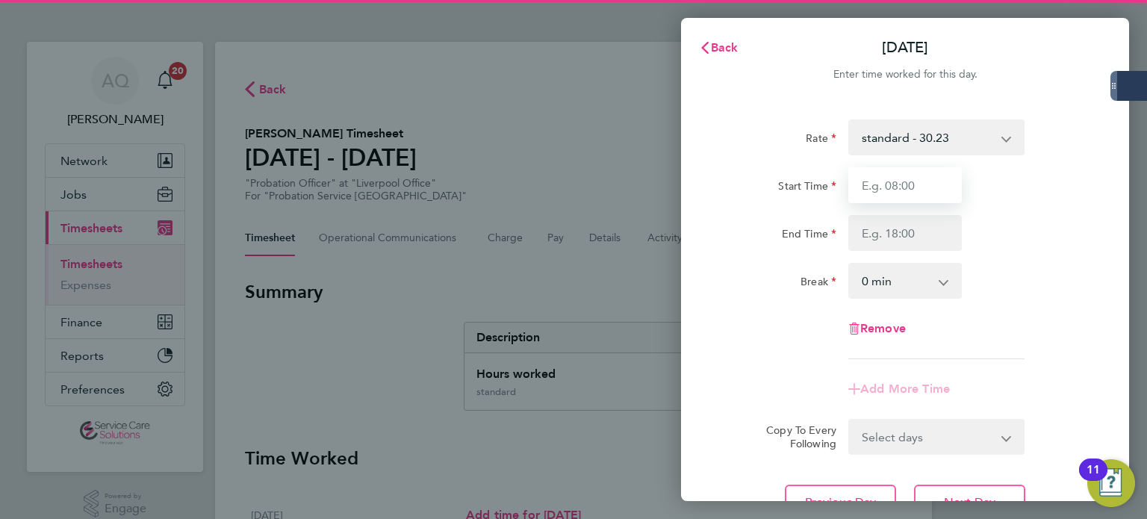
click at [903, 184] on input "Start Time" at bounding box center [904, 185] width 113 height 36
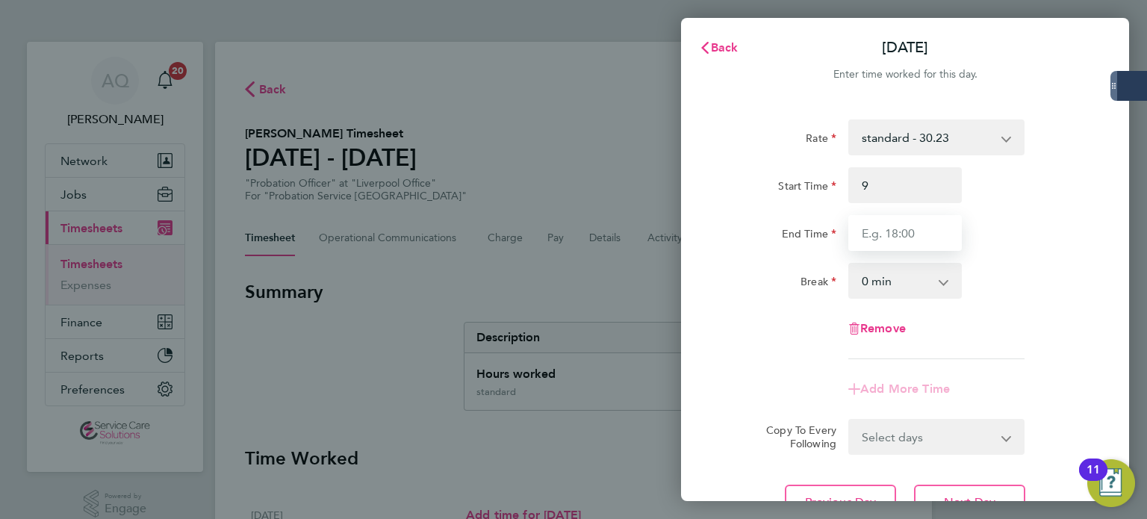
type input "09:00"
type input "17:00"
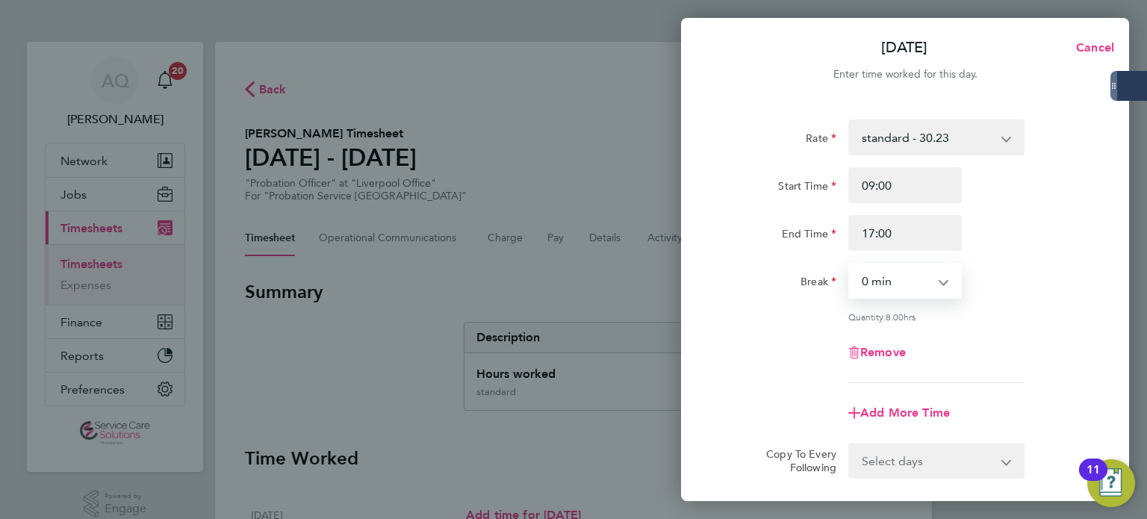
click at [897, 293] on select "0 min 15 min 30 min 45 min 60 min 75 min 90 min" at bounding box center [896, 280] width 93 height 33
select select "30"
click at [850, 264] on select "0 min 15 min 30 min 45 min 60 min 75 min 90 min" at bounding box center [896, 280] width 93 height 33
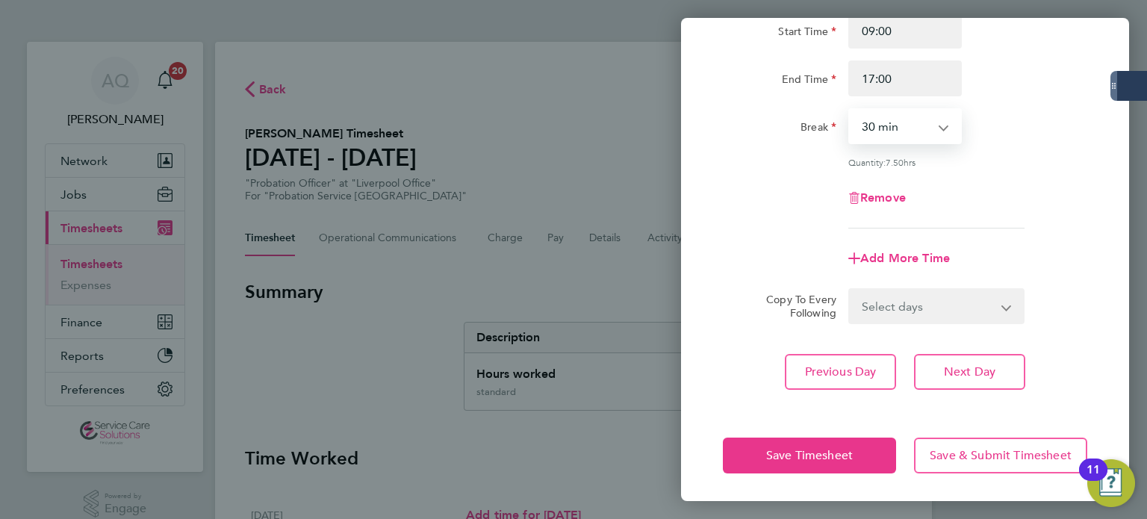
click at [1028, 365] on div "Previous Day Next Day" at bounding box center [905, 372] width 364 height 36
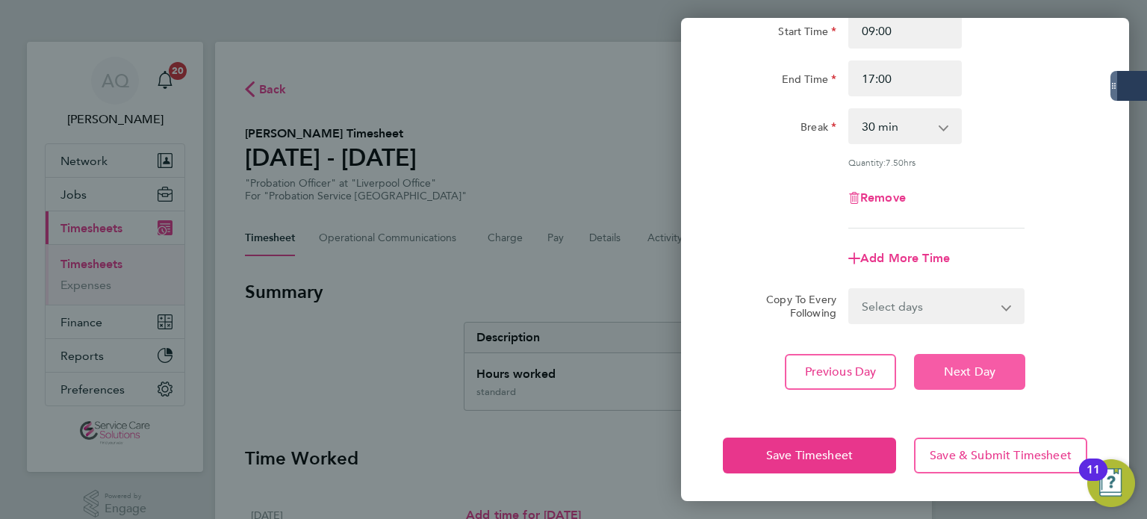
click at [976, 374] on span "Next Day" at bounding box center [970, 371] width 52 height 15
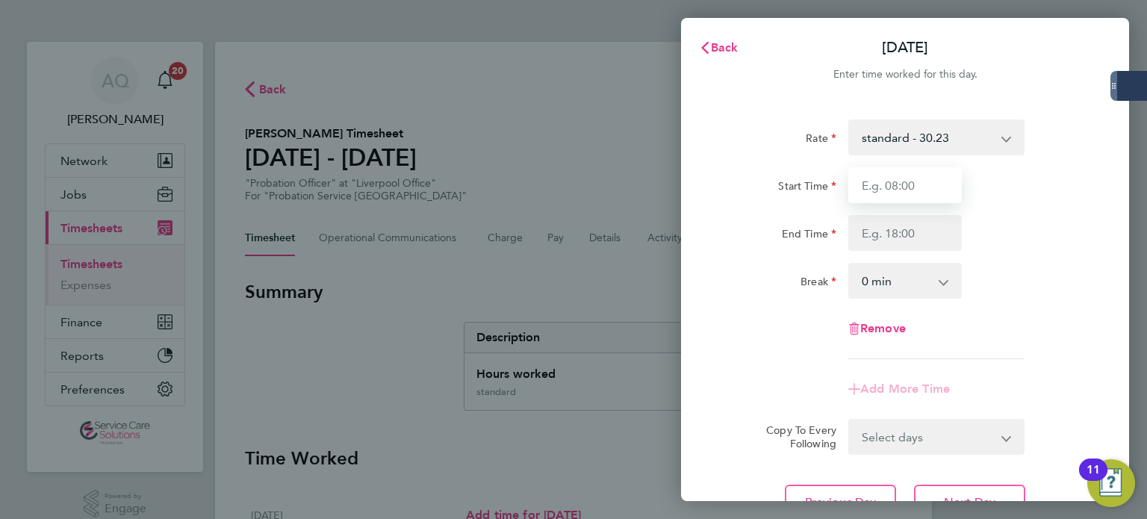
click at [913, 184] on input "Start Time" at bounding box center [904, 185] width 113 height 36
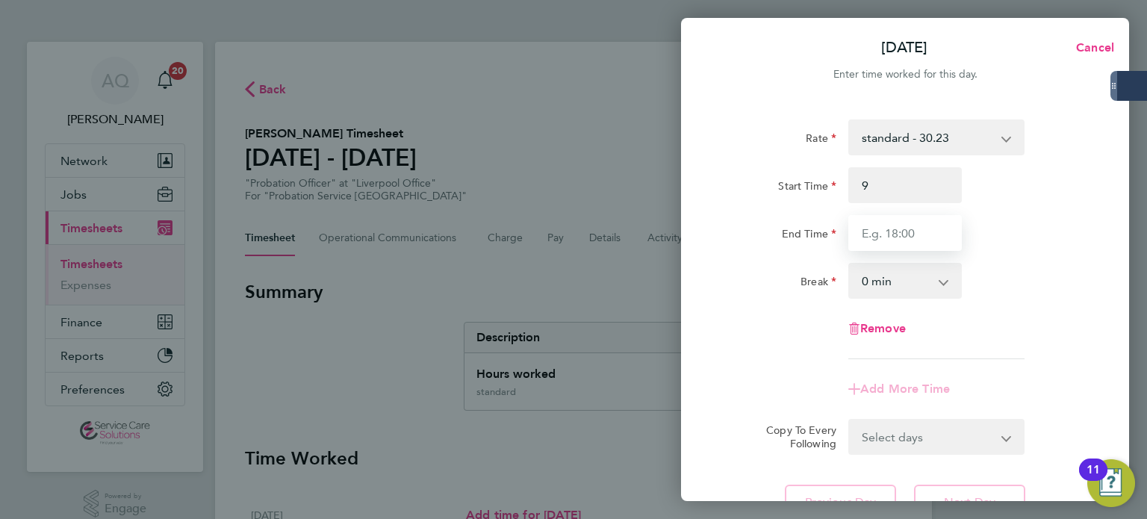
type input "09:00"
type input "17:00"
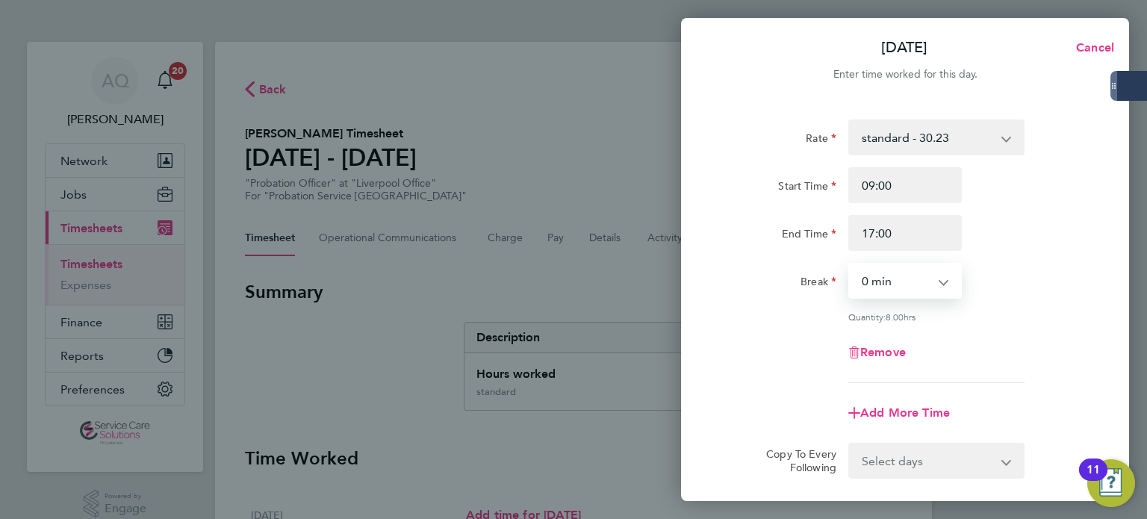
click at [897, 274] on select "0 min 15 min 30 min 45 min 60 min 75 min 90 min" at bounding box center [896, 280] width 93 height 33
select select "30"
click at [850, 264] on select "0 min 15 min 30 min 45 min 60 min 75 min 90 min" at bounding box center [896, 280] width 93 height 33
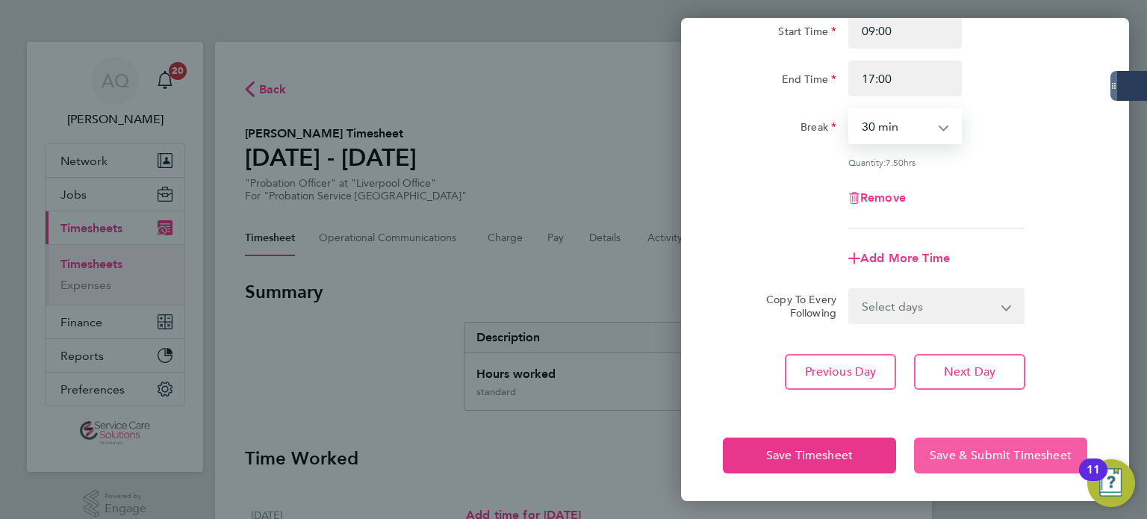
click at [1033, 449] on span "Save & Submit Timesheet" at bounding box center [1001, 455] width 142 height 15
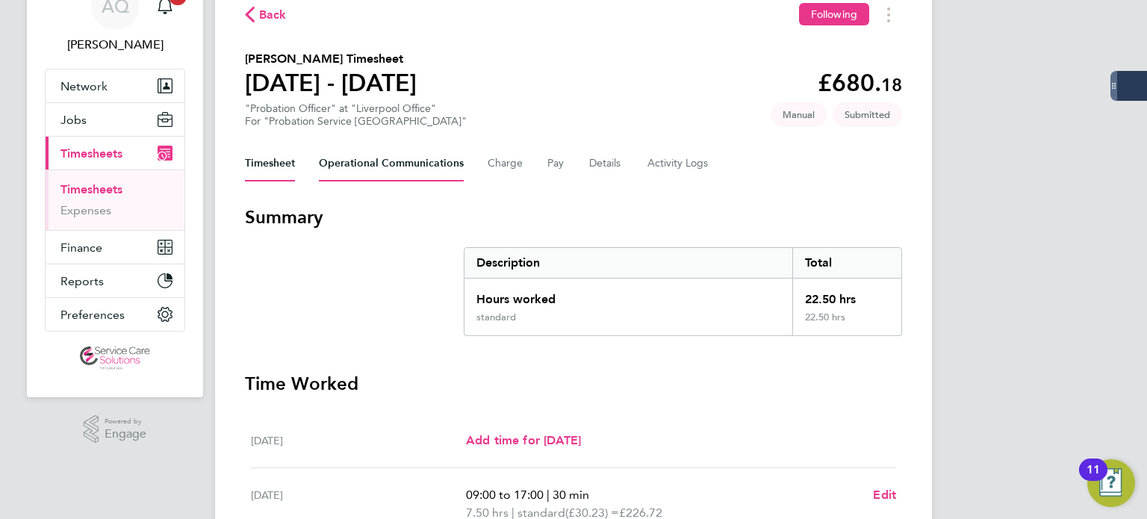
click at [431, 161] on Communications-tab "Operational Communications" at bounding box center [391, 164] width 145 height 36
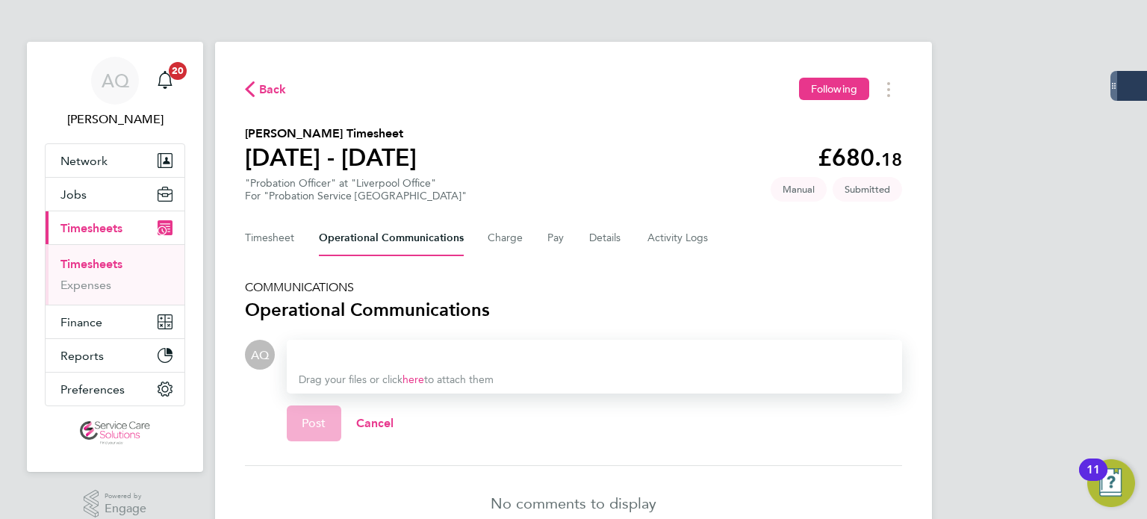
click at [579, 234] on div "Timesheet Operational Communications Charge Pay Details Activity Logs" at bounding box center [573, 238] width 657 height 36
drag, startPoint x: 626, startPoint y: 237, endPoint x: 611, endPoint y: 235, distance: 15.8
click at [625, 237] on div "Timesheet Operational Communications Charge Pay Details Activity Logs" at bounding box center [573, 238] width 657 height 36
click at [606, 235] on button "Details" at bounding box center [606, 238] width 34 height 36
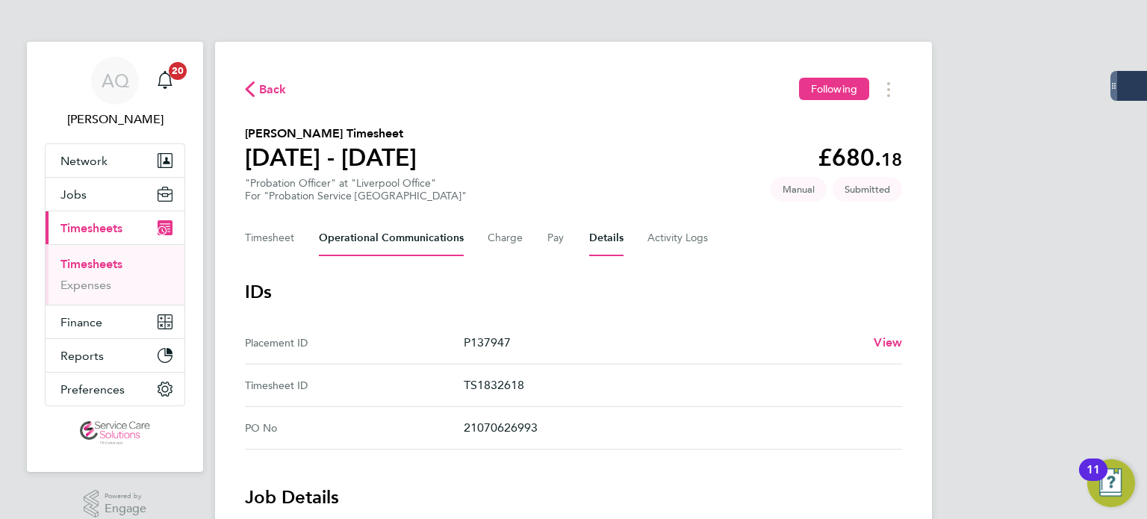
click at [394, 237] on Communications-tab "Operational Communications" at bounding box center [391, 238] width 145 height 36
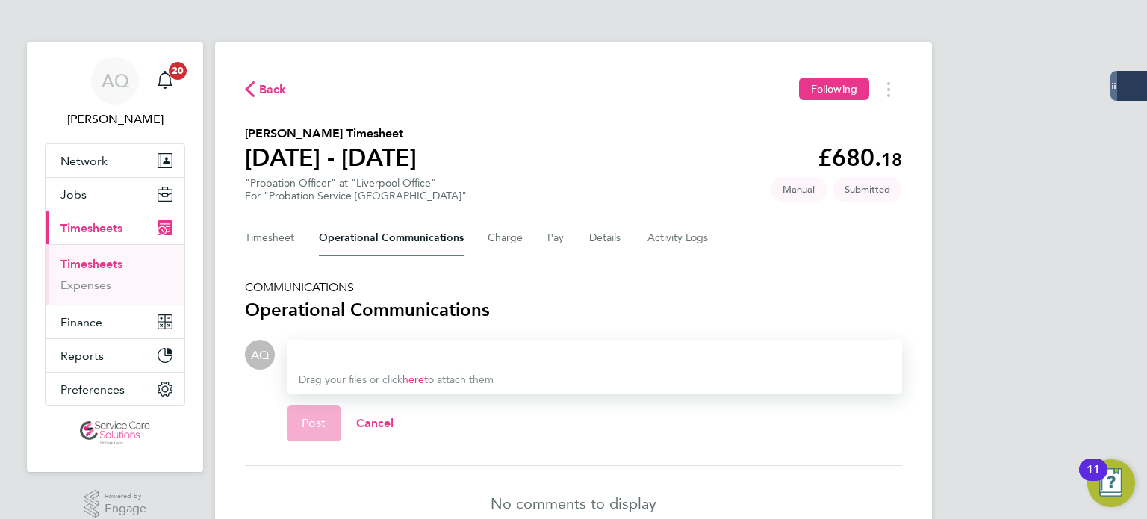
click at [426, 355] on div at bounding box center [594, 355] width 591 height 18
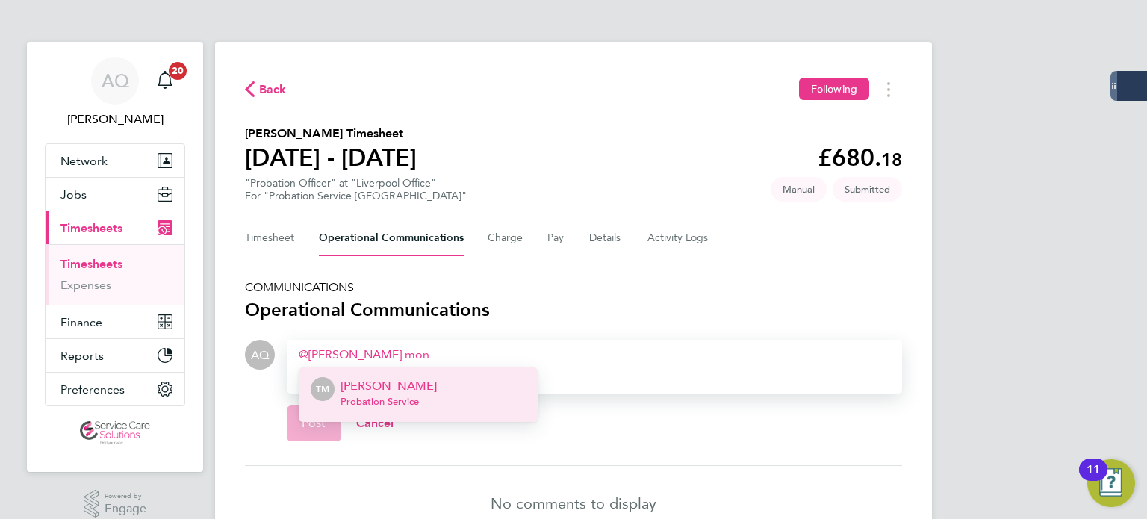
click at [434, 378] on li "TM Tracey Monteith Probation Service" at bounding box center [418, 394] width 239 height 55
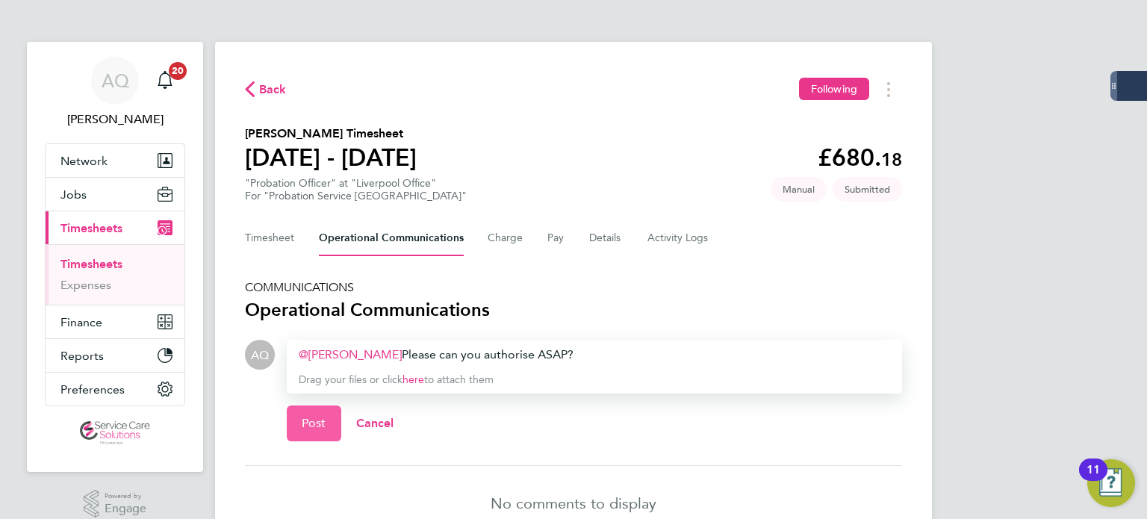
click at [309, 414] on button "Post" at bounding box center [314, 423] width 55 height 36
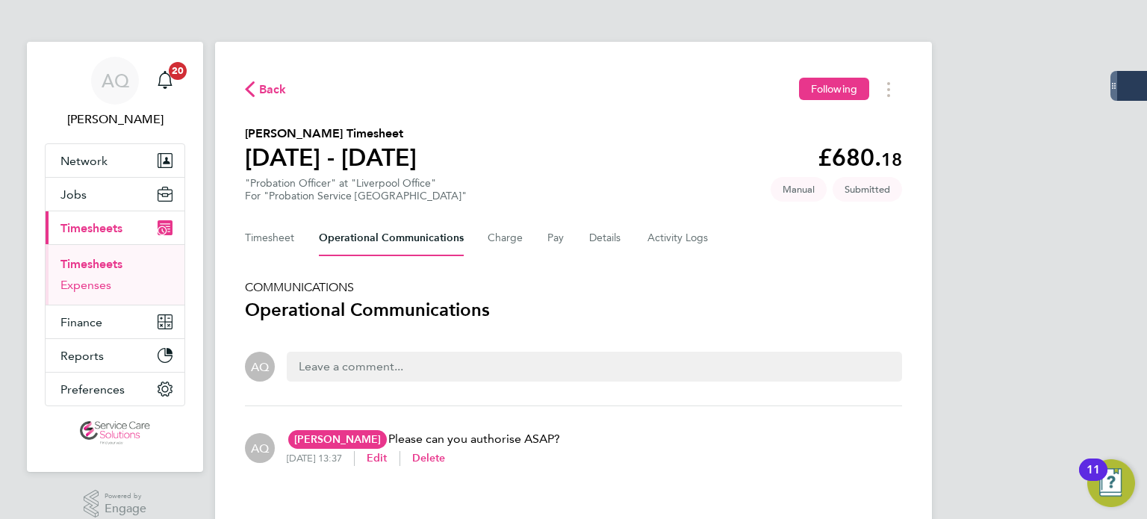
click at [105, 289] on link "Expenses" at bounding box center [85, 285] width 51 height 14
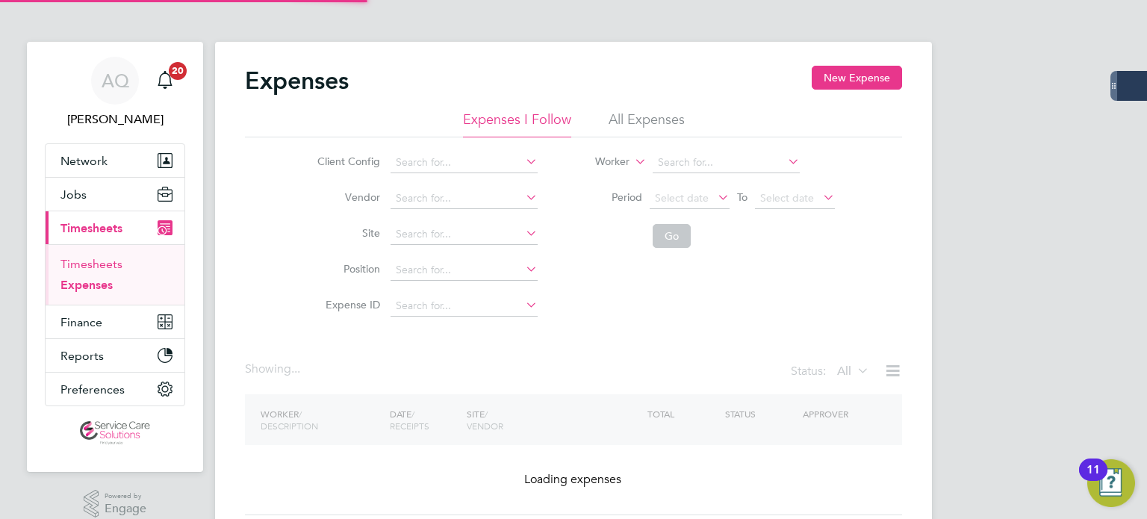
click at [96, 267] on link "Timesheets" at bounding box center [91, 264] width 62 height 14
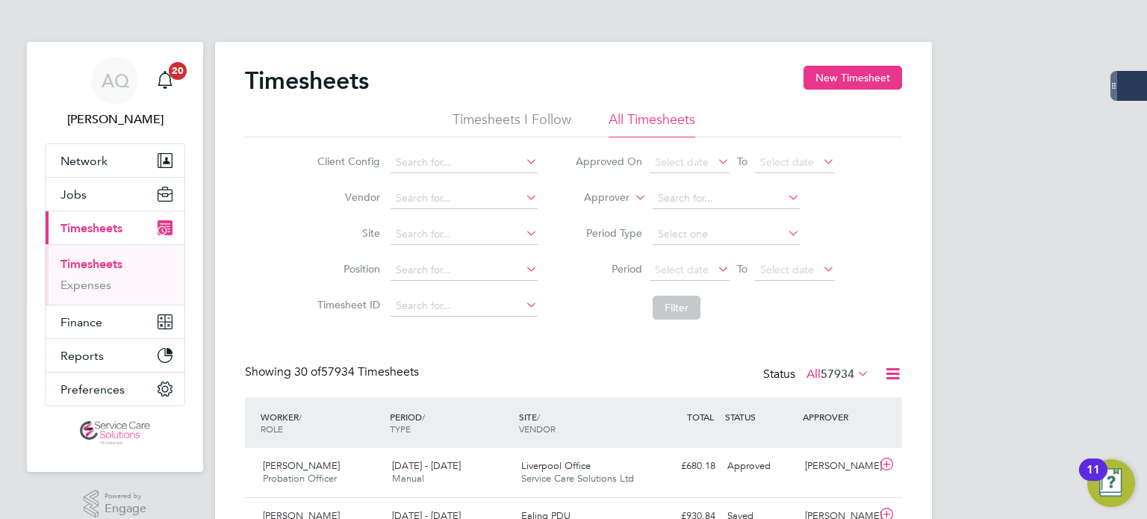
click at [596, 202] on label "Approver" at bounding box center [595, 197] width 67 height 15
click at [597, 212] on li "Worker" at bounding box center [592, 214] width 73 height 19
click at [693, 192] on input at bounding box center [726, 198] width 147 height 21
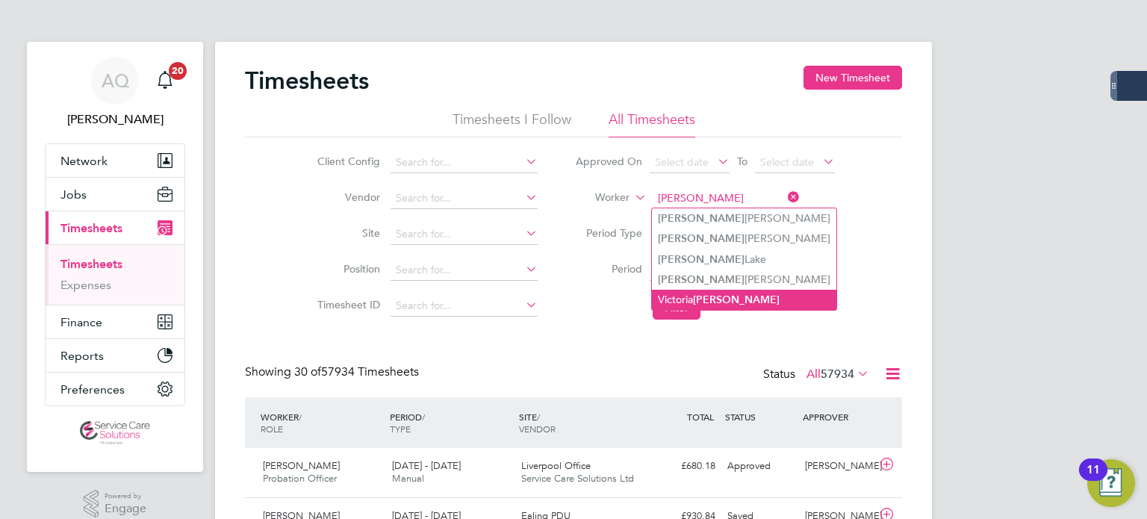
click at [705, 297] on b "Lawrence" at bounding box center [736, 299] width 87 height 13
type input "Victoria Lawrence"
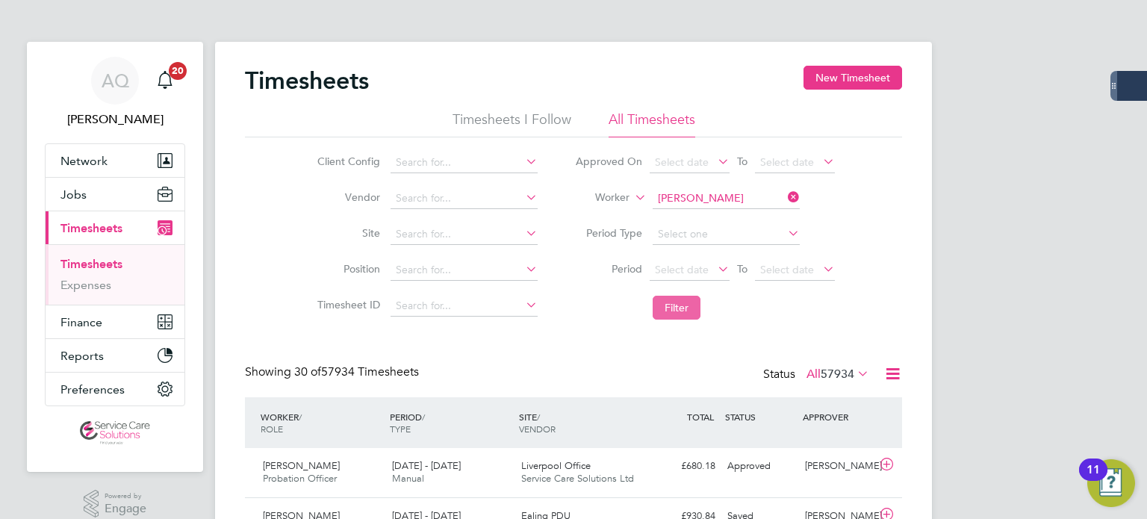
click at [674, 309] on button "Filter" at bounding box center [677, 308] width 48 height 24
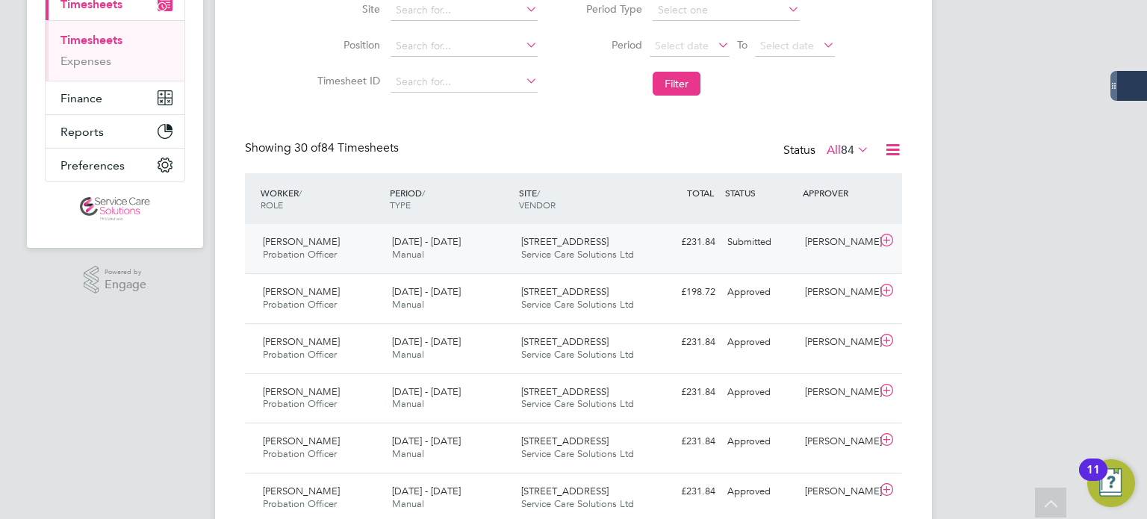
click at [774, 256] on div "Victoria Lawrence Probation Officer 22 - 28 Sep 2025 22 - 28 Sep 2025 Manual 20…" at bounding box center [573, 248] width 657 height 49
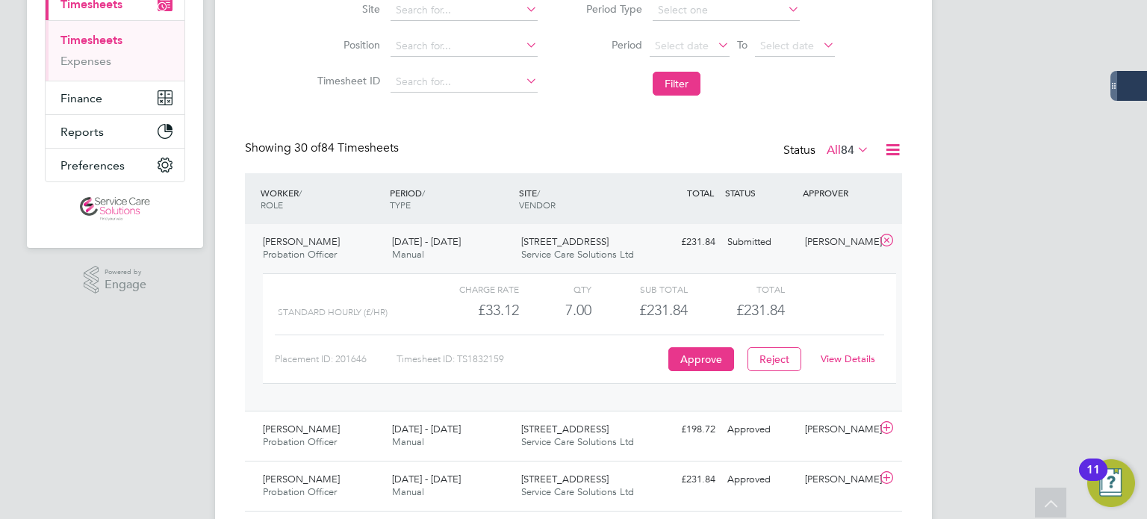
click at [843, 355] on link "View Details" at bounding box center [848, 358] width 55 height 13
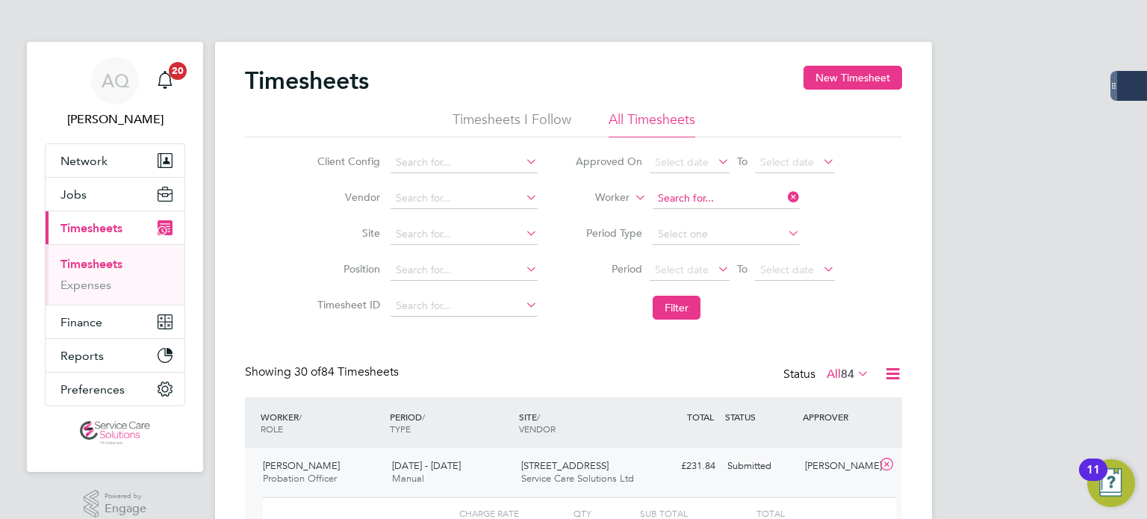
click at [756, 198] on input at bounding box center [726, 198] width 147 height 21
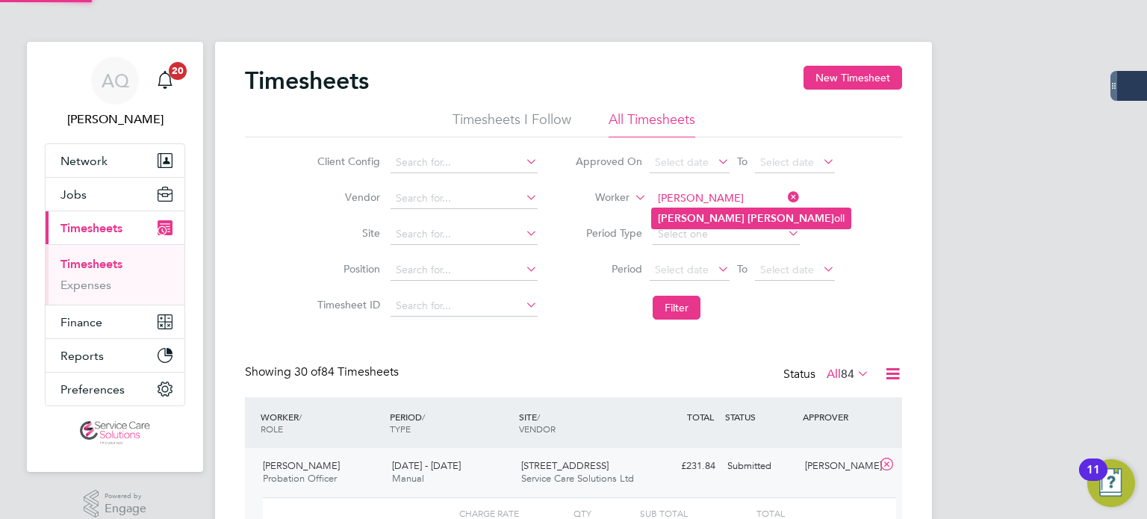
click at [747, 222] on b "Carr" at bounding box center [790, 218] width 87 height 13
type input "[PERSON_NAME]"
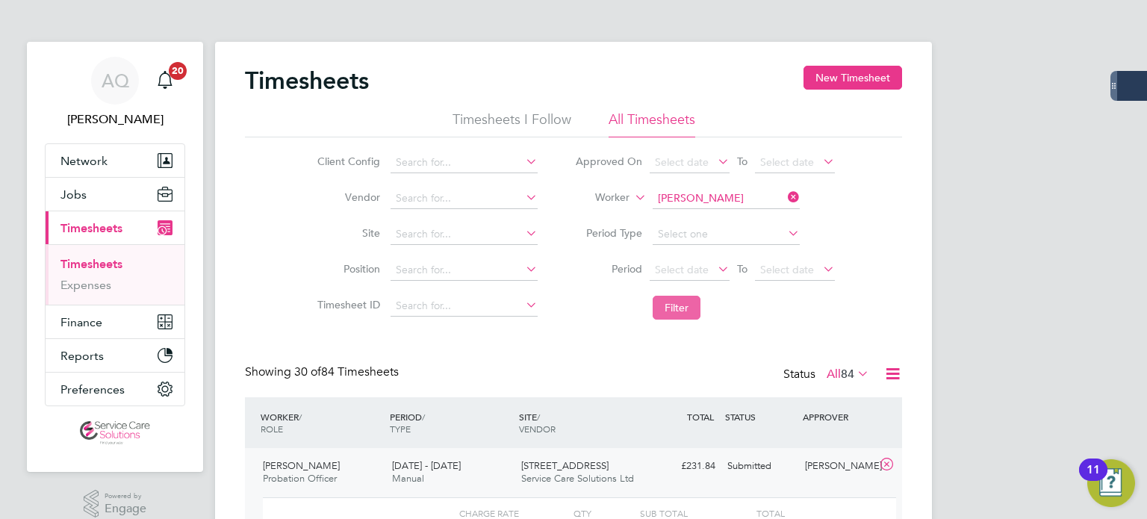
click at [685, 302] on button "Filter" at bounding box center [677, 308] width 48 height 24
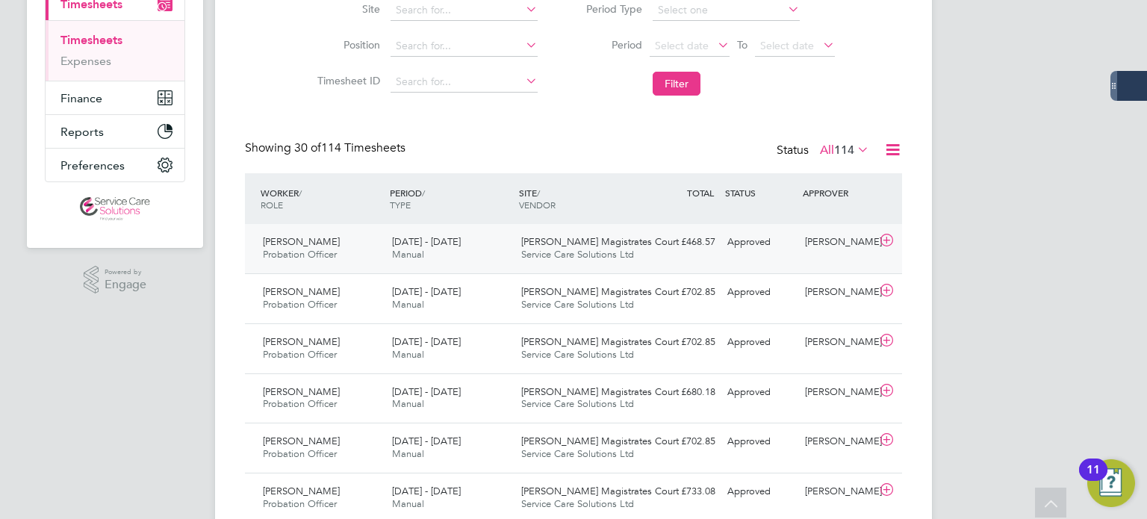
click at [803, 247] on div "[PERSON_NAME]" at bounding box center [838, 242] width 78 height 25
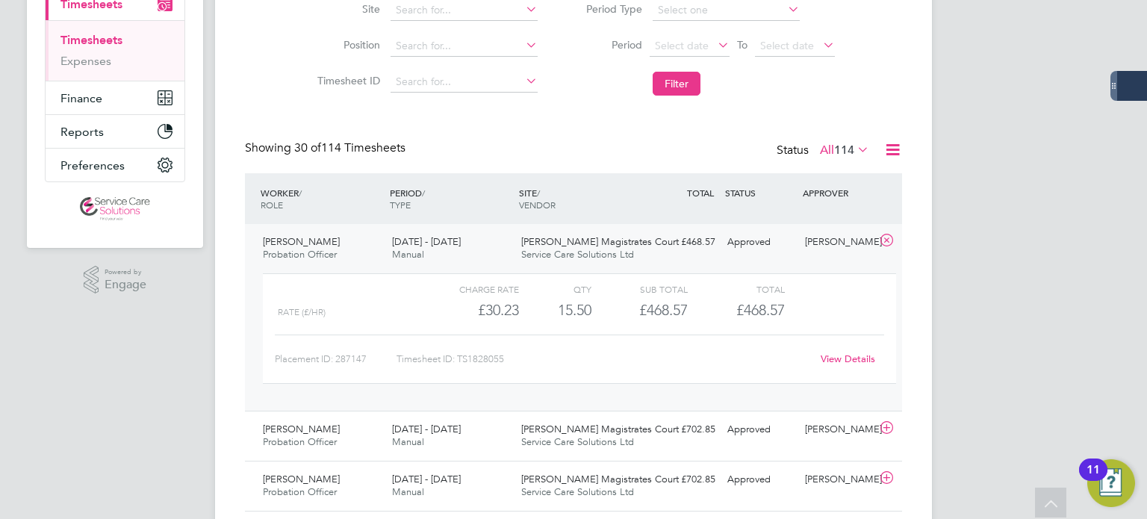
click at [871, 357] on link "View Details" at bounding box center [848, 358] width 55 height 13
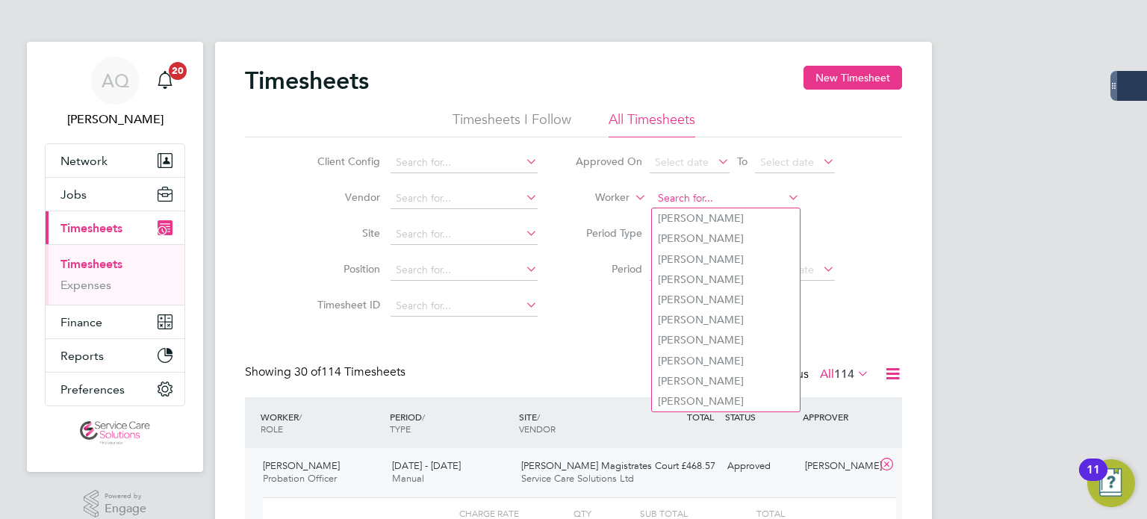
click at [669, 199] on input at bounding box center [726, 198] width 147 height 21
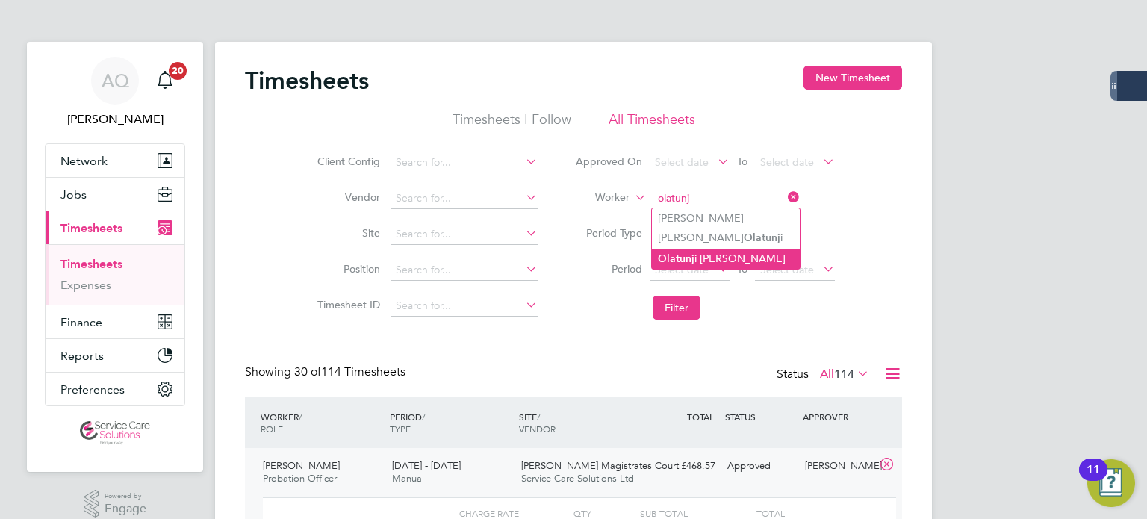
click at [679, 249] on li "Olatunj i Phillips" at bounding box center [726, 259] width 148 height 20
type input "Olatunji Phillips"
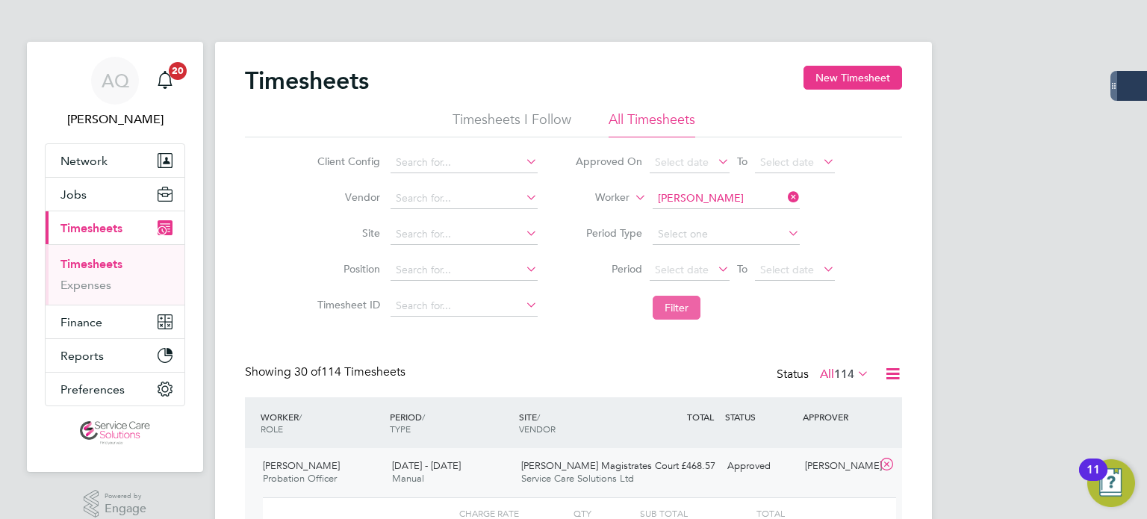
click at [675, 308] on button "Filter" at bounding box center [677, 308] width 48 height 24
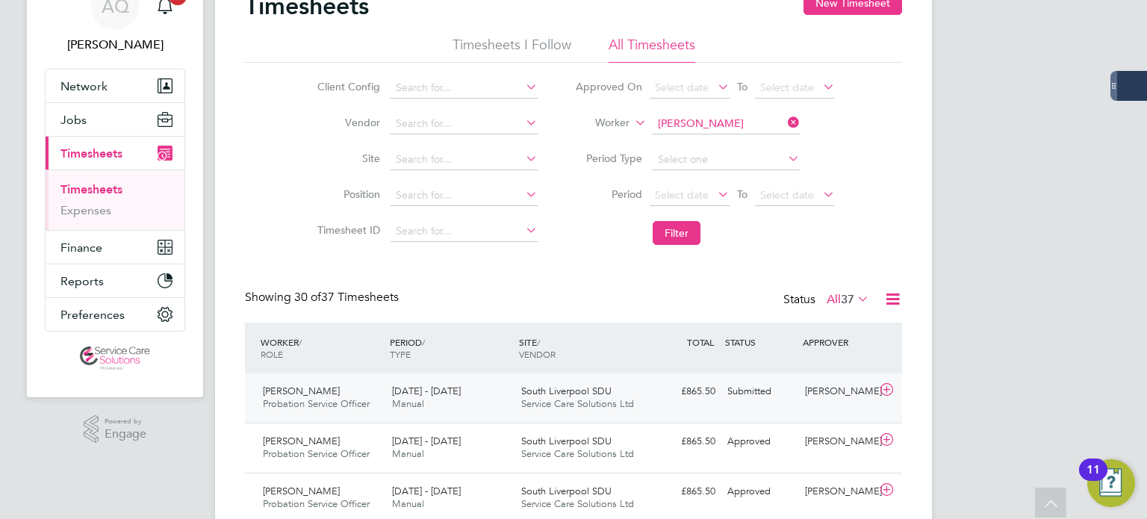
click at [751, 391] on div "Submitted" at bounding box center [760, 391] width 78 height 25
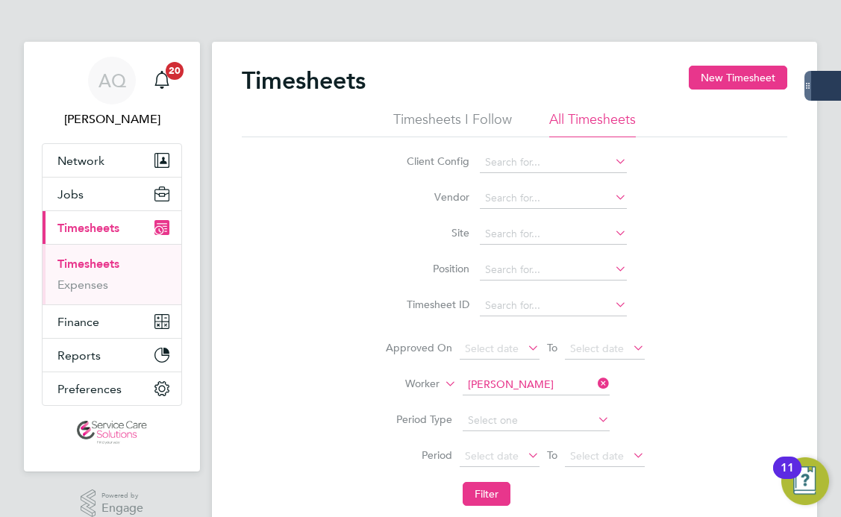
scroll to position [38, 108]
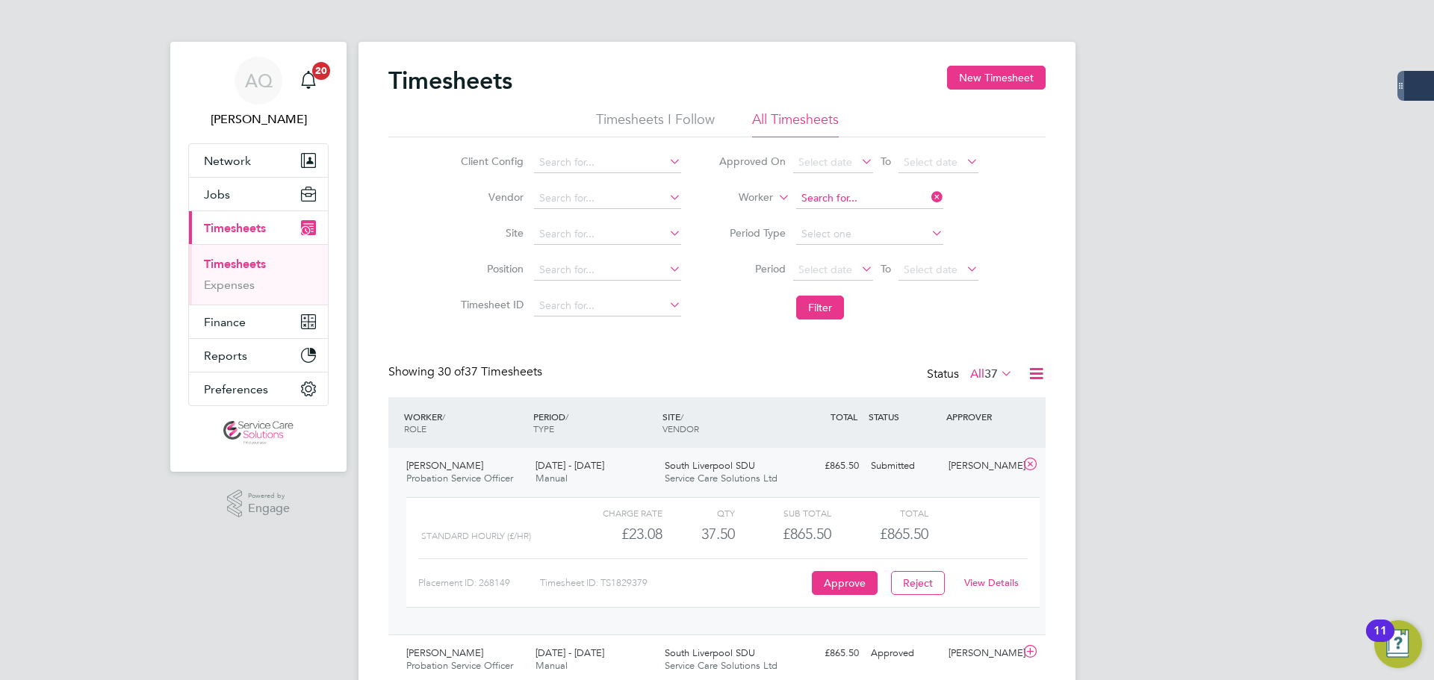
click at [834, 202] on input at bounding box center [869, 198] width 147 height 21
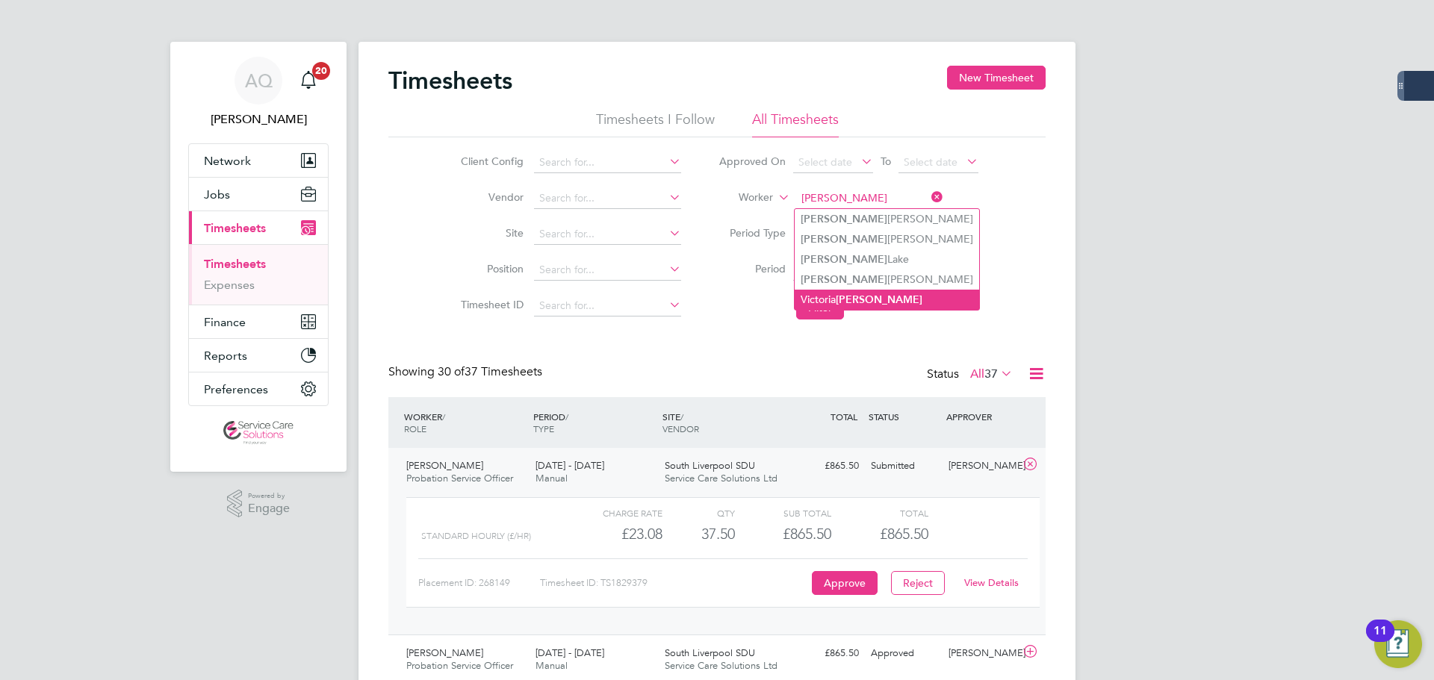
click at [913, 290] on li "Victoria Lawrence" at bounding box center [886, 300] width 184 height 20
type input "Victoria Lawrence"
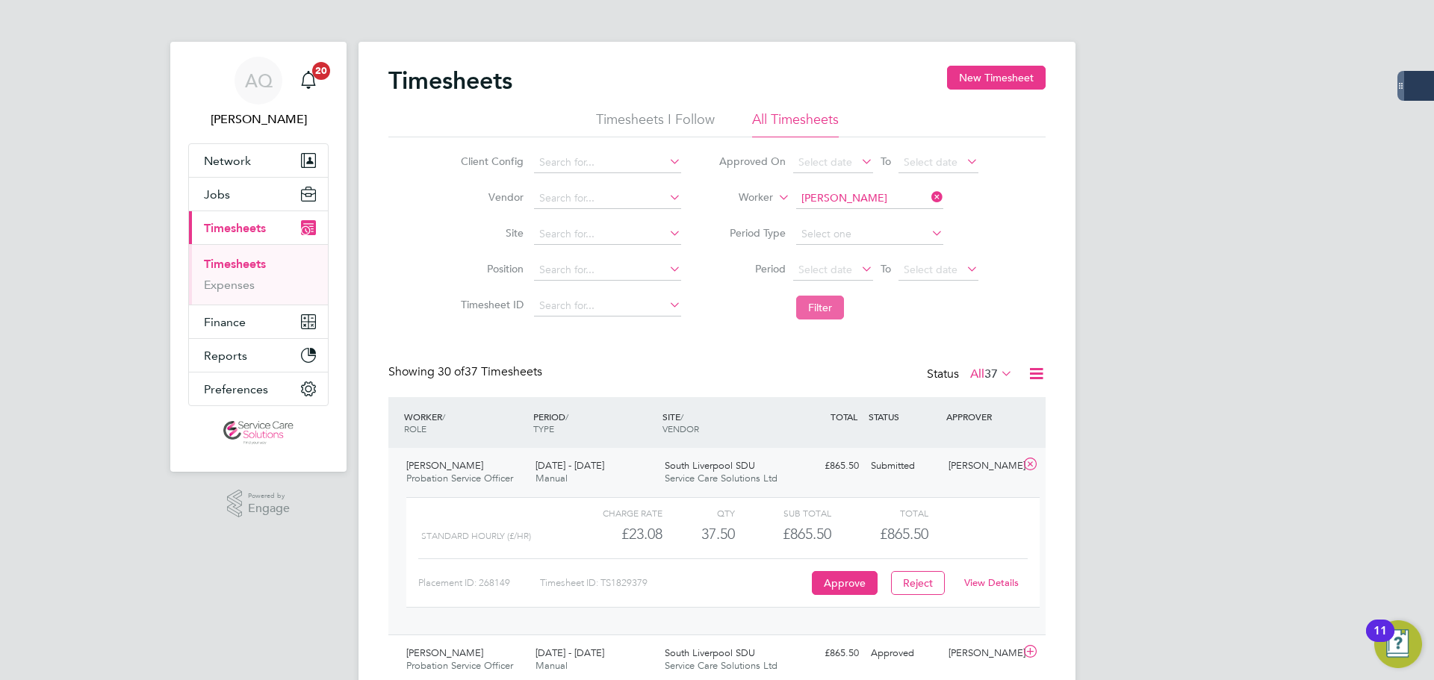
click at [828, 313] on button "Filter" at bounding box center [820, 308] width 48 height 24
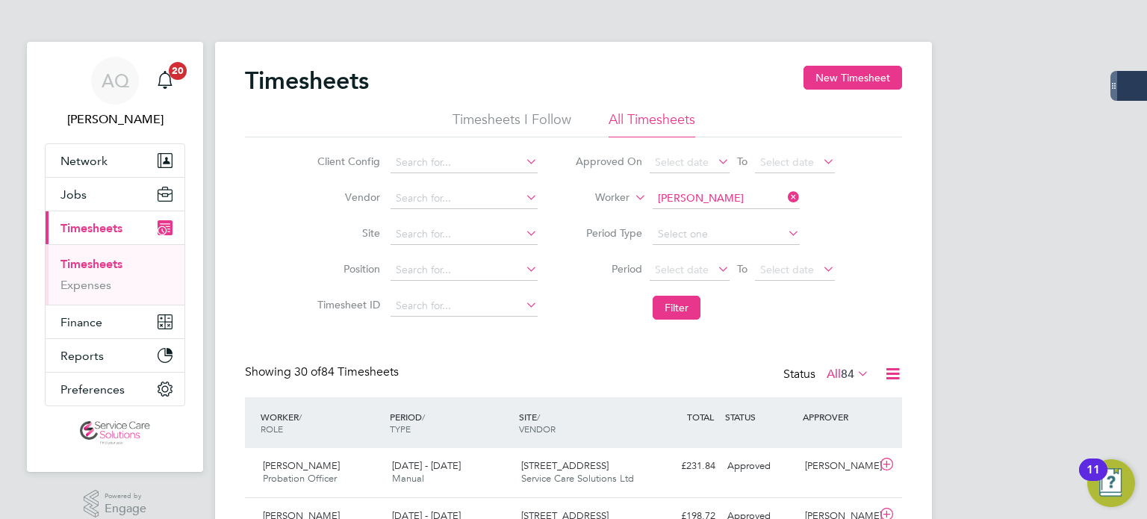
scroll to position [37, 130]
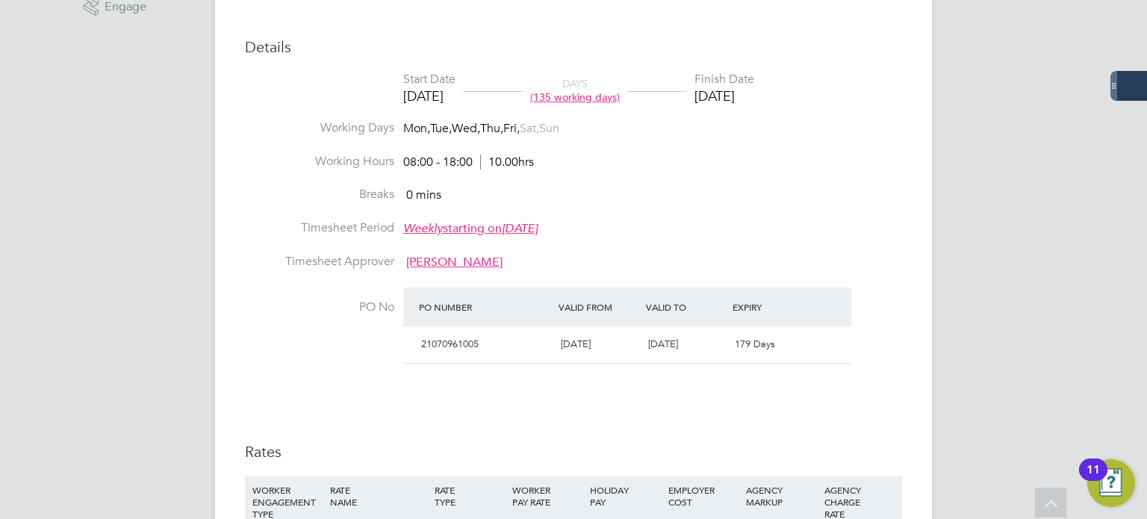
scroll to position [220, 0]
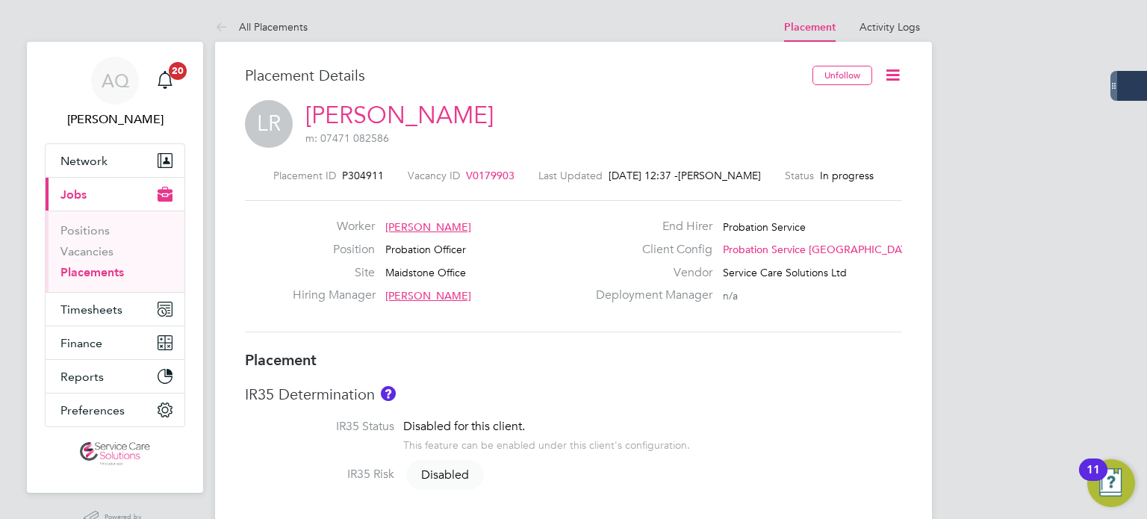
click at [898, 68] on icon at bounding box center [892, 75] width 19 height 19
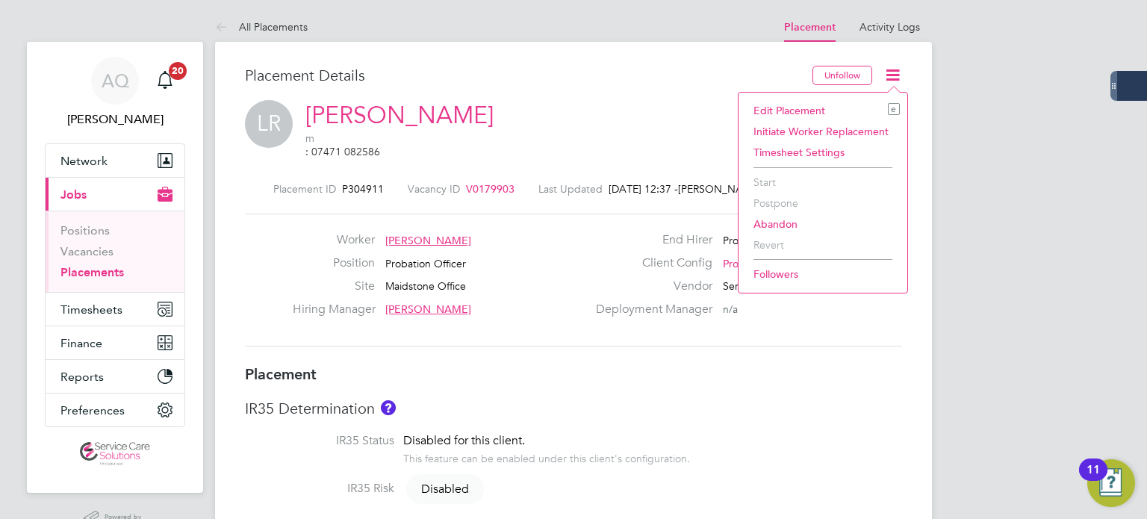
click at [826, 106] on li "Edit Placement e" at bounding box center [823, 110] width 154 height 21
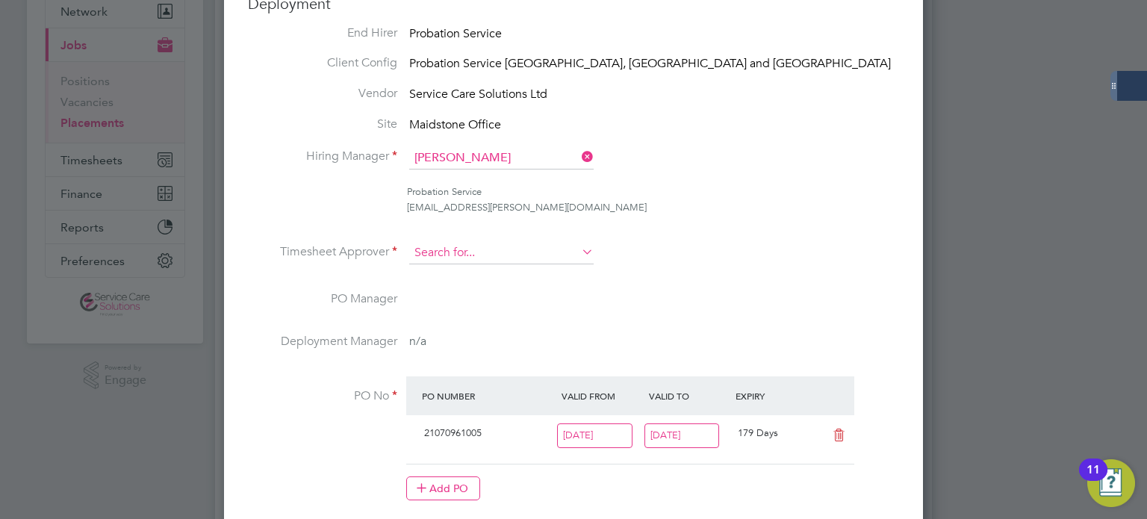
drag, startPoint x: 538, startPoint y: 246, endPoint x: 535, endPoint y: 225, distance: 21.0
click at [538, 246] on input at bounding box center [501, 253] width 184 height 22
click at [505, 273] on b "Kay" at bounding box center [548, 273] width 87 height 13
type input "Lisa Kay"
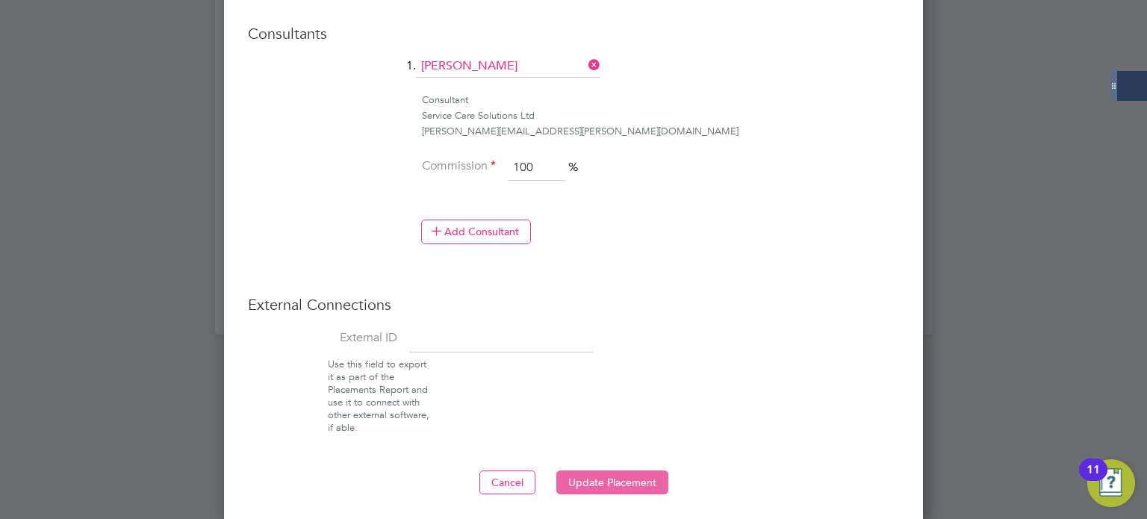
click at [646, 480] on button "Update Placement" at bounding box center [612, 482] width 112 height 24
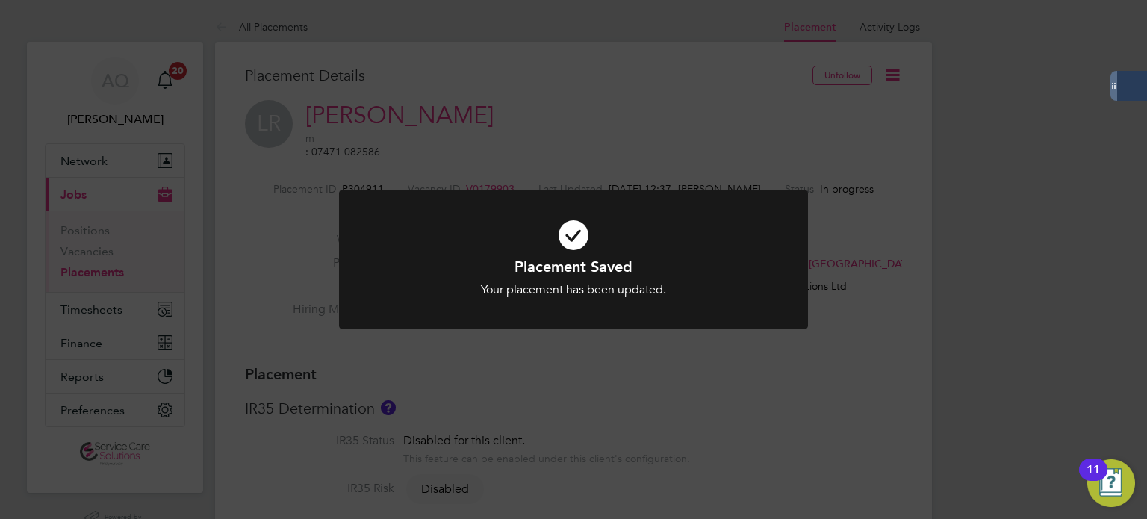
click at [675, 81] on div "Placement Saved Your placement has been updated. Cancel Okay" at bounding box center [573, 259] width 1147 height 519
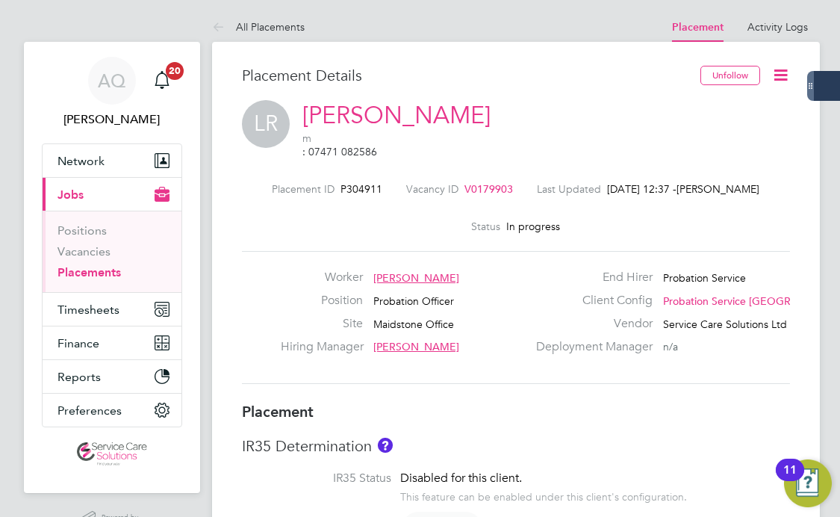
scroll to position [7, 7]
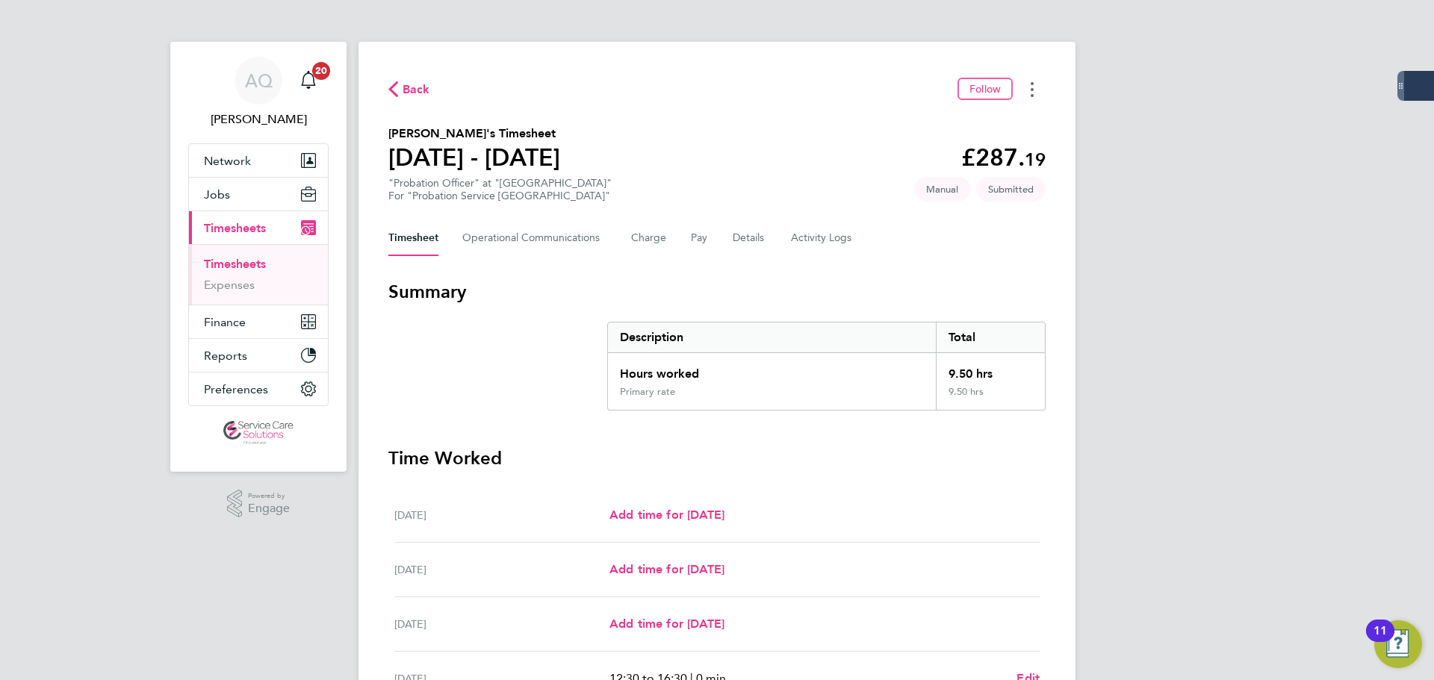
click at [1024, 91] on button "Timesheets Menu" at bounding box center [1031, 89] width 27 height 23
click at [788, 143] on section "Louise Hide's Timesheet 29 Sept - 05 Oct 2025 £287. 19 "Probation Officer" at "…" at bounding box center [716, 164] width 657 height 78
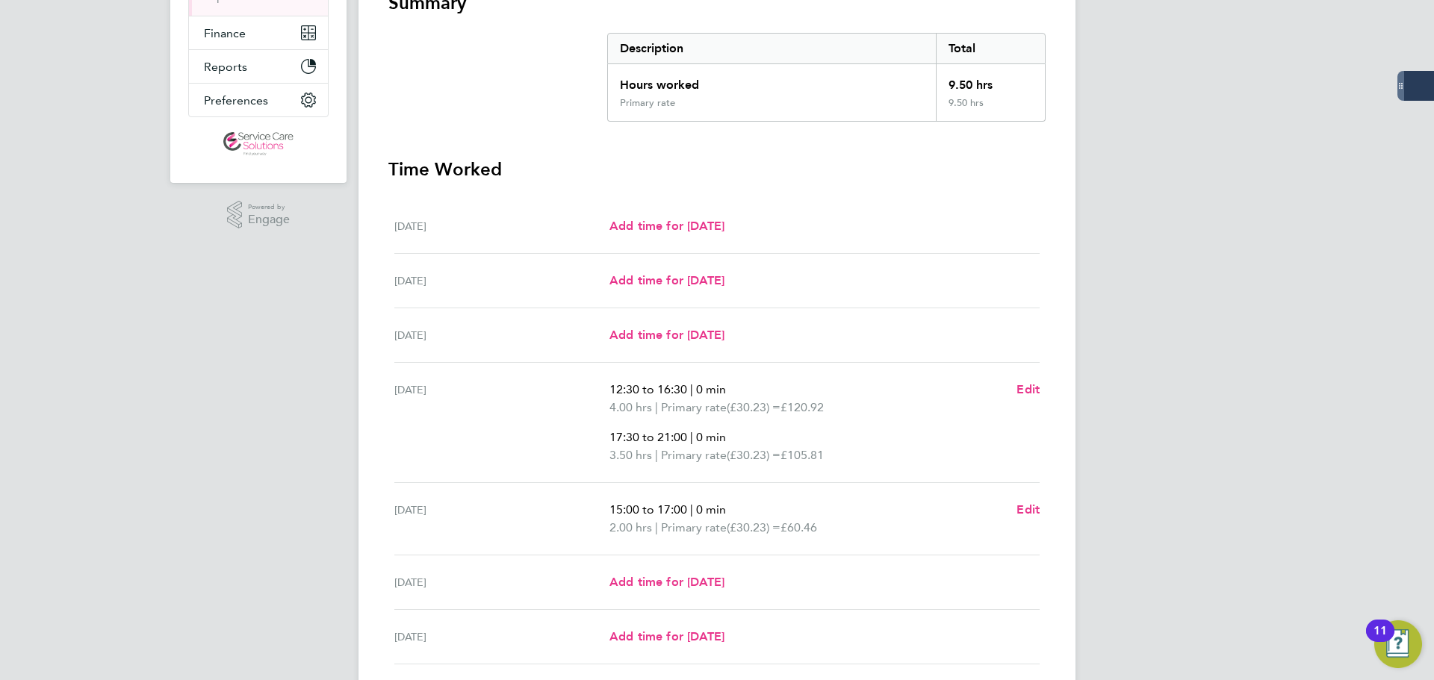
scroll to position [405, 0]
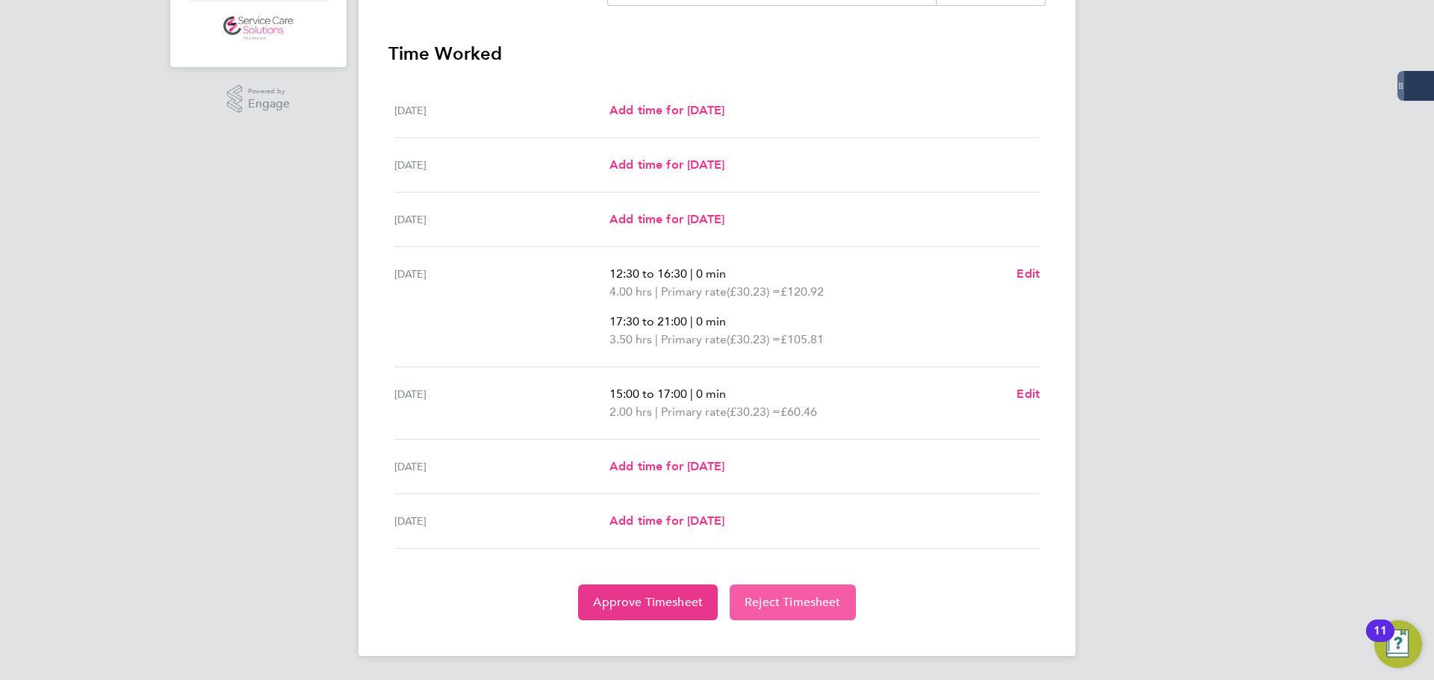
click at [791, 599] on span "Reject Timesheet" at bounding box center [792, 602] width 96 height 15
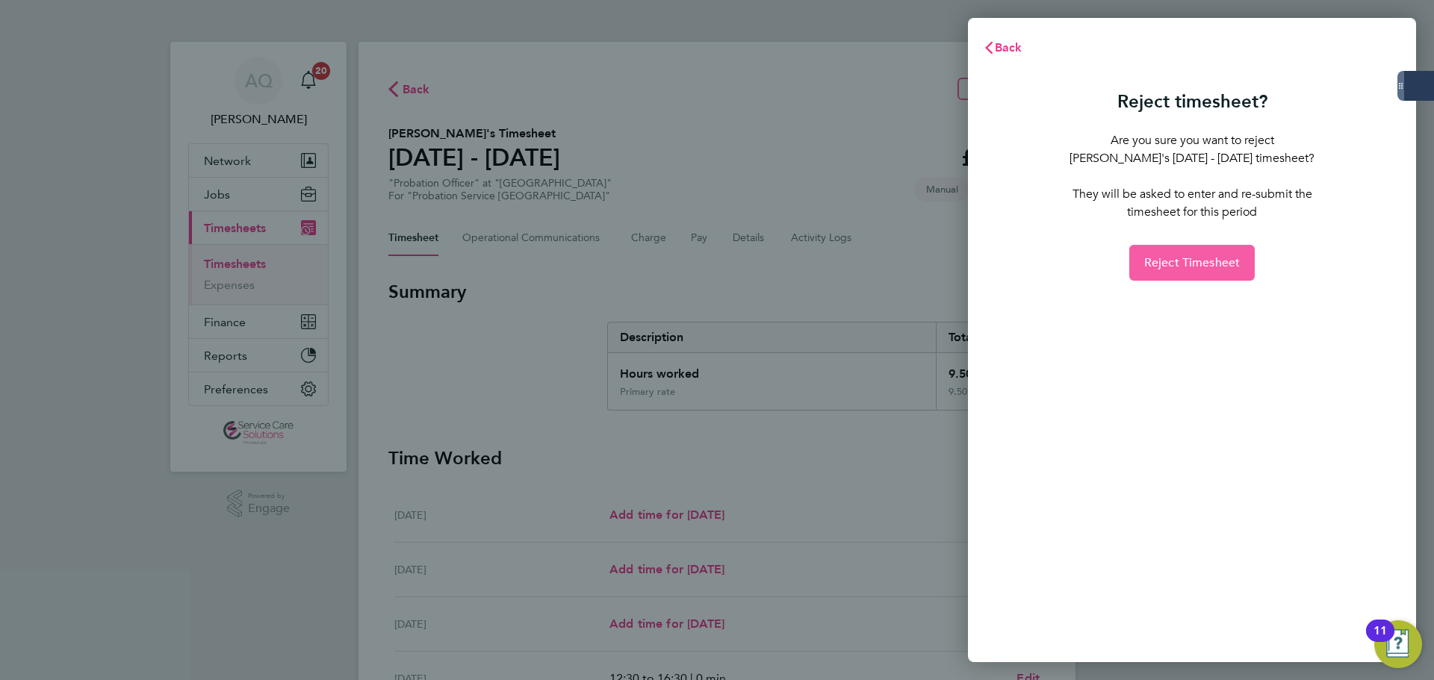
click at [1201, 260] on span "Reject Timesheet" at bounding box center [1192, 262] width 96 height 15
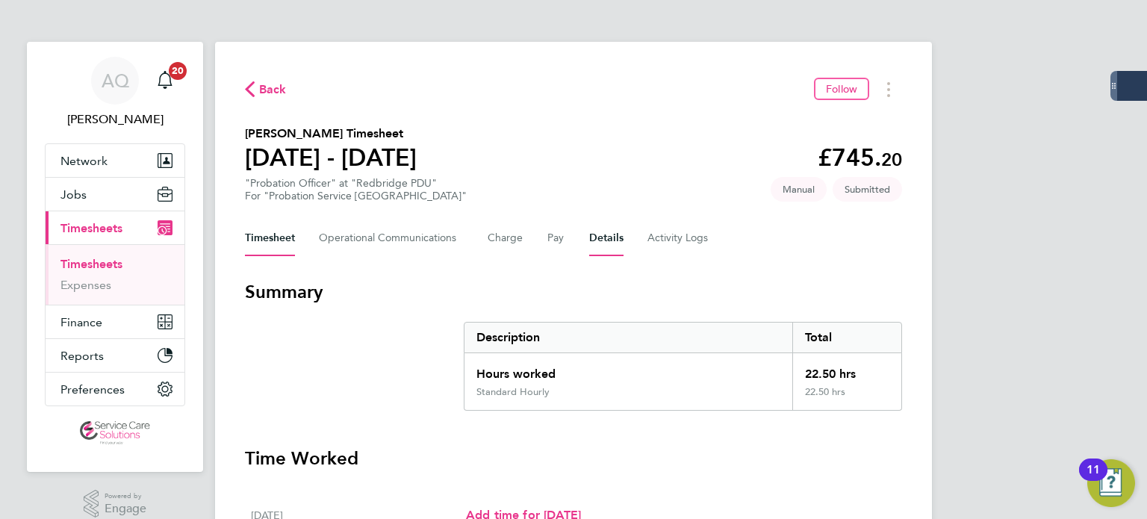
click at [614, 237] on button "Details" at bounding box center [606, 238] width 34 height 36
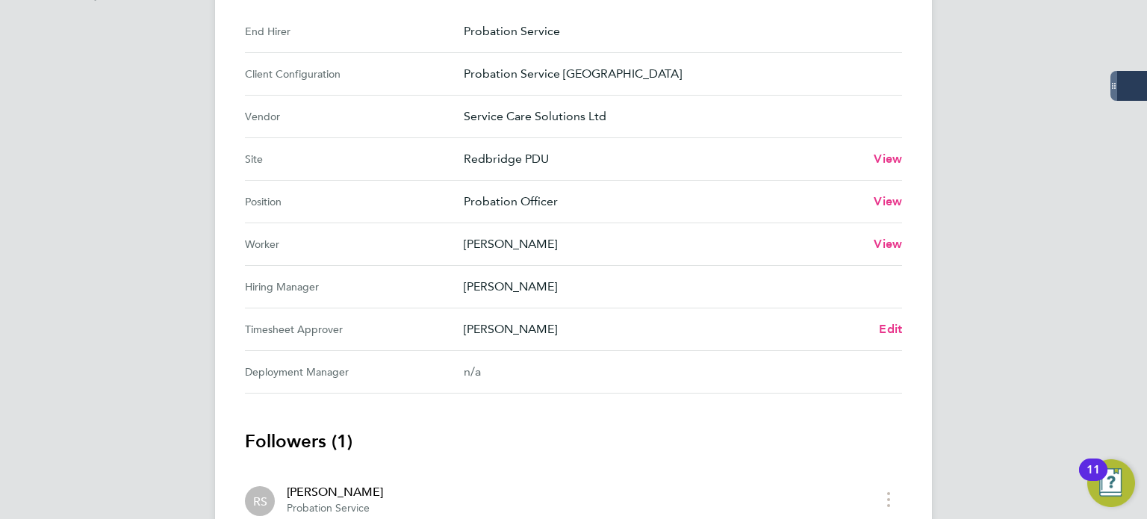
scroll to position [597, 0]
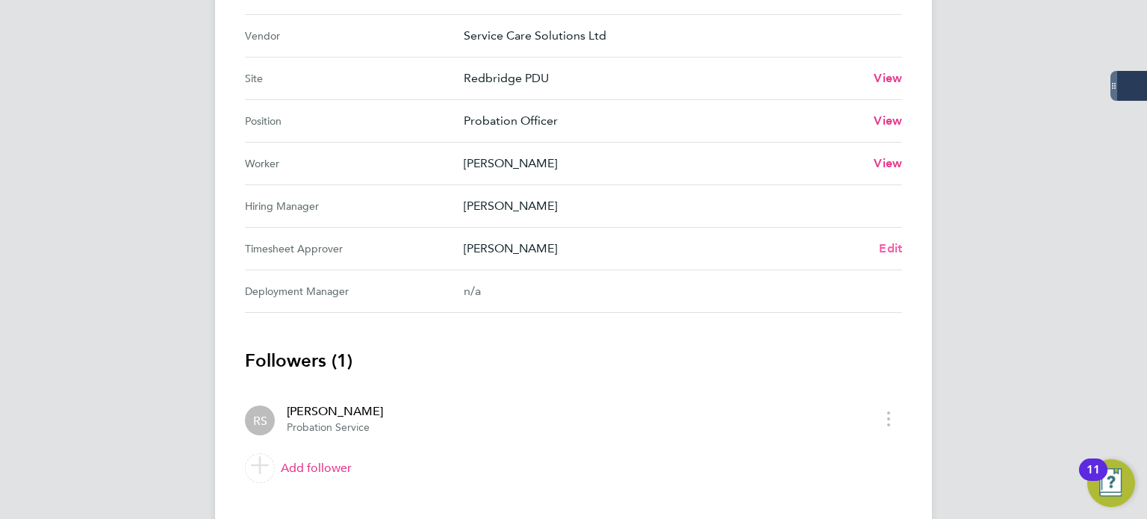
click at [900, 244] on span "Edit" at bounding box center [890, 248] width 23 height 14
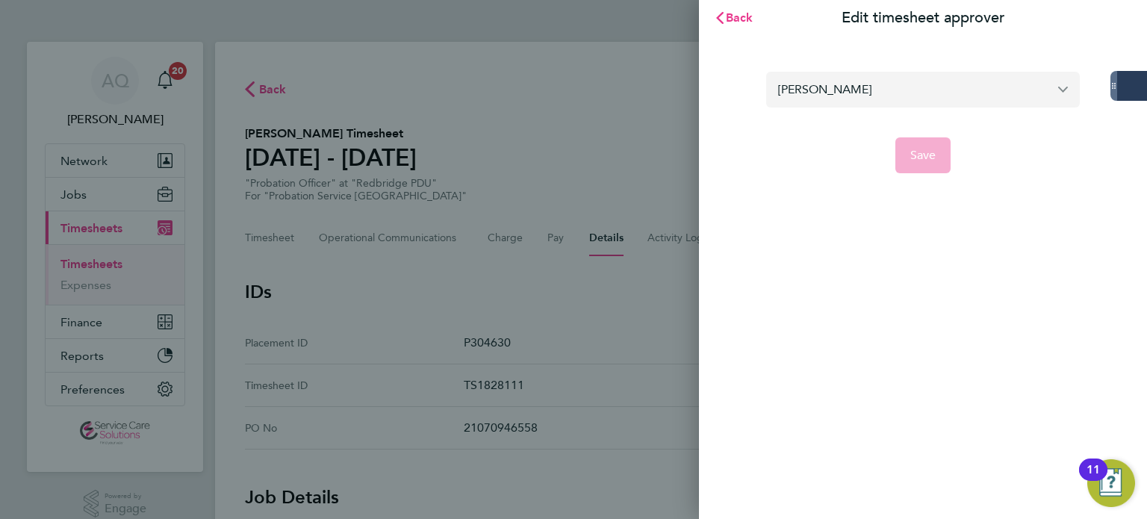
click at [788, 90] on input "Russell Symons" at bounding box center [923, 89] width 314 height 35
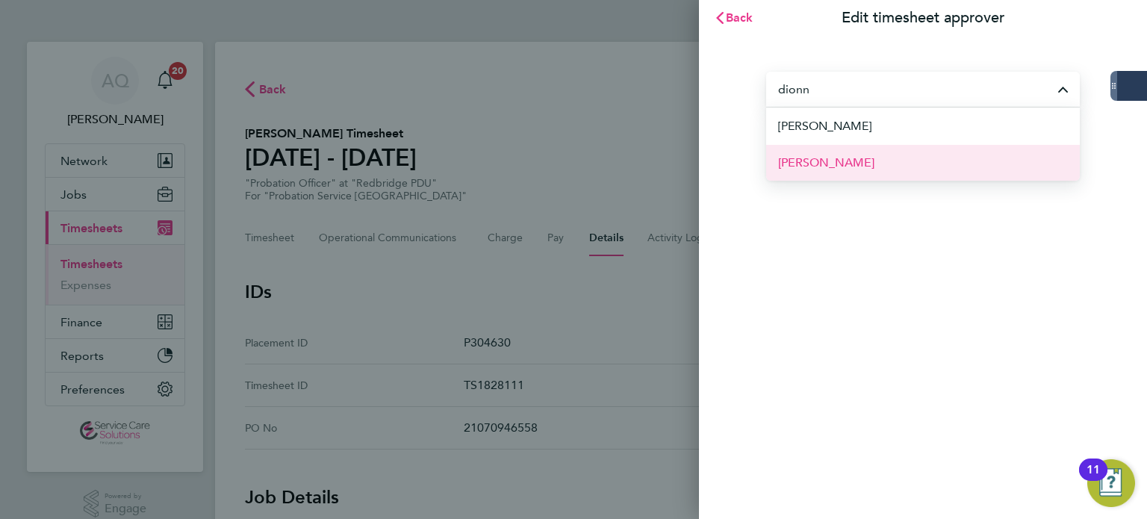
click at [878, 166] on li "Dionne Roye" at bounding box center [923, 162] width 314 height 37
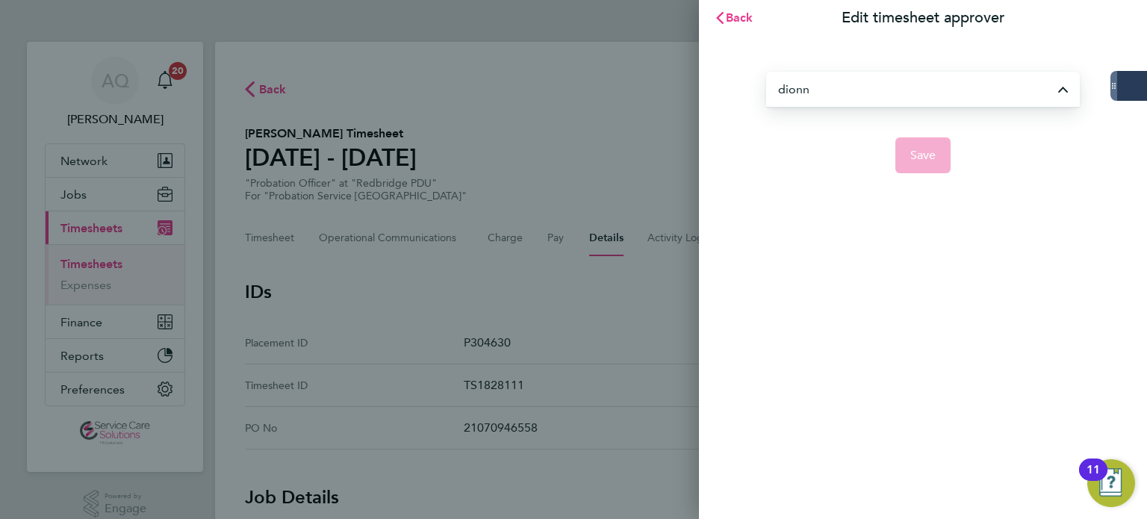
type input "Dionne Roye"
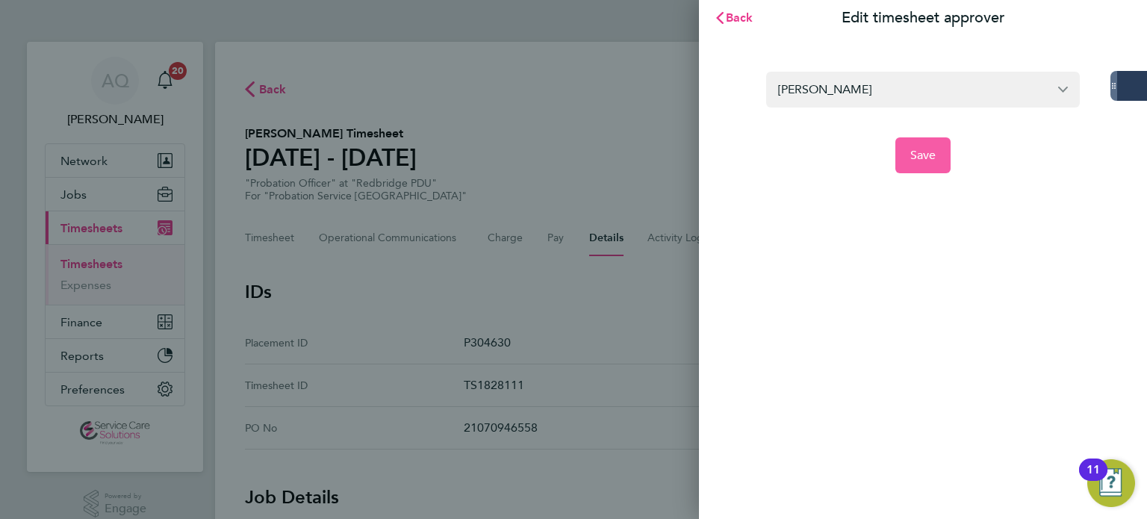
click at [924, 150] on span "Save" at bounding box center [923, 155] width 26 height 15
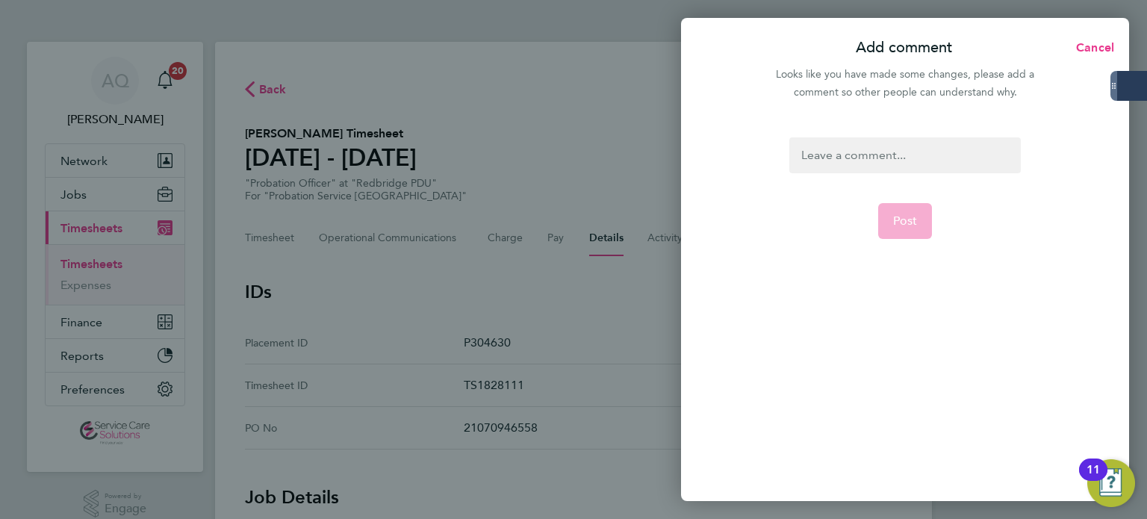
click at [909, 153] on div at bounding box center [904, 155] width 231 height 36
click at [910, 153] on div at bounding box center [904, 155] width 231 height 36
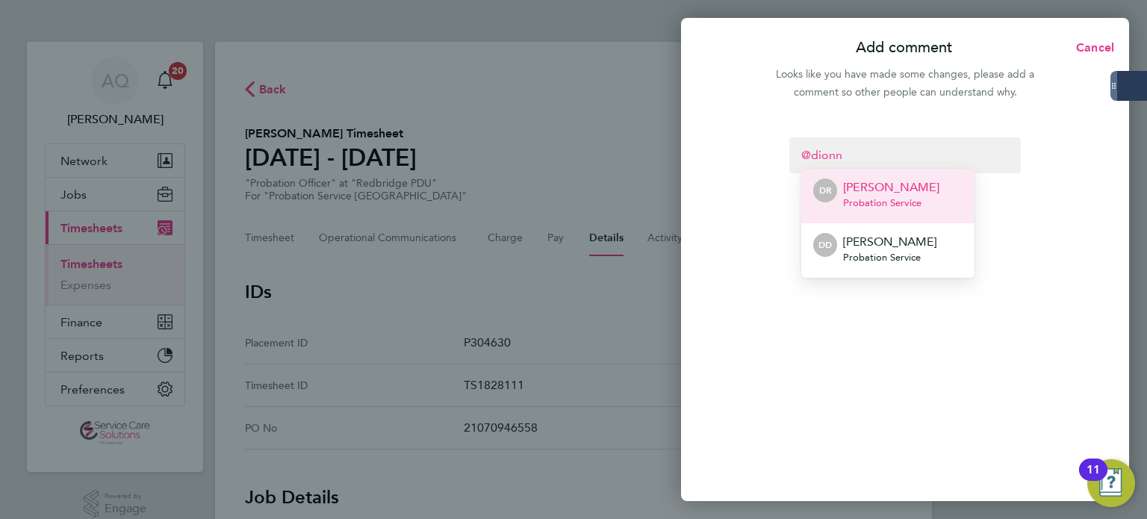
click at [932, 196] on li "DR Dionne Roye Probation Service" at bounding box center [887, 196] width 173 height 55
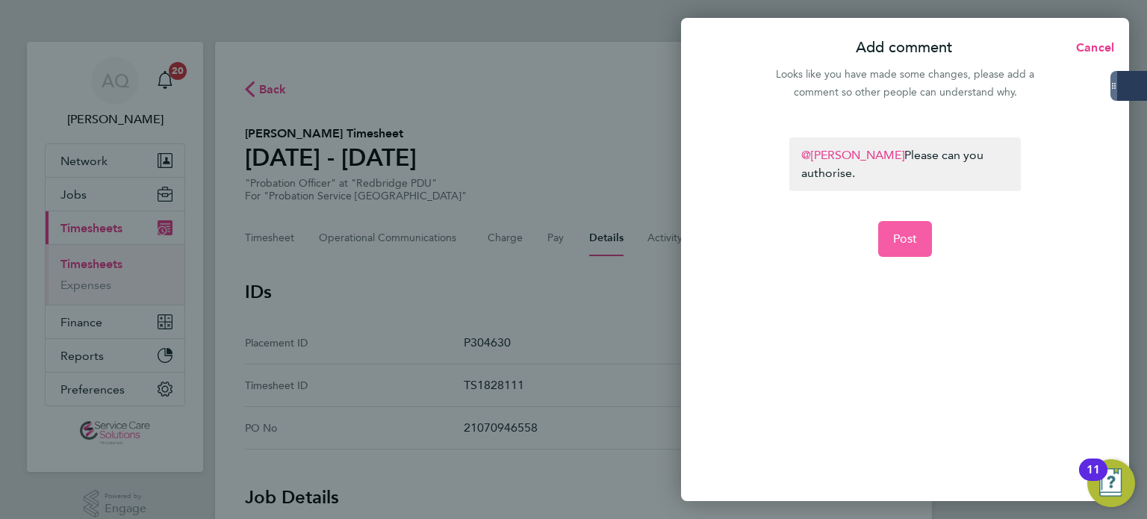
click at [905, 232] on span "Post" at bounding box center [905, 238] width 25 height 15
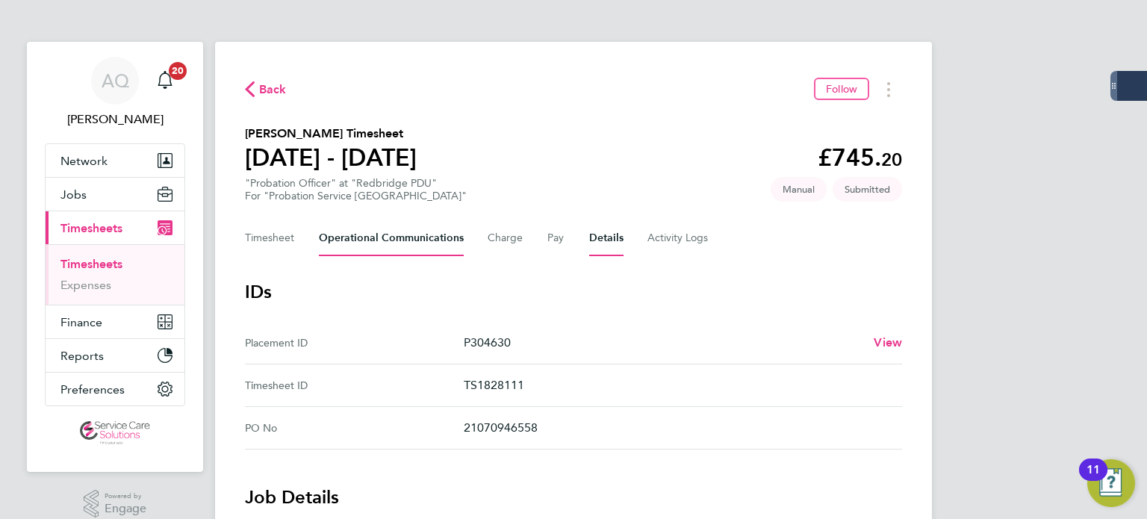
click at [387, 237] on Communications-tab "Operational Communications" at bounding box center [391, 238] width 145 height 36
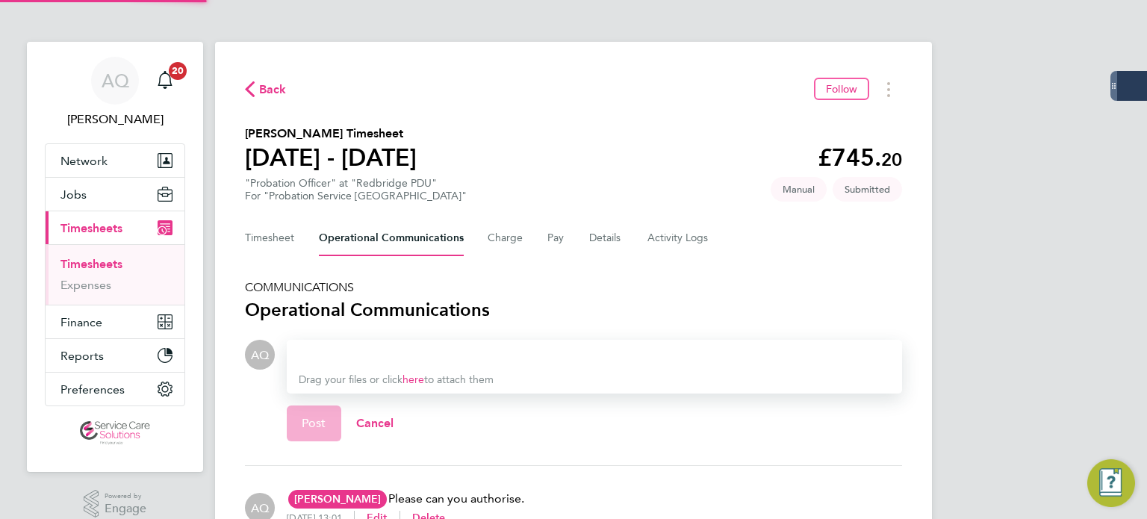
scroll to position [90, 0]
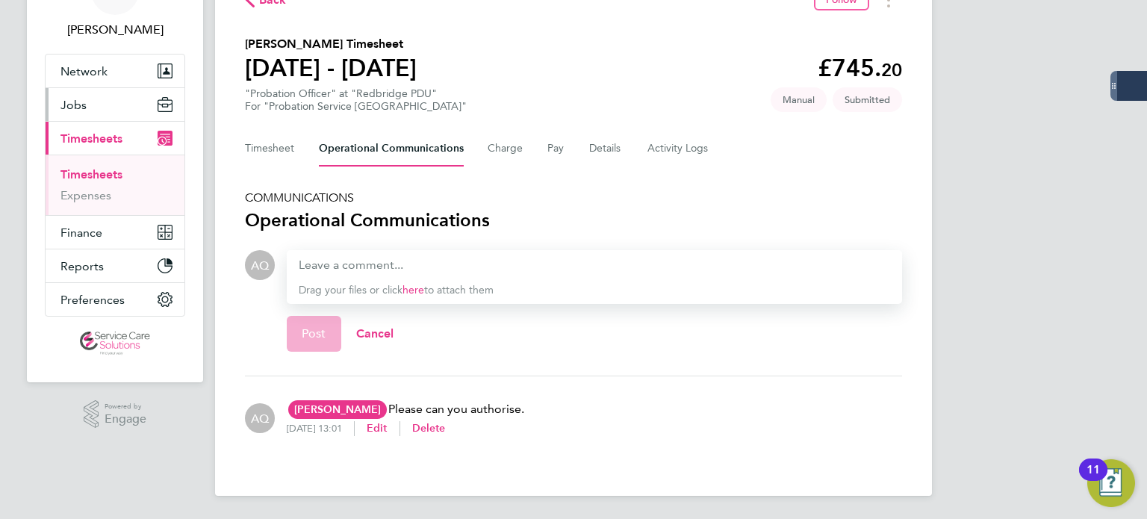
click at [70, 104] on span "Jobs" at bounding box center [73, 105] width 26 height 14
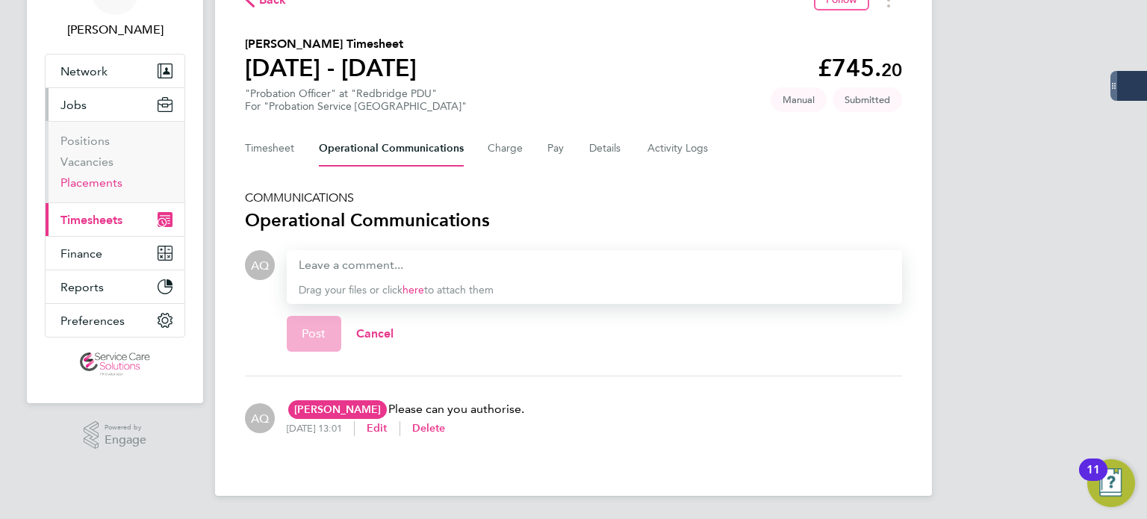
click at [93, 182] on link "Placements" at bounding box center [91, 182] width 62 height 14
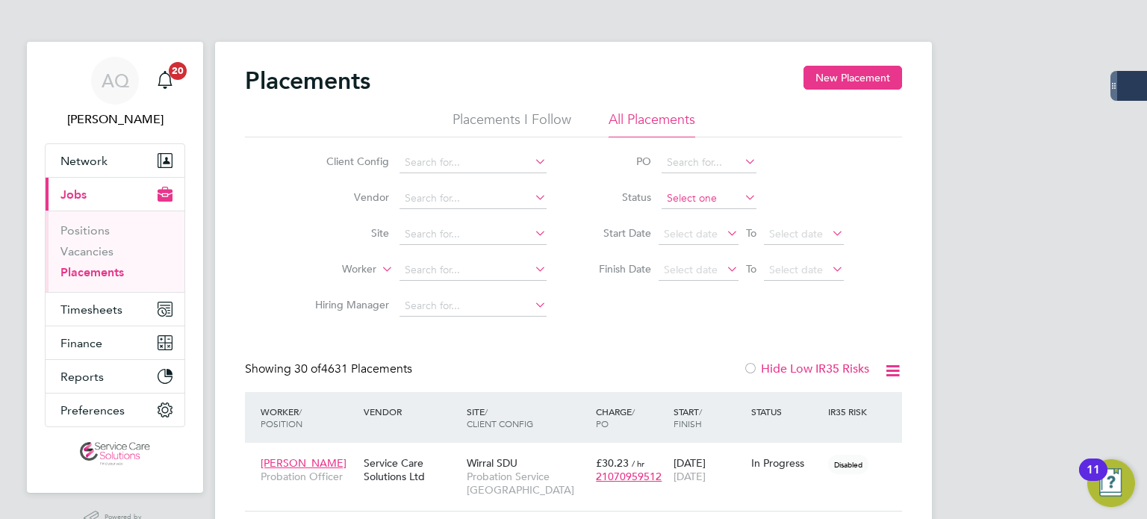
click at [690, 201] on input at bounding box center [709, 198] width 95 height 21
click at [701, 211] on li "Active" at bounding box center [710, 217] width 96 height 19
type input "Active"
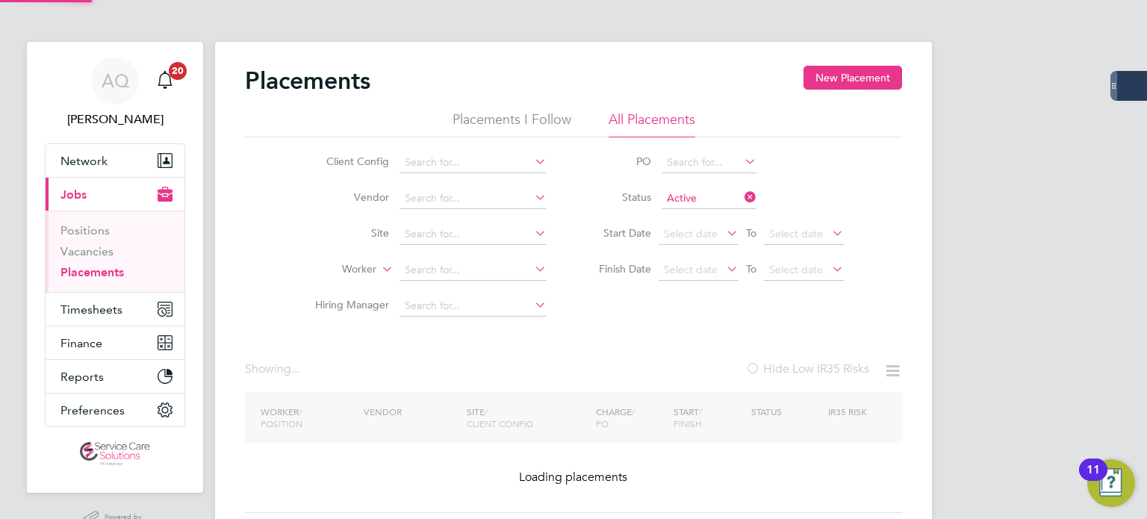
click at [452, 259] on li "Worker" at bounding box center [424, 270] width 281 height 36
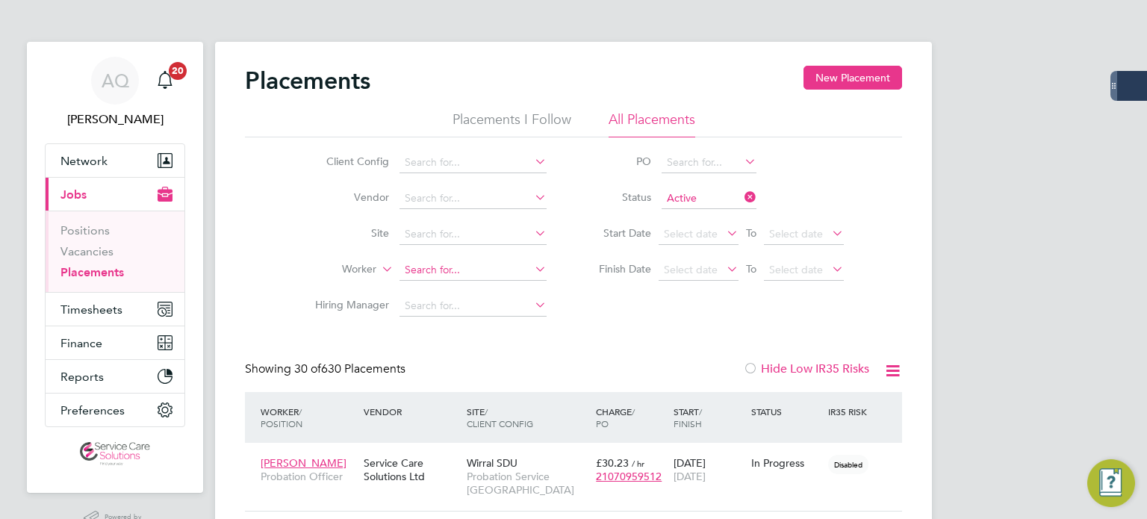
click at [457, 265] on input at bounding box center [472, 270] width 147 height 21
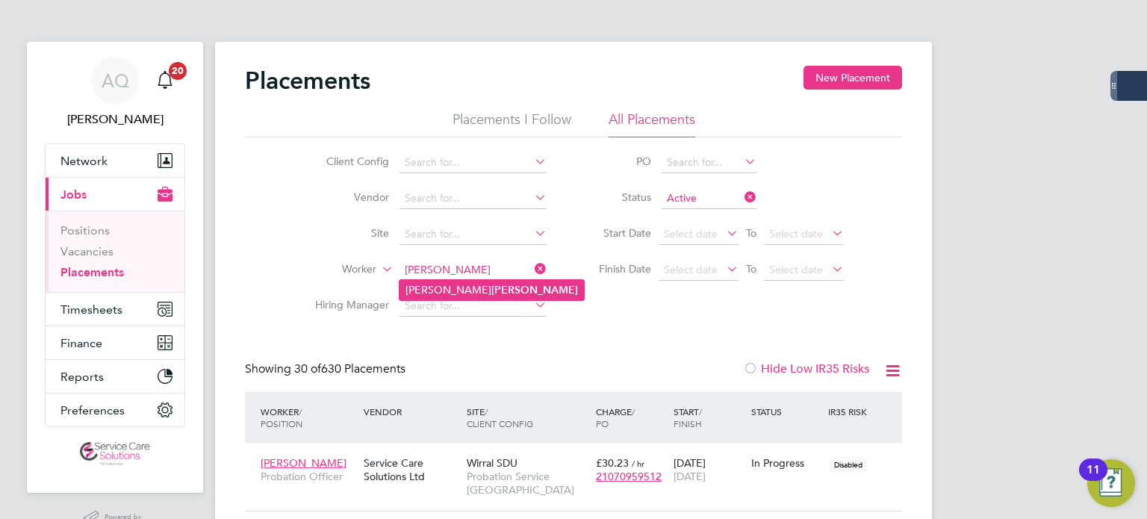
click at [476, 291] on li "Jessika Farrer" at bounding box center [491, 290] width 184 height 20
type input "Jessika Farrer"
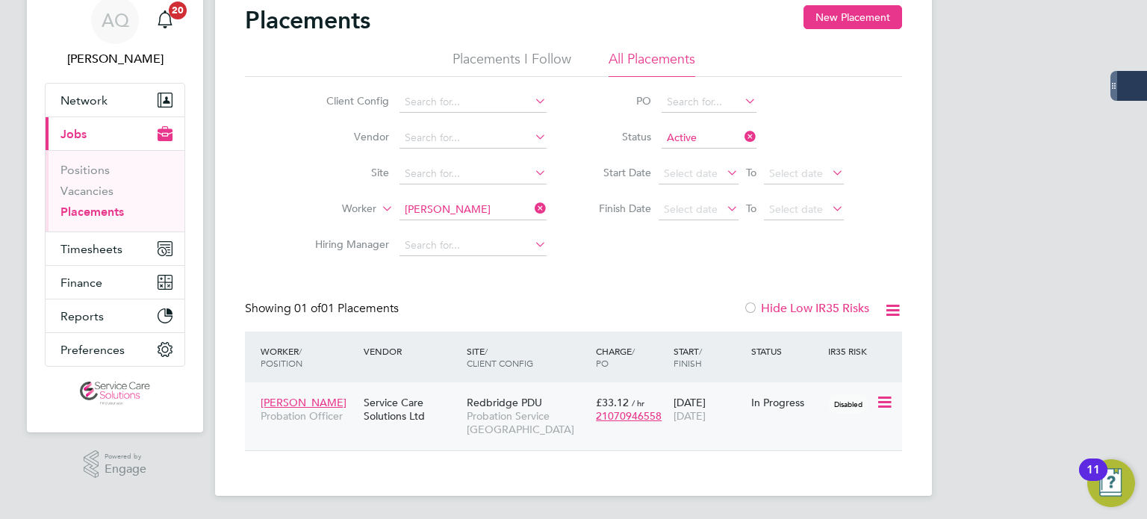
click at [768, 401] on div "In Progress" at bounding box center [786, 402] width 70 height 13
click at [997, 212] on div "AQ Andrew Quinney Notifications 20 Applications: Network Team Members Businesse…" at bounding box center [573, 230] width 1147 height 580
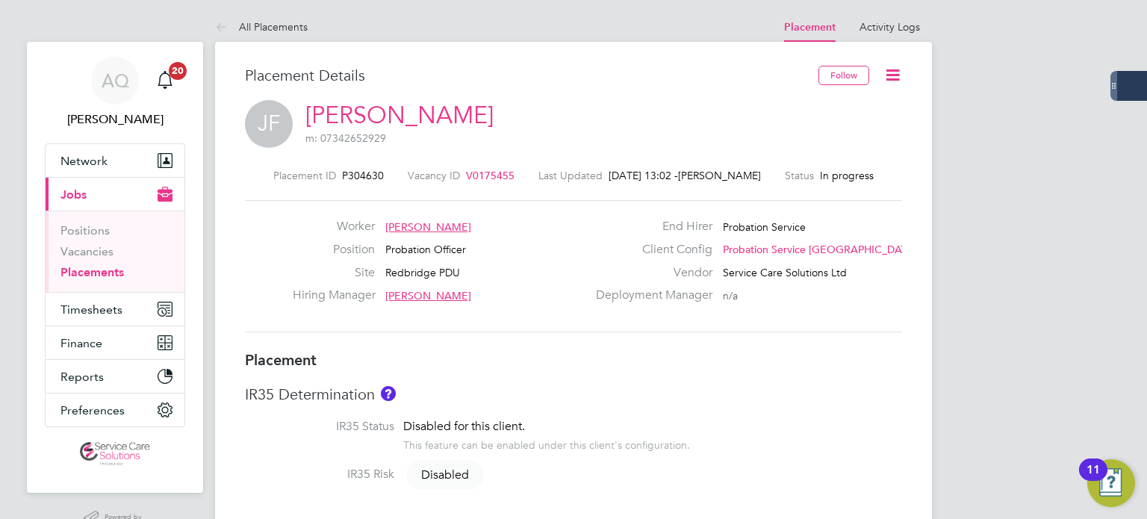
click at [897, 74] on icon at bounding box center [892, 75] width 19 height 19
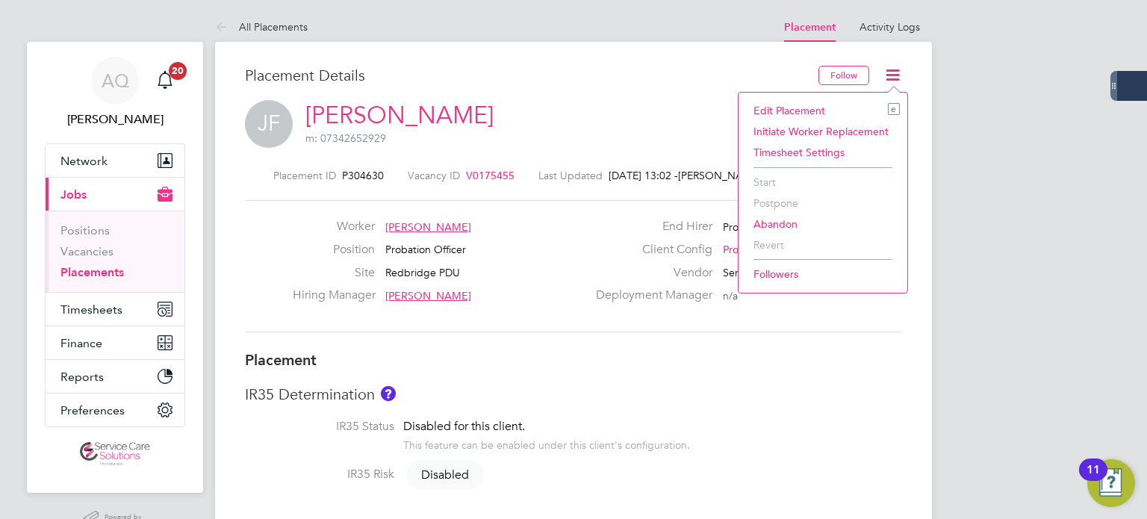
click at [791, 111] on li "Edit Placement e" at bounding box center [823, 110] width 154 height 21
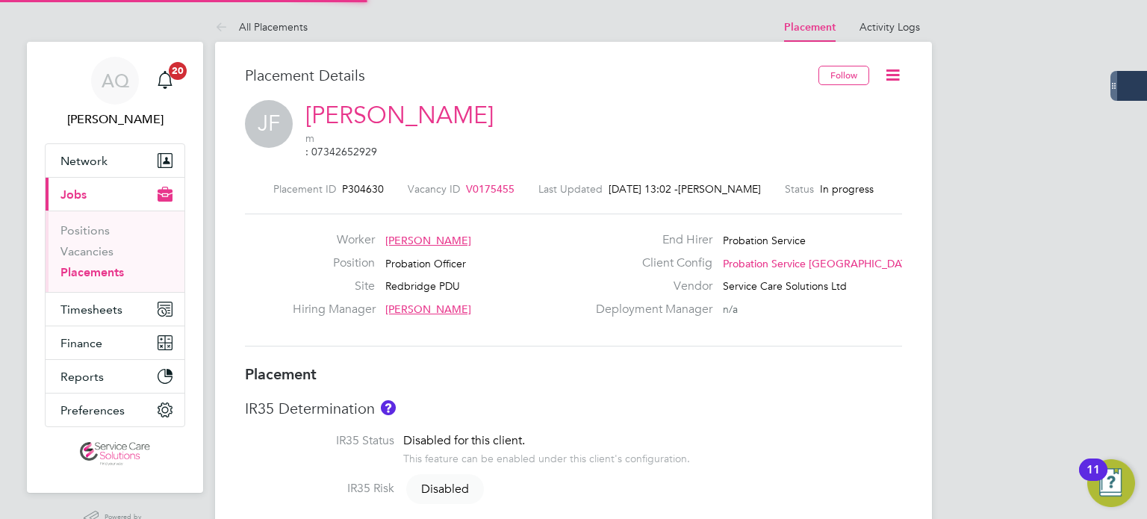
type input "[PERSON_NAME]"
type input "[DATE]"
type input "08:00"
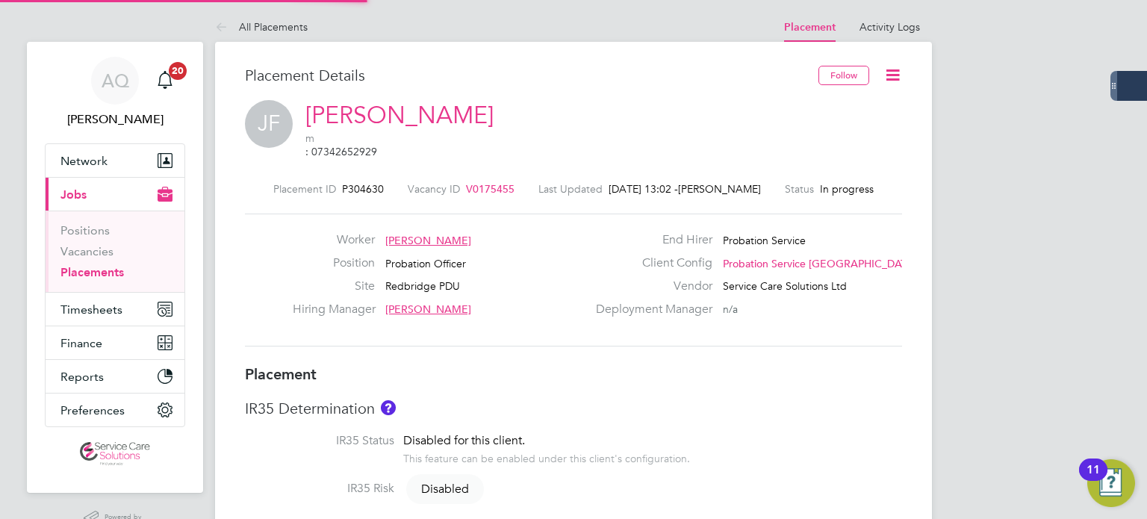
type input "18:00"
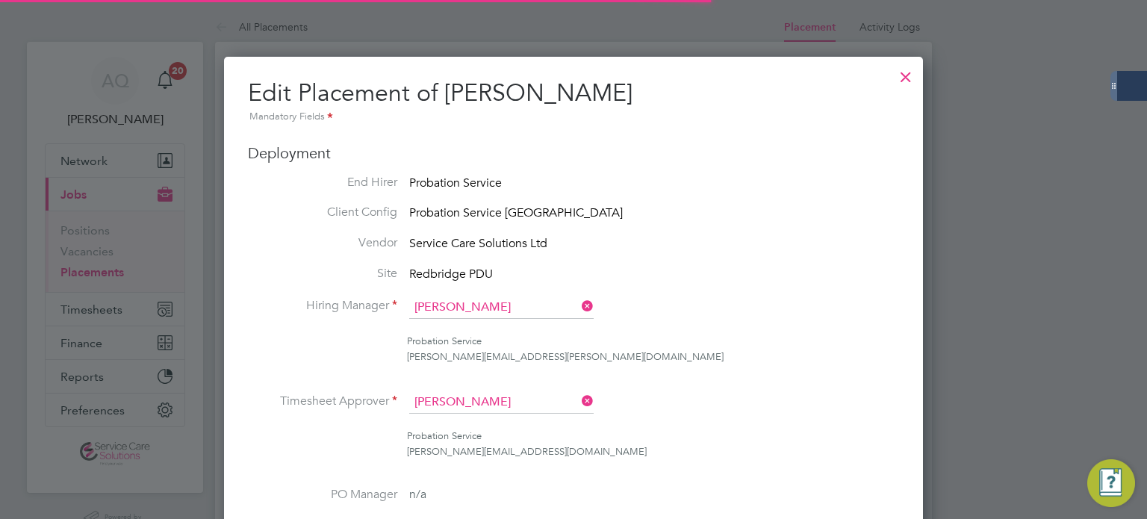
scroll to position [7, 7]
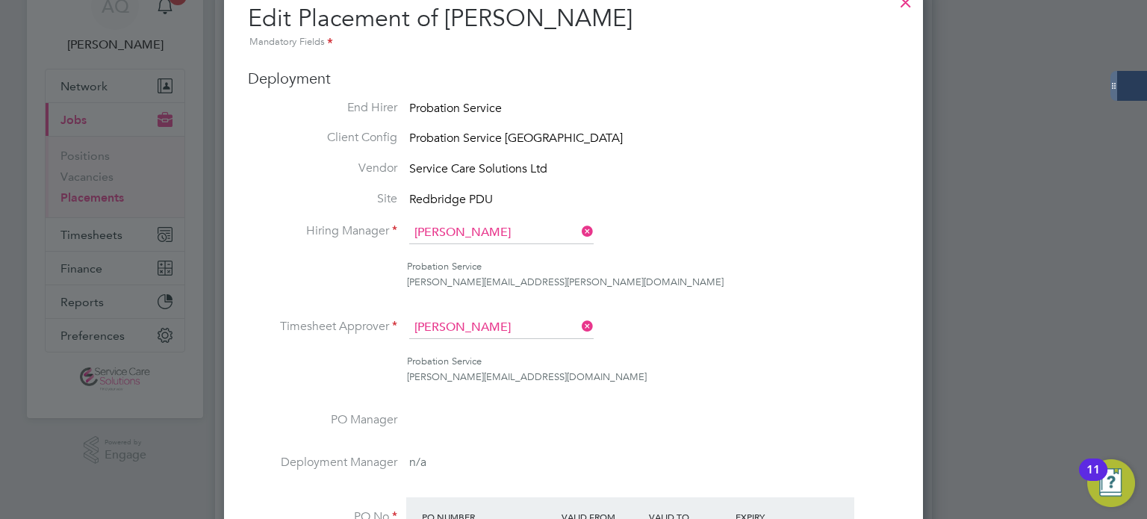
click at [795, 228] on li "Hiring Manager [PERSON_NAME]" at bounding box center [573, 240] width 651 height 37
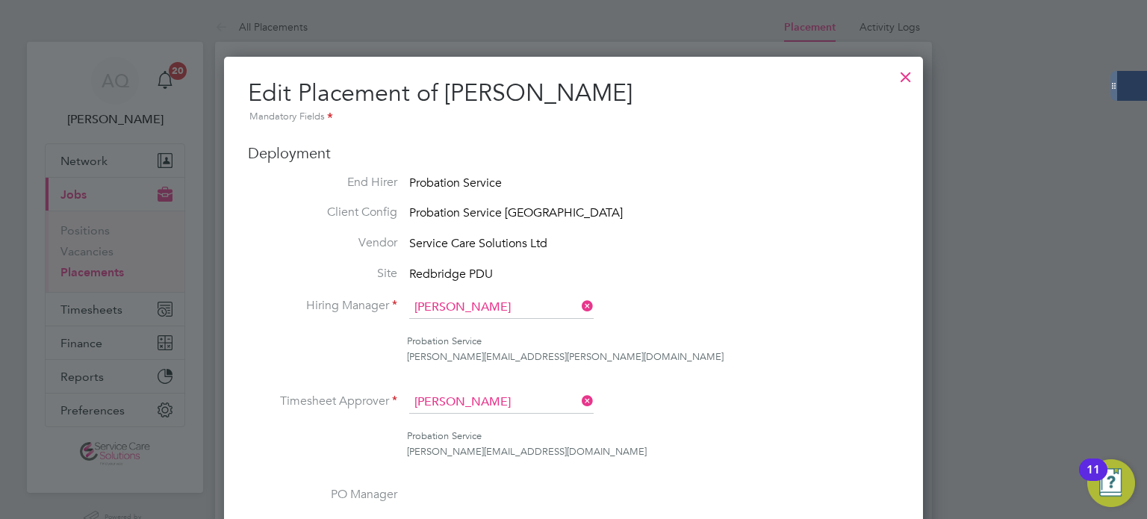
click at [901, 68] on div at bounding box center [905, 73] width 27 height 27
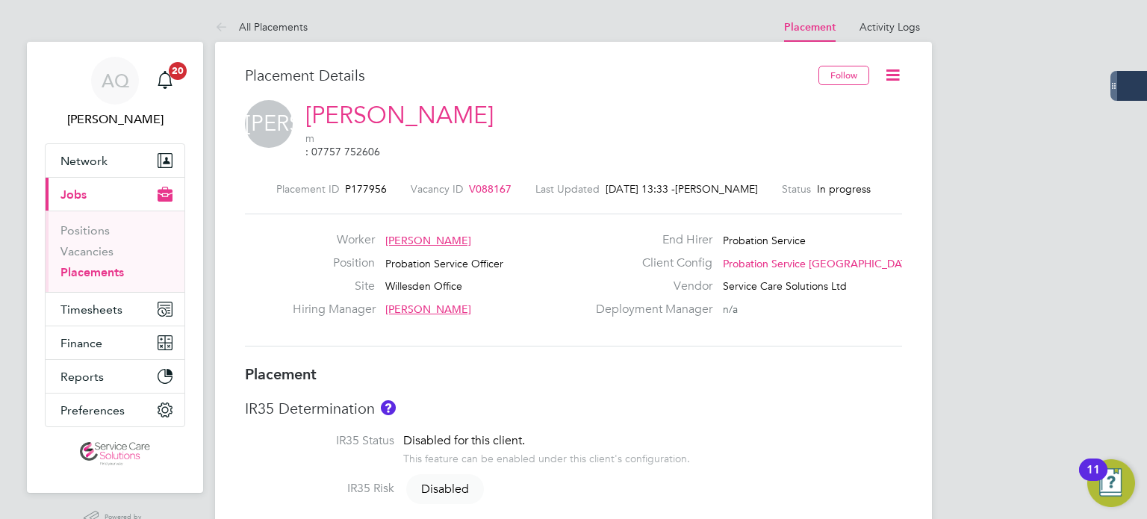
click at [891, 74] on icon at bounding box center [892, 75] width 19 height 19
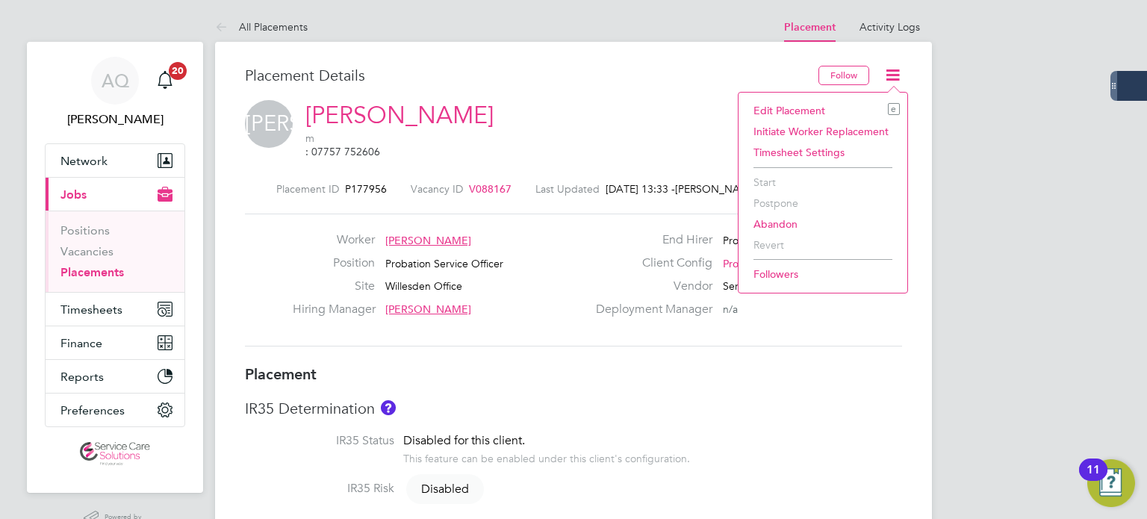
click at [813, 108] on li "Edit Placement e" at bounding box center [823, 110] width 154 height 21
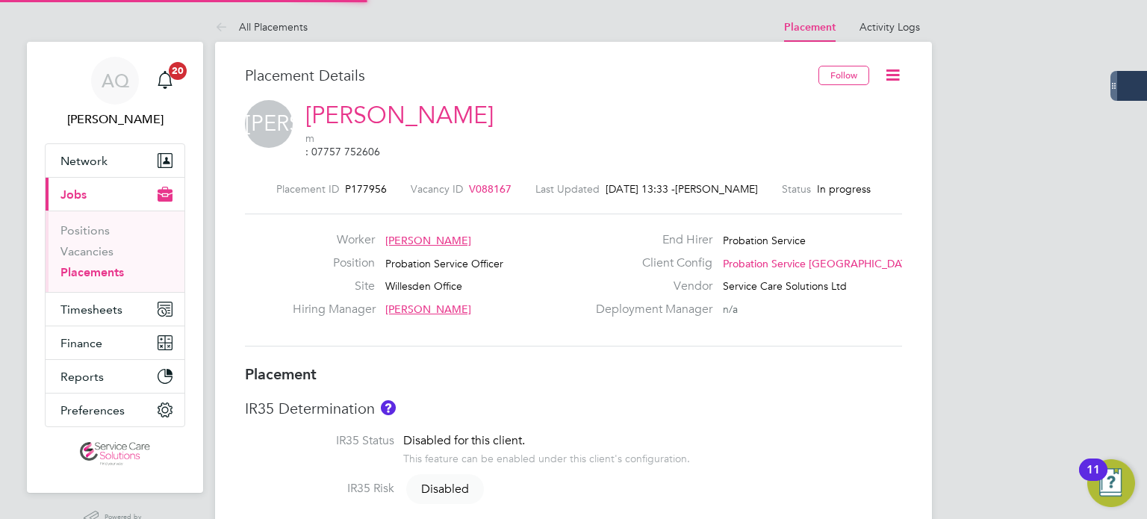
type input "[PERSON_NAME]"
type input "[DATE]"
type input "08:00"
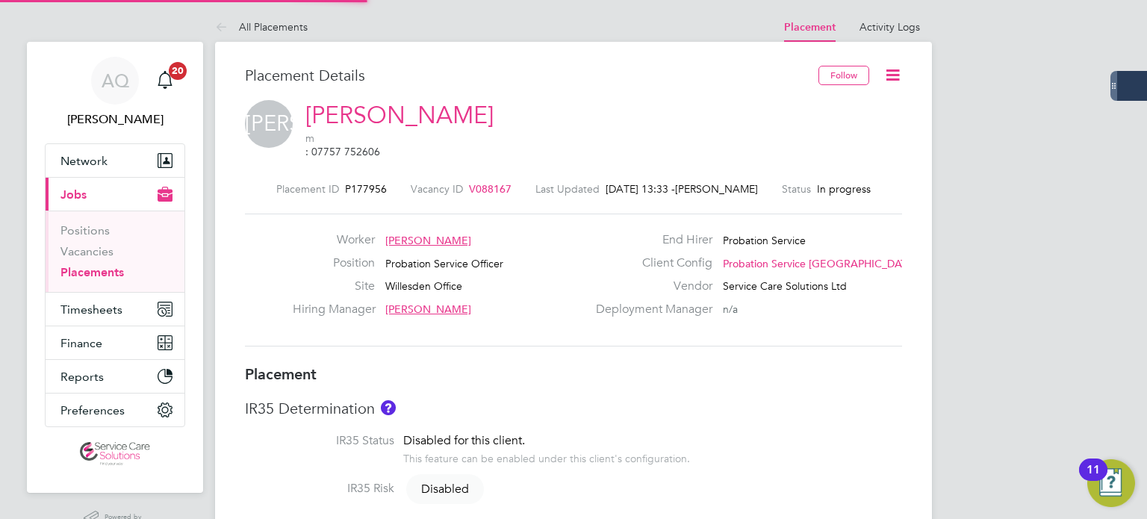
type input "18:00"
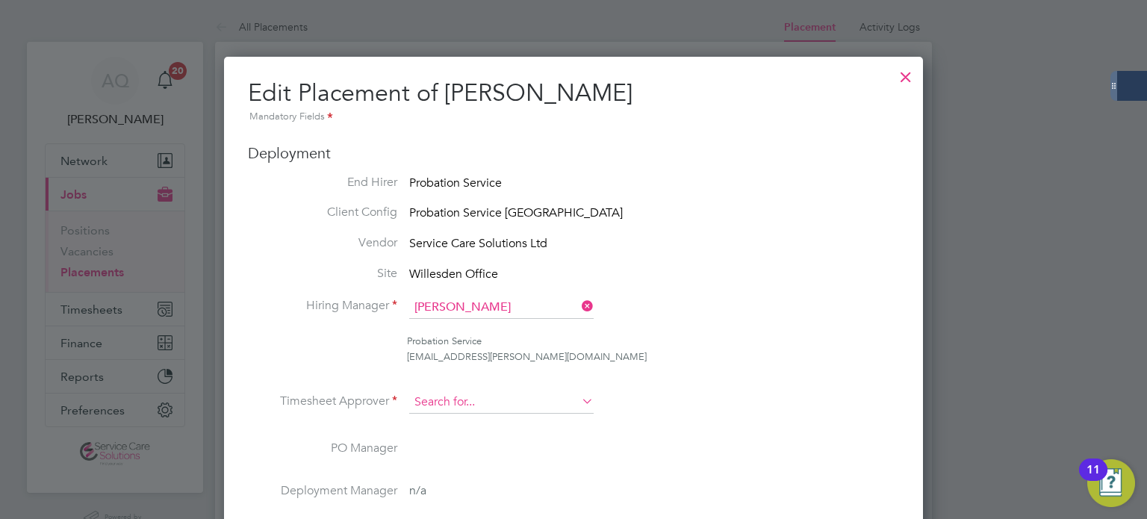
click at [521, 396] on input at bounding box center [501, 402] width 184 height 22
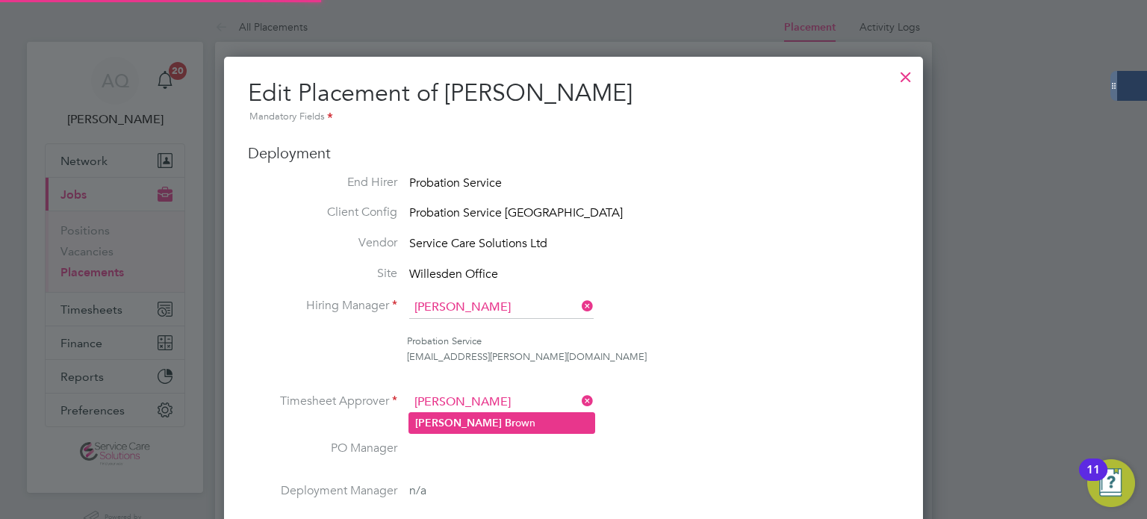
click at [513, 416] on li "[PERSON_NAME] own" at bounding box center [501, 423] width 185 height 20
type input "[PERSON_NAME]"
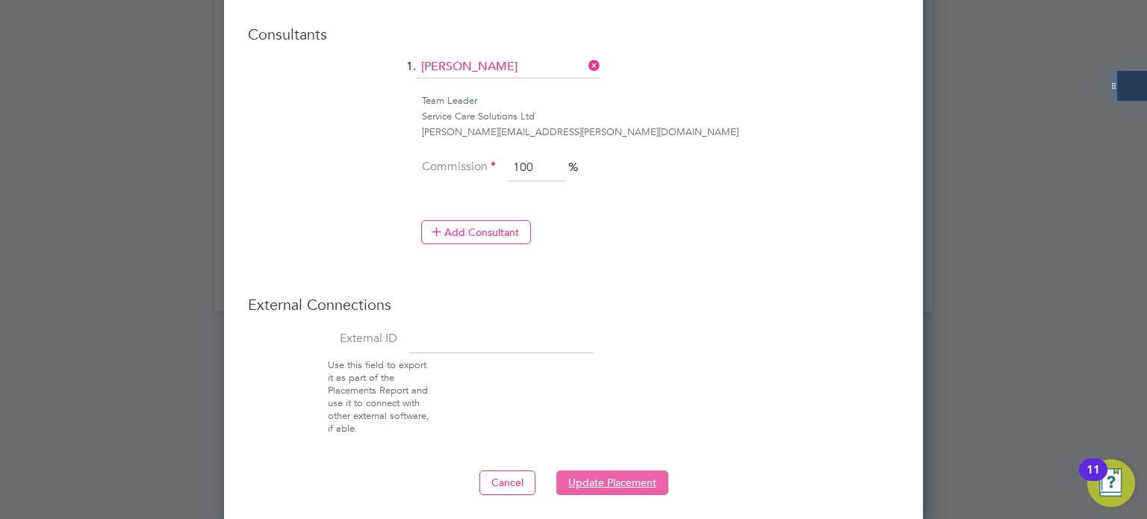
click at [582, 473] on button "Update Placement" at bounding box center [612, 482] width 112 height 24
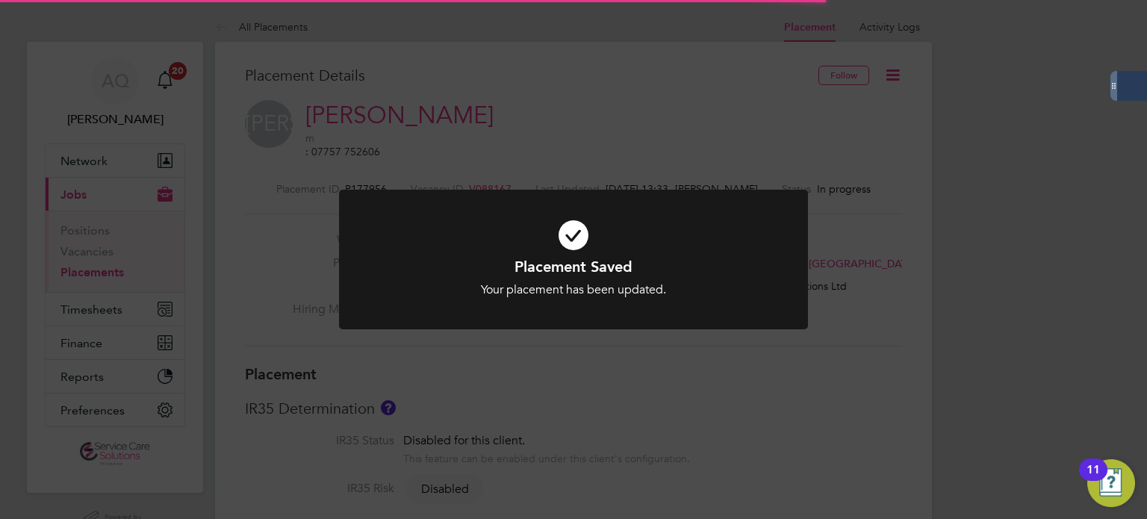
click at [904, 262] on div "Placement Saved Your placement has been updated. Cancel Okay" at bounding box center [573, 259] width 1147 height 519
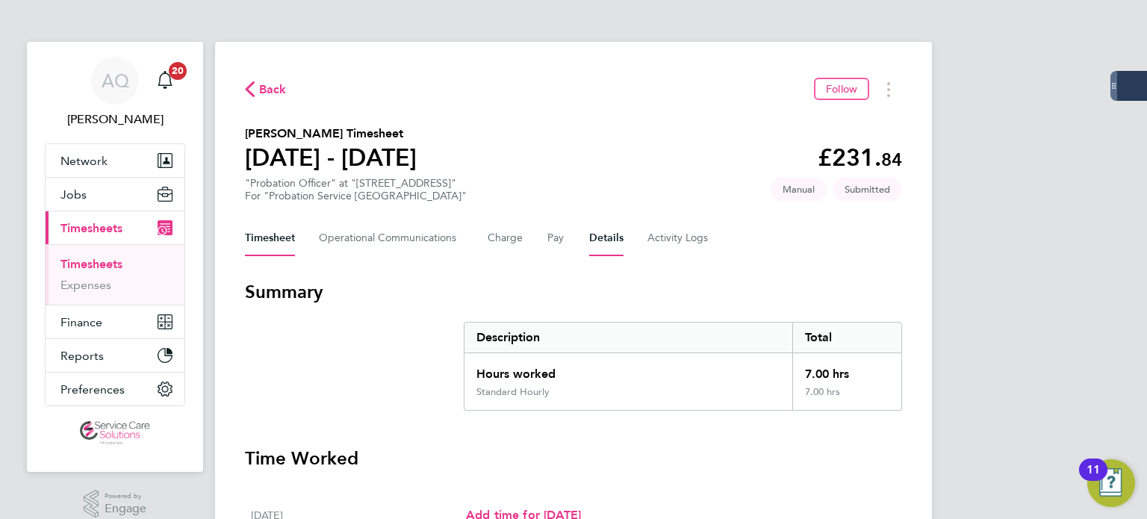
click at [605, 234] on button "Details" at bounding box center [606, 238] width 34 height 36
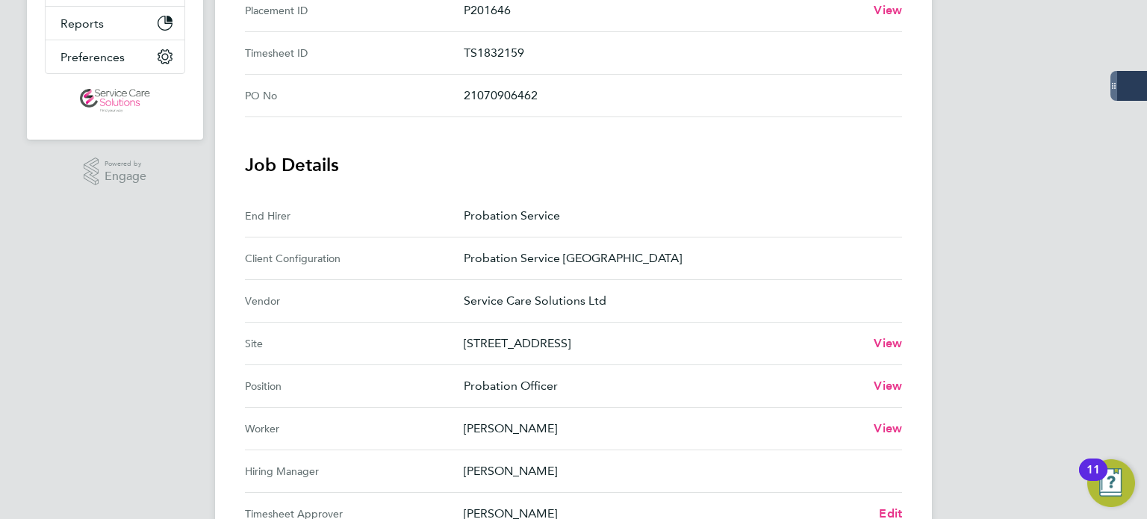
scroll to position [448, 0]
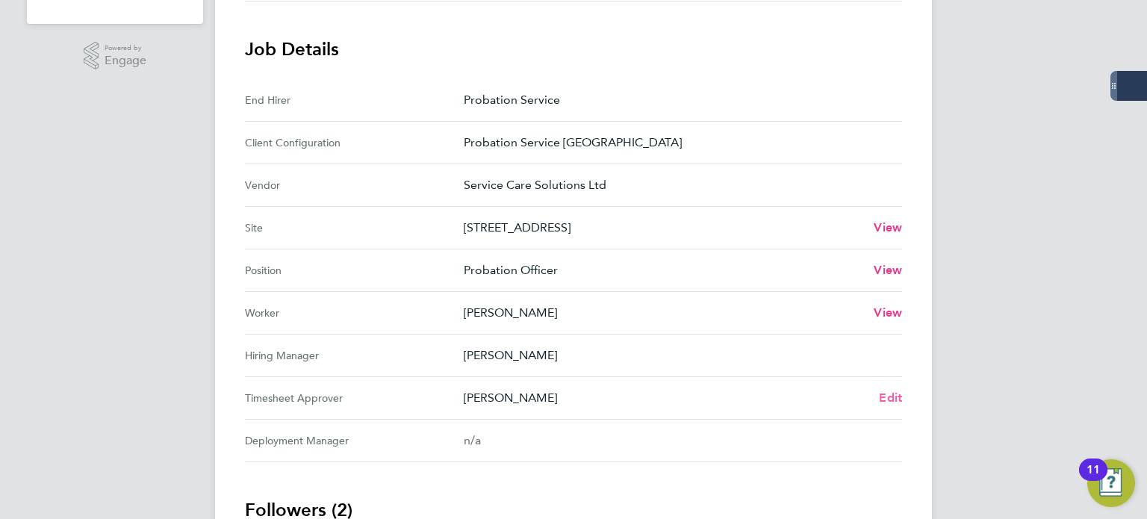
click at [890, 403] on link "Edit" at bounding box center [890, 398] width 23 height 18
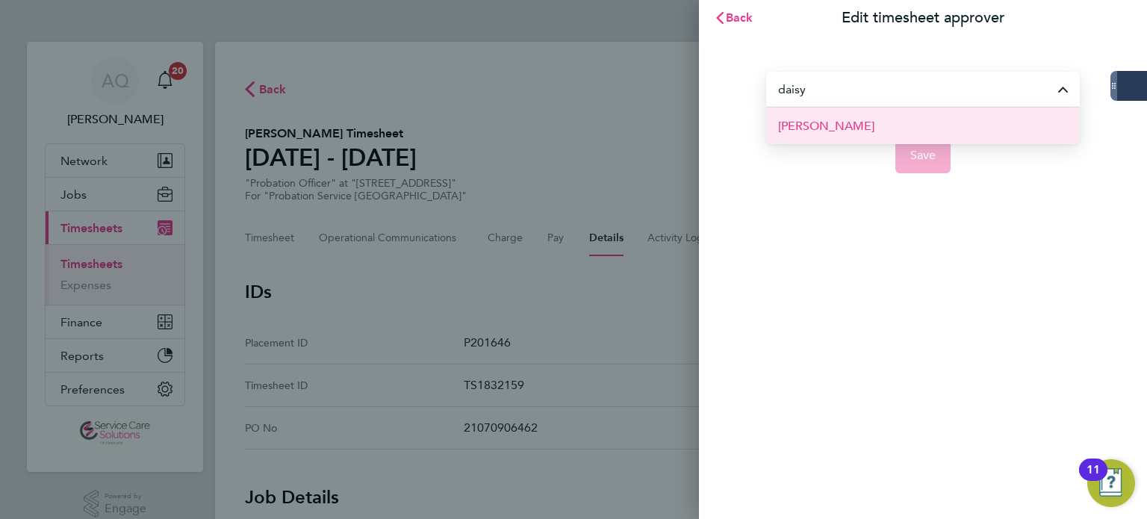
click at [776, 126] on li "Daisy Townsend" at bounding box center [923, 126] width 314 height 37
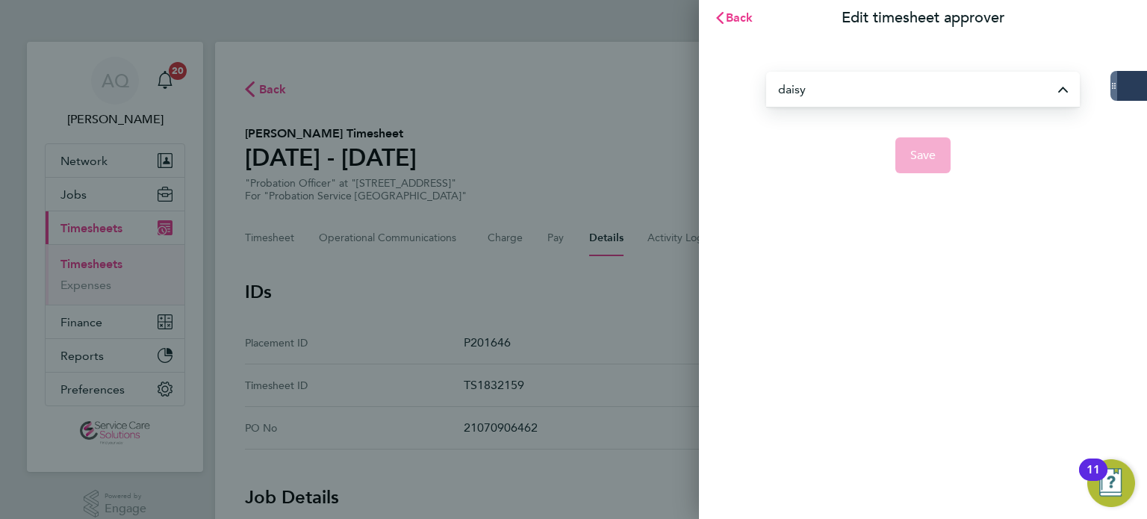
type input "Daisy Townsend"
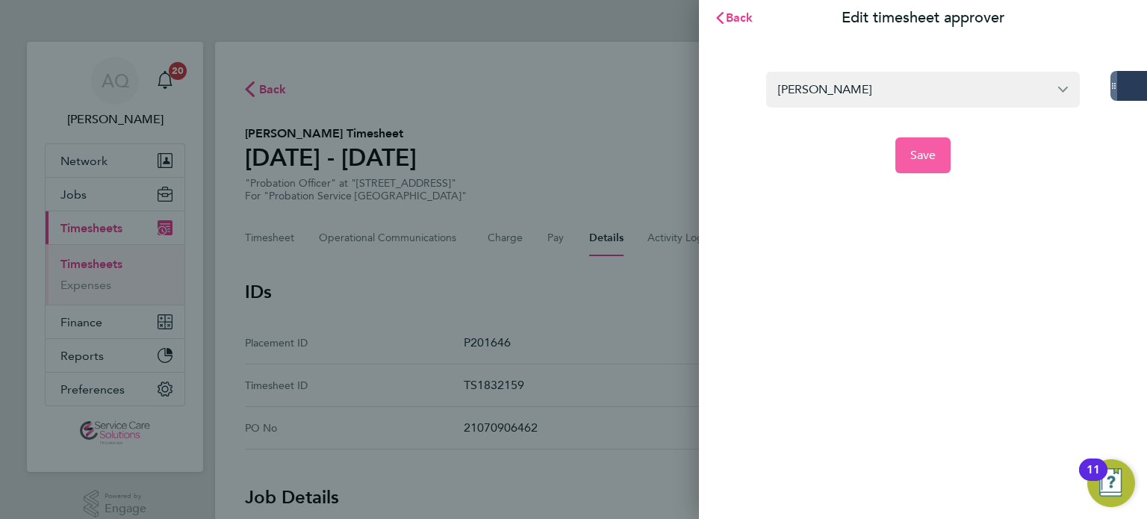
click at [915, 167] on button "Save" at bounding box center [923, 155] width 56 height 36
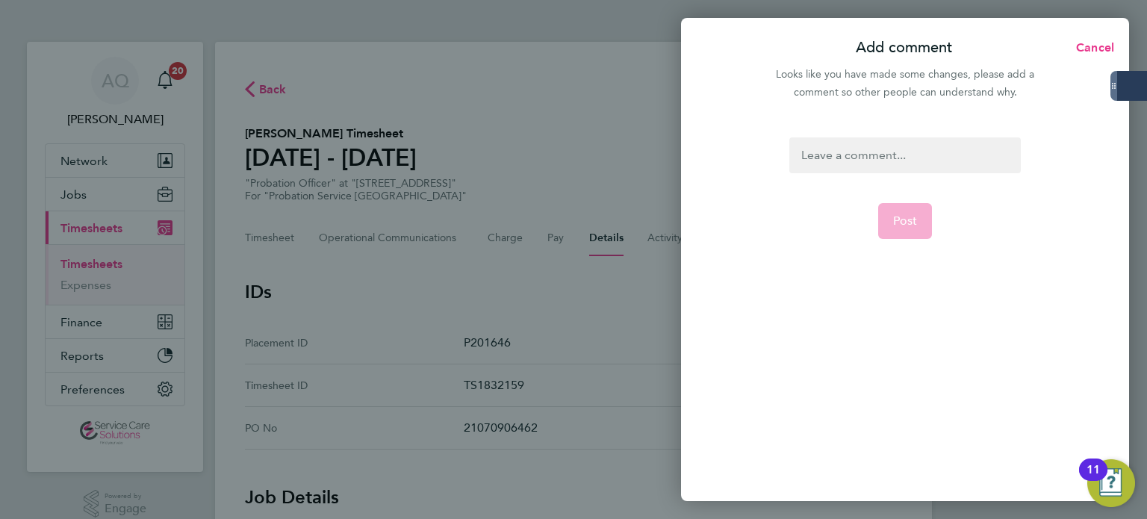
click at [905, 147] on div at bounding box center [904, 155] width 231 height 36
click at [905, 149] on div at bounding box center [904, 155] width 231 height 36
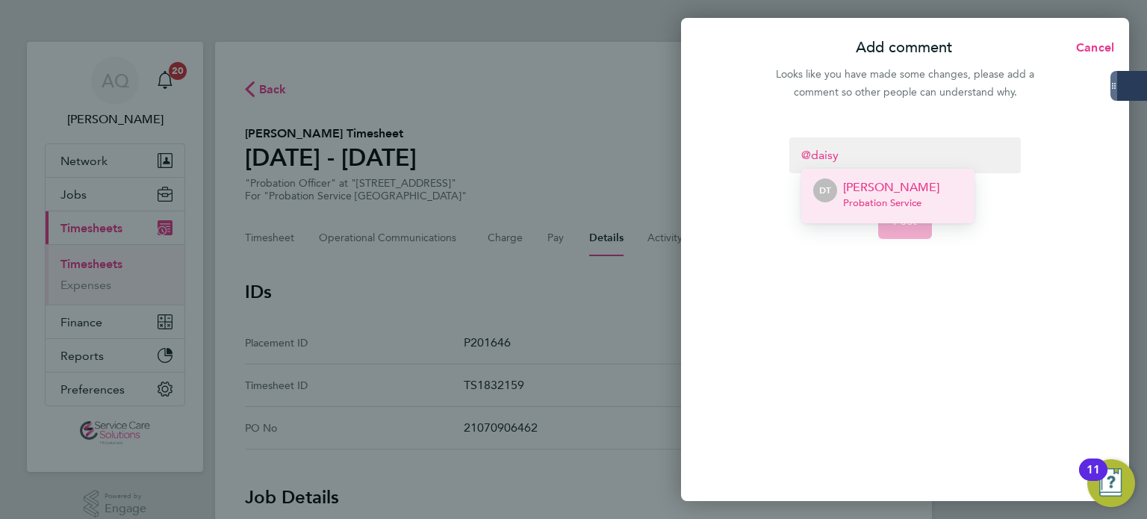
click at [905, 197] on span "Probation Service" at bounding box center [891, 203] width 96 height 12
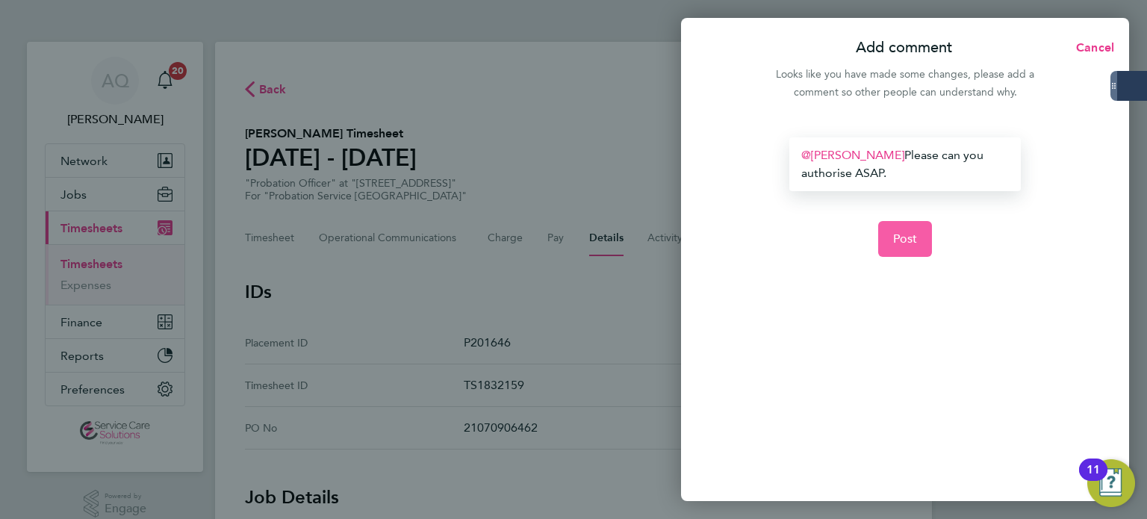
click at [895, 243] on span "Post" at bounding box center [905, 238] width 25 height 15
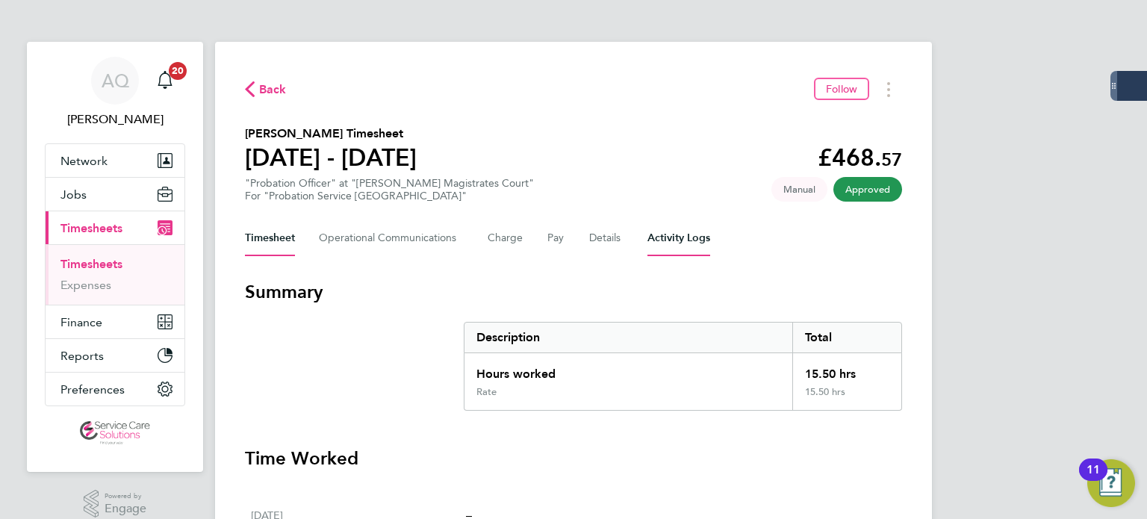
click at [665, 231] on Logs-tab "Activity Logs" at bounding box center [678, 238] width 63 height 36
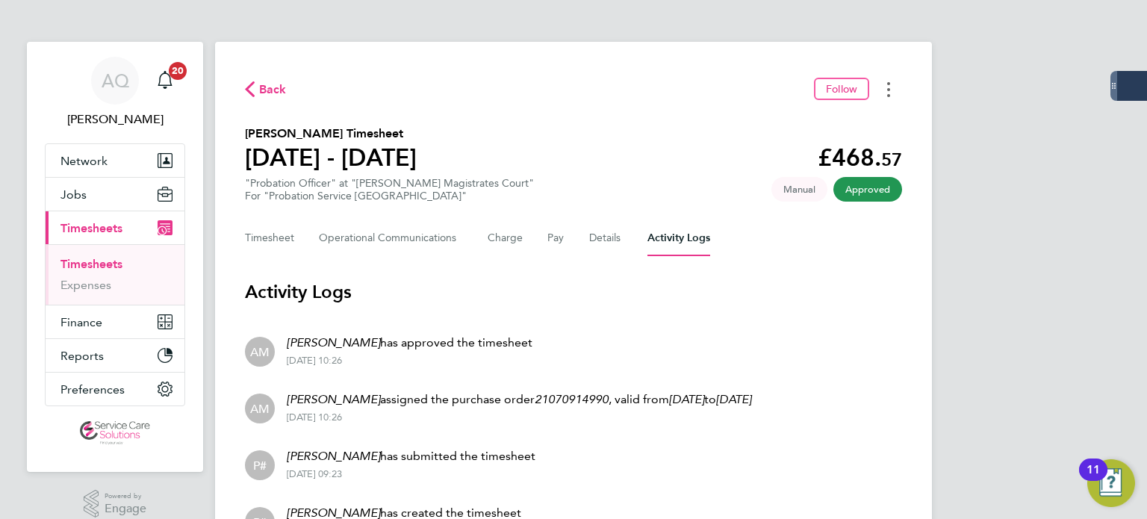
click at [887, 92] on icon "Timesheets Menu" at bounding box center [888, 89] width 3 height 15
click at [871, 127] on link "Download timesheet" at bounding box center [812, 123] width 179 height 30
